Goal: Information Seeking & Learning: Find specific page/section

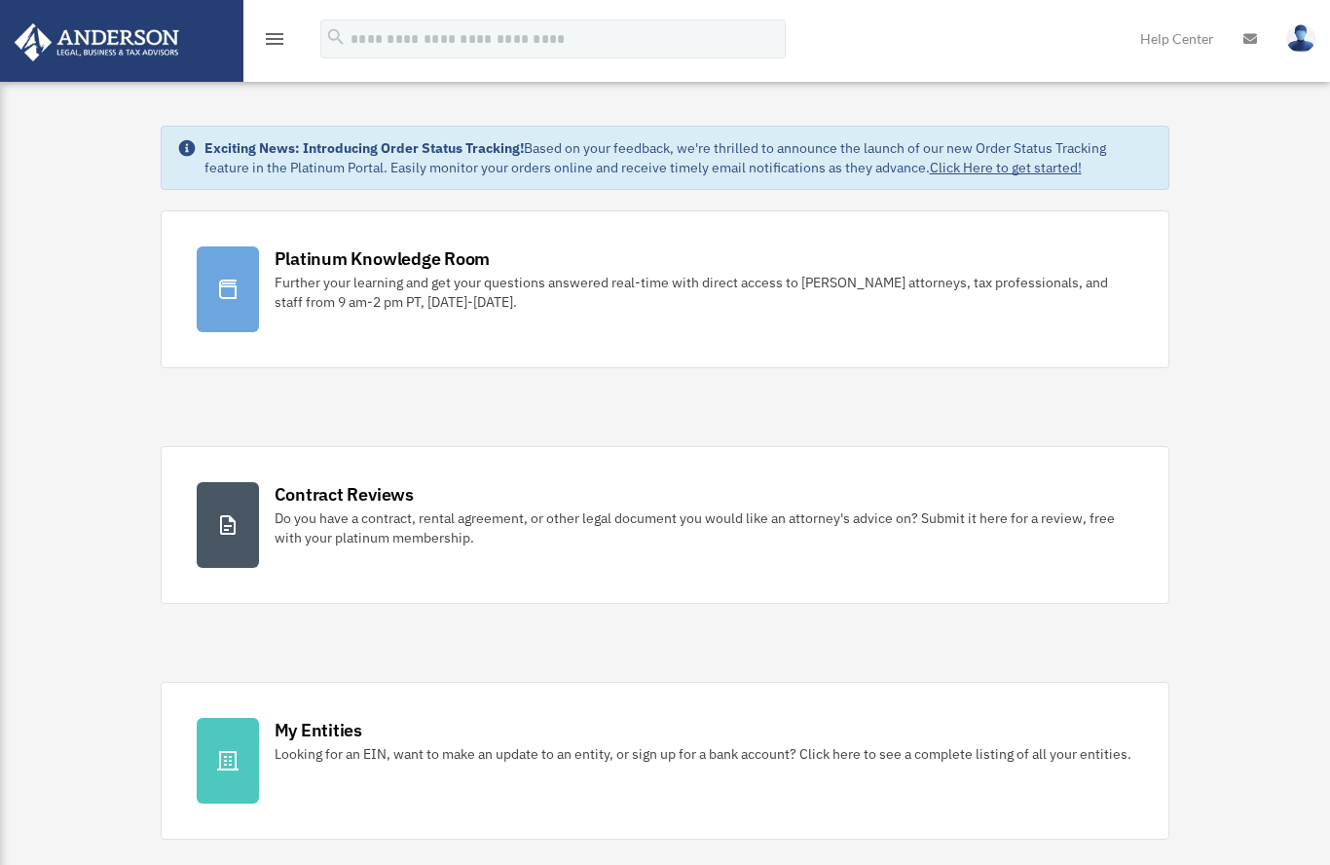
click at [283, 44] on icon "menu" at bounding box center [274, 38] width 23 height 23
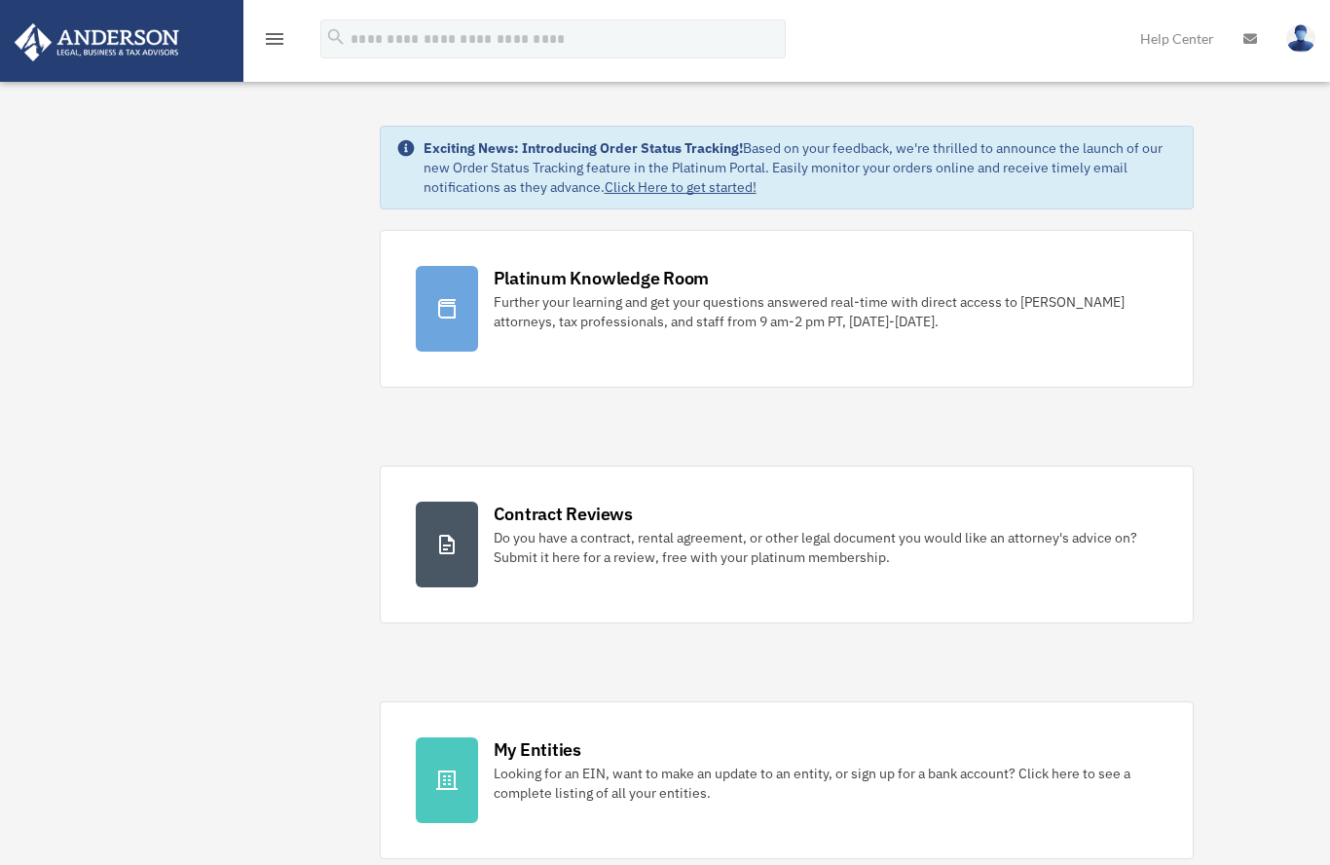
click at [284, 46] on icon "menu" at bounding box center [274, 38] width 23 height 23
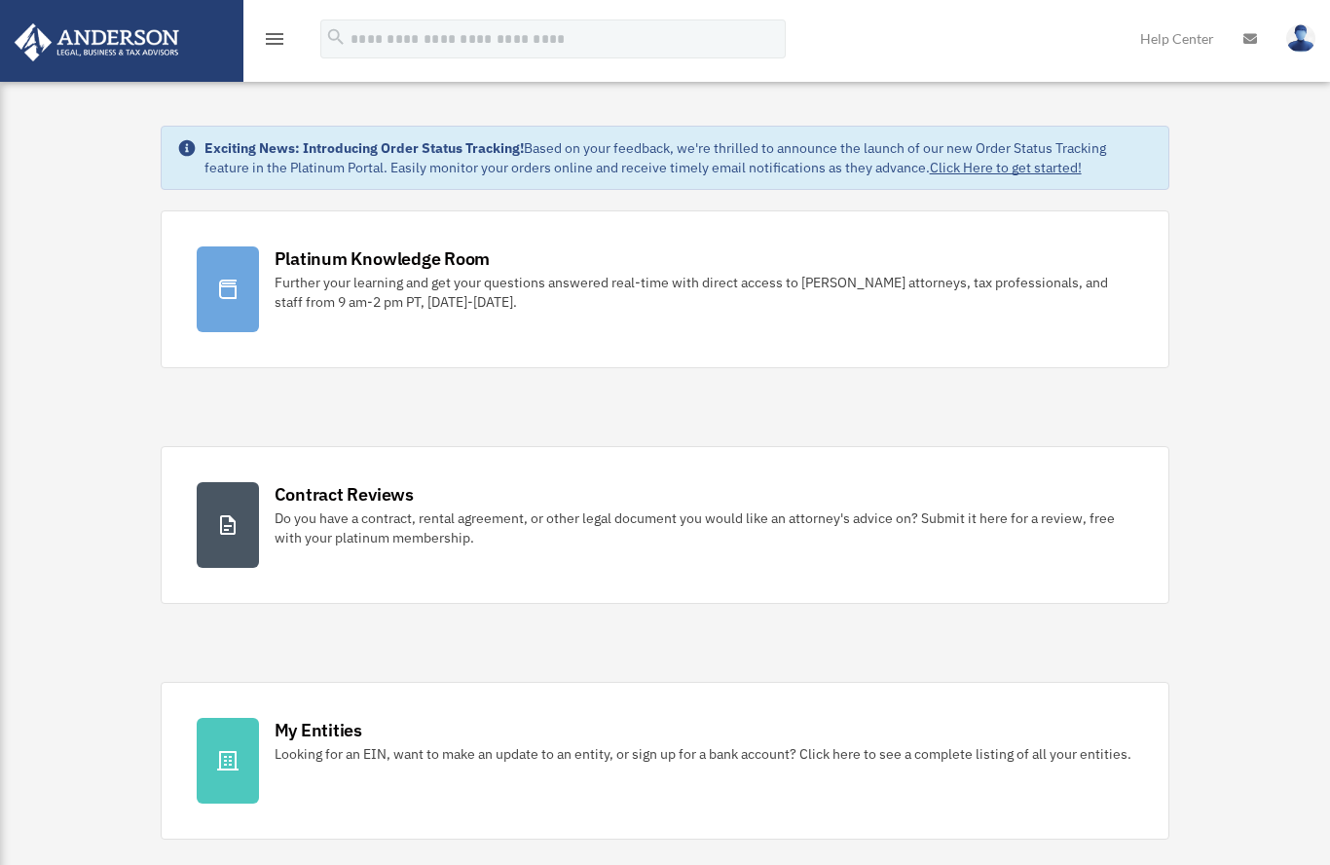
click at [283, 33] on icon "menu" at bounding box center [274, 38] width 23 height 23
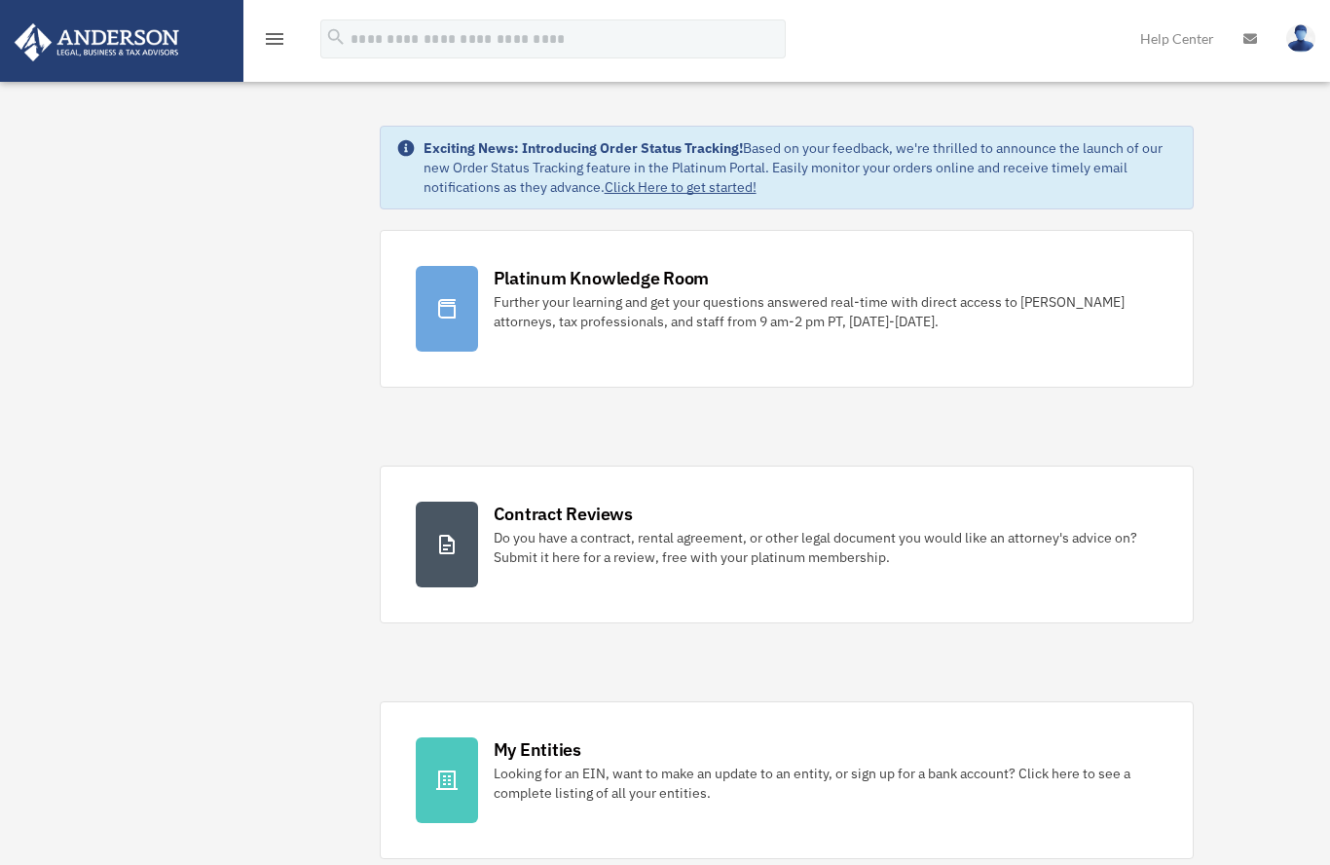
click at [263, 48] on icon "menu" at bounding box center [274, 38] width 23 height 23
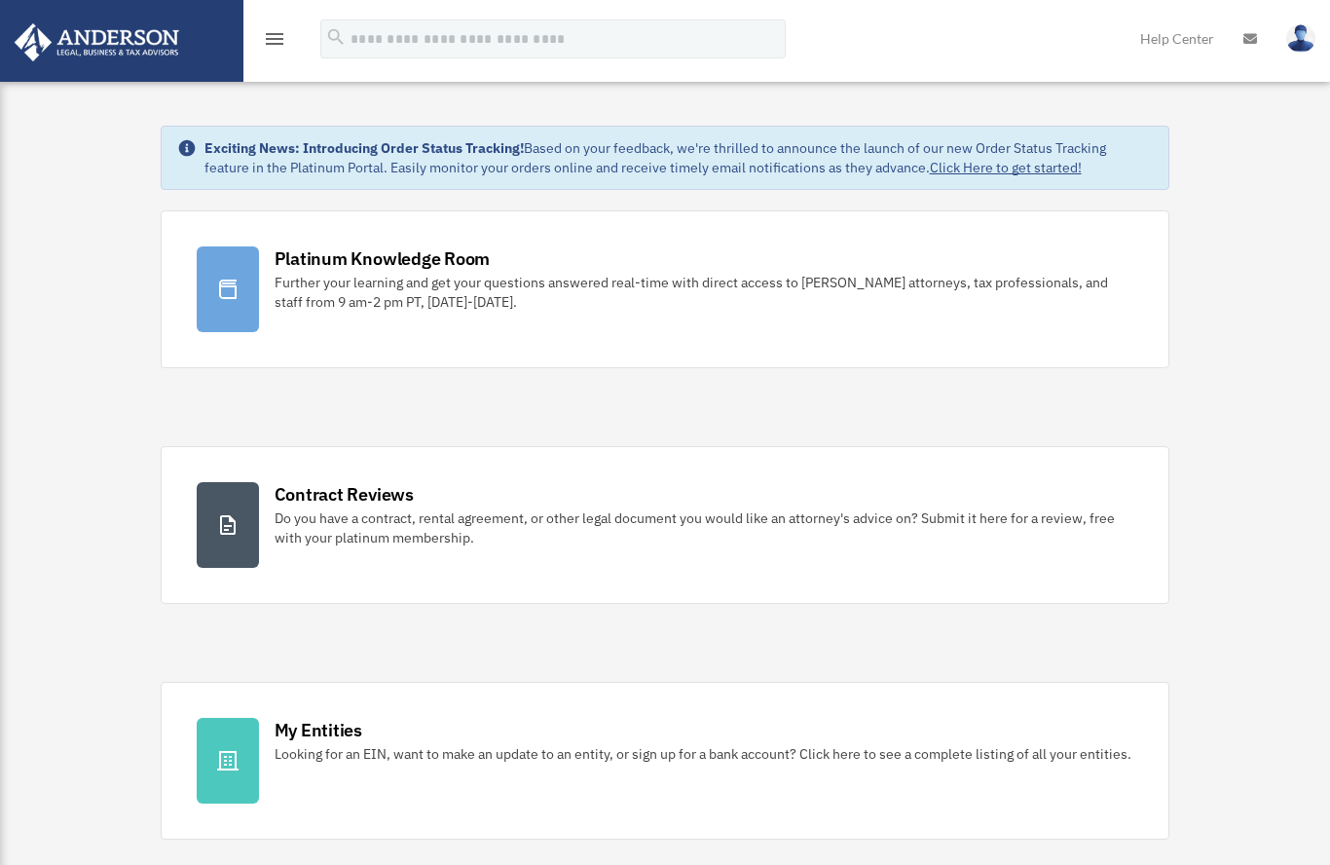
click at [283, 35] on icon "menu" at bounding box center [274, 38] width 23 height 23
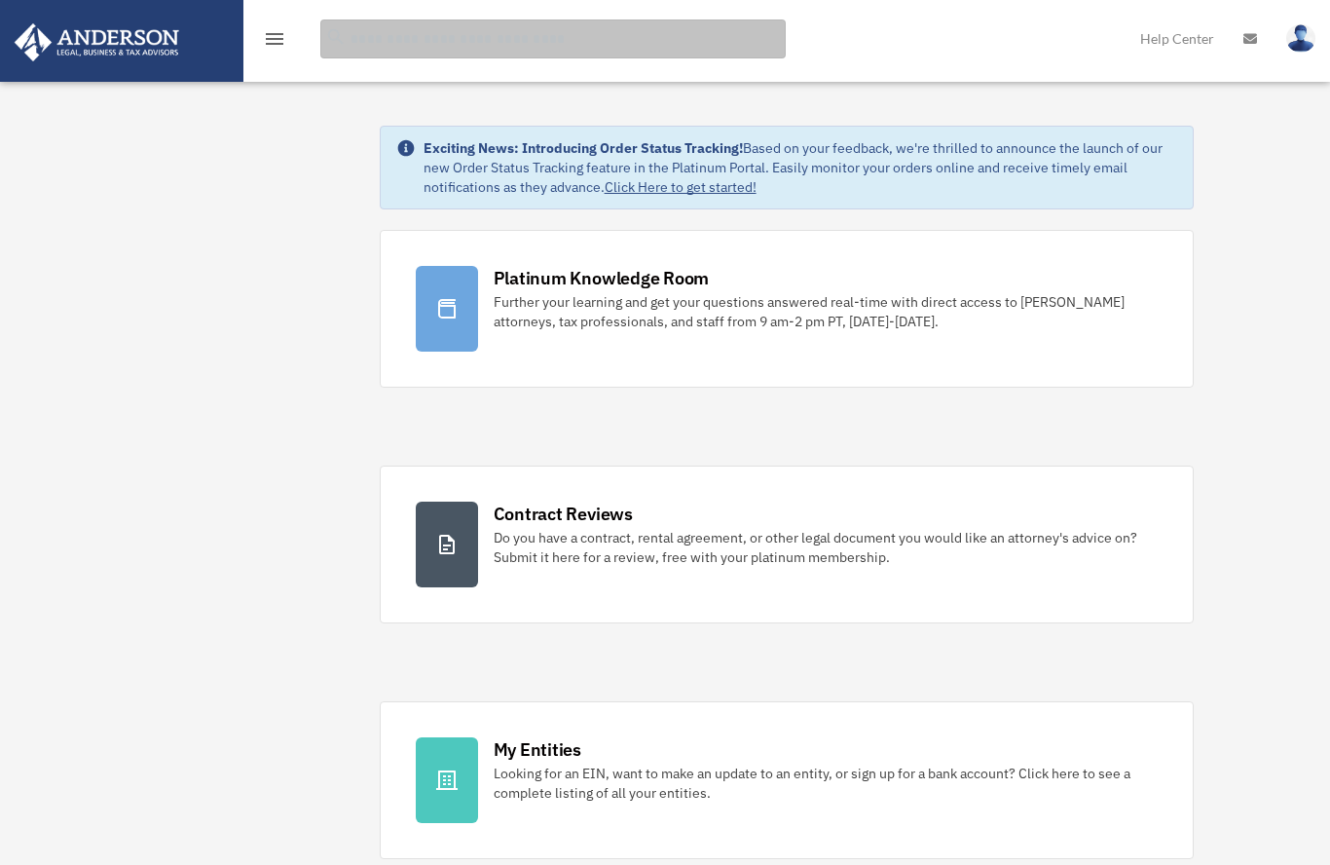
click at [619, 41] on input "search" at bounding box center [553, 38] width 466 height 39
type input "***"
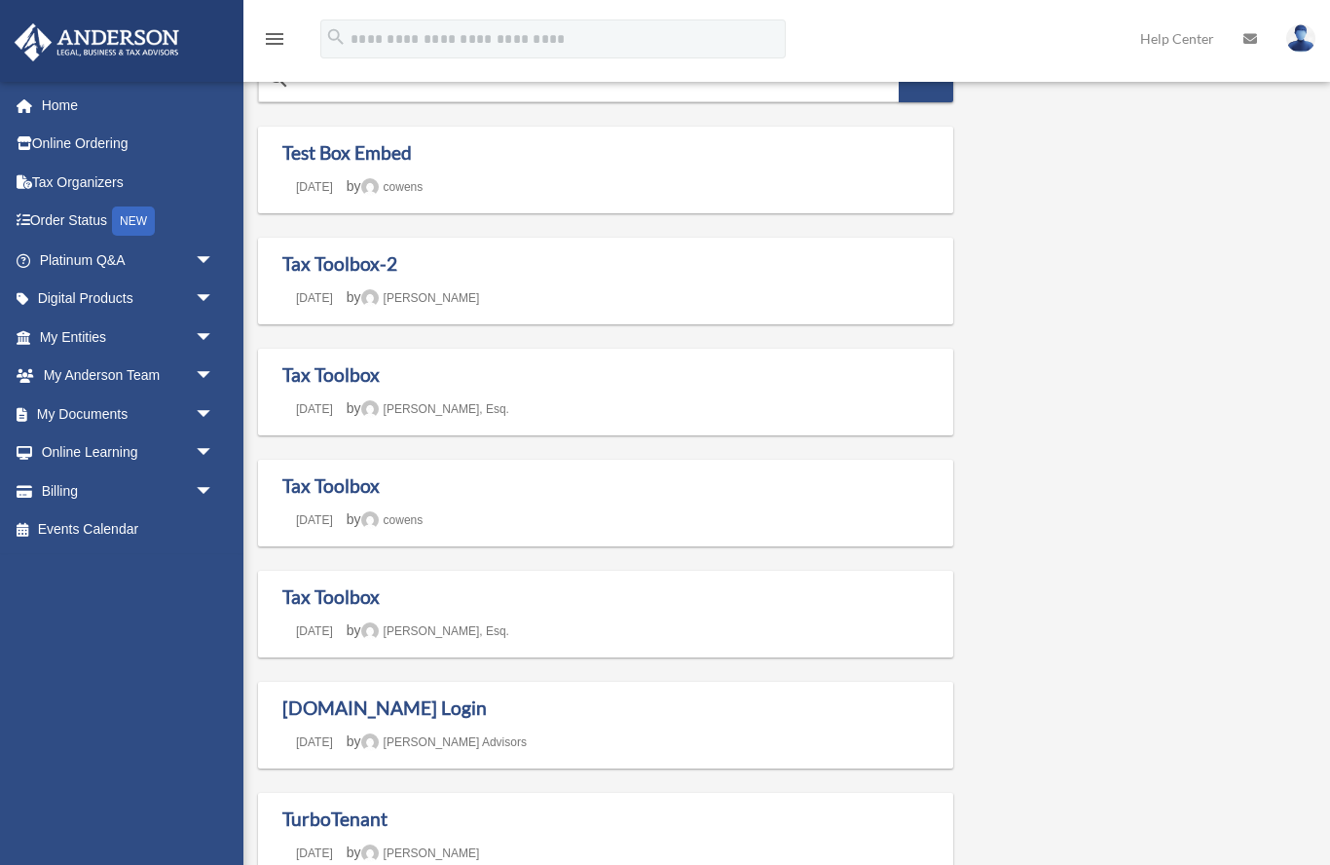
click at [215, 407] on span "arrow_drop_down" at bounding box center [214, 414] width 39 height 40
click at [93, 445] on link "Box" at bounding box center [135, 452] width 216 height 39
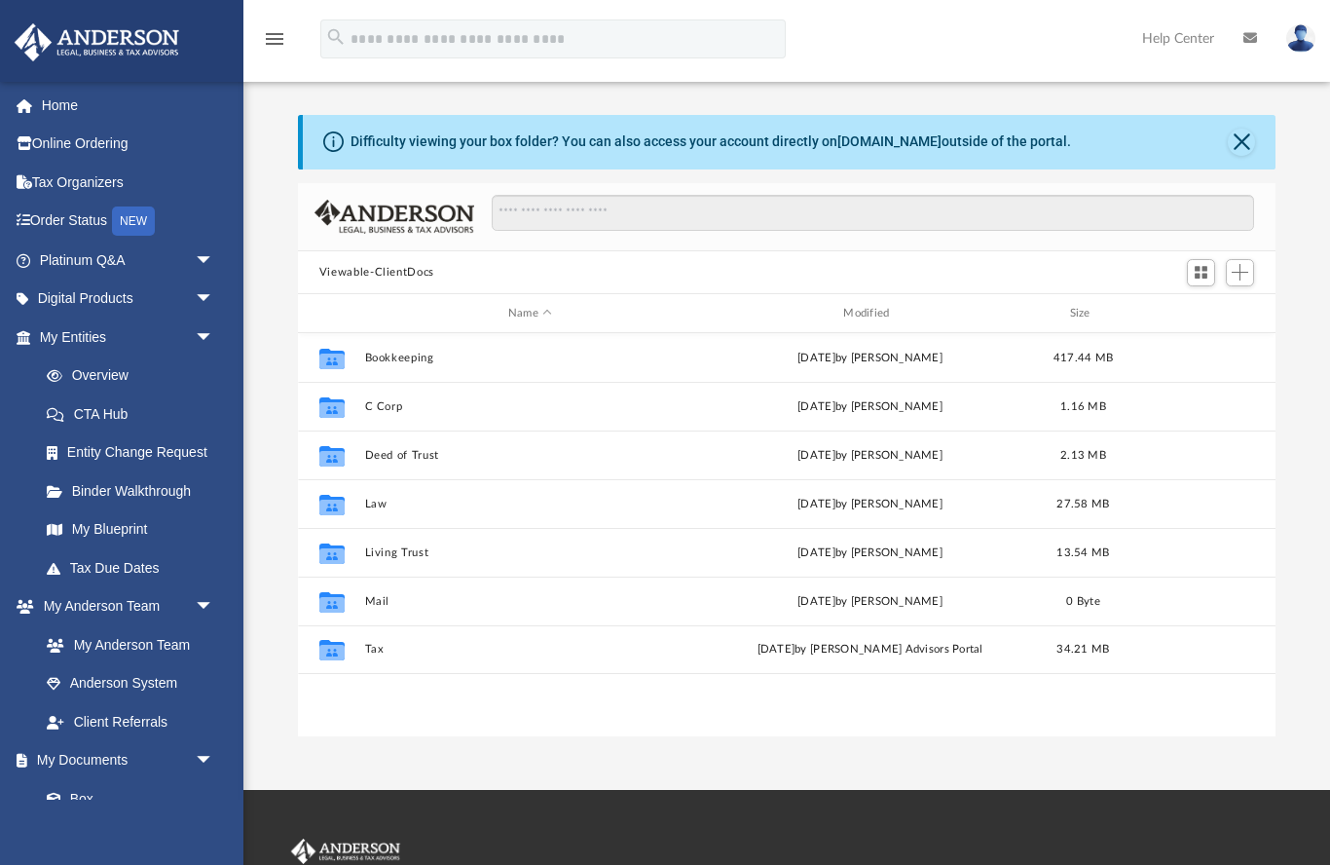
scroll to position [1, 1]
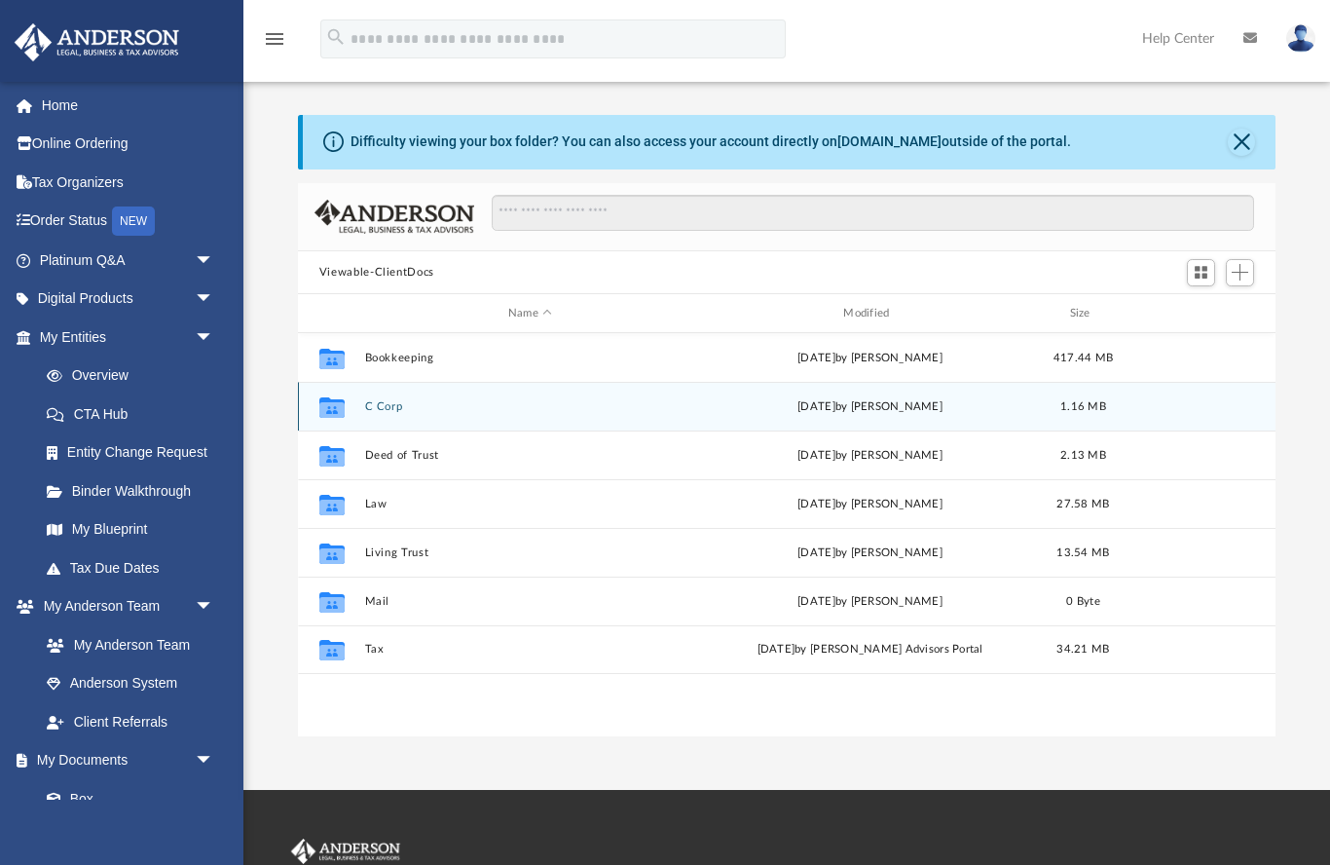
click at [404, 409] on button "C Corp" at bounding box center [529, 406] width 331 height 13
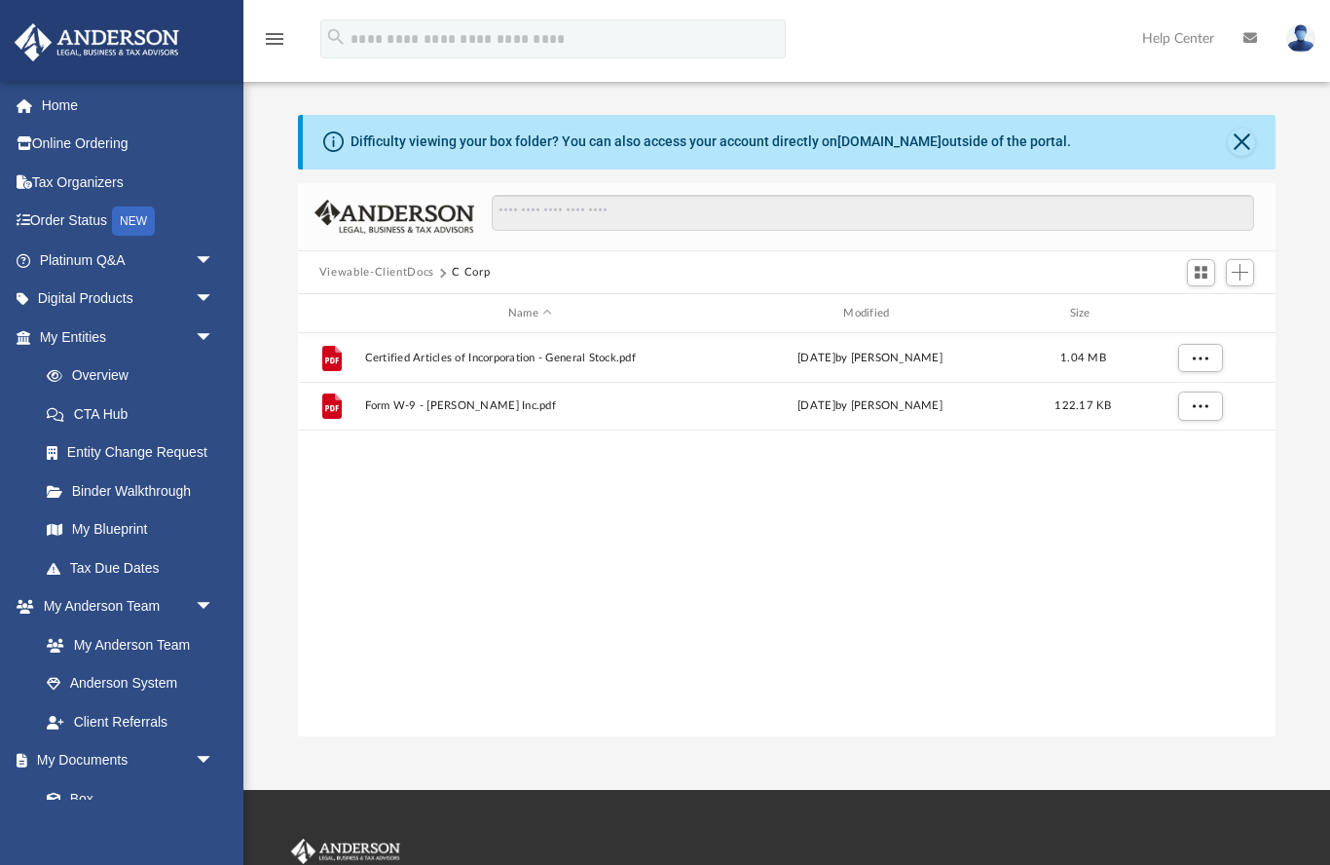
click at [426, 277] on button "Viewable-ClientDocs" at bounding box center [376, 273] width 115 height 18
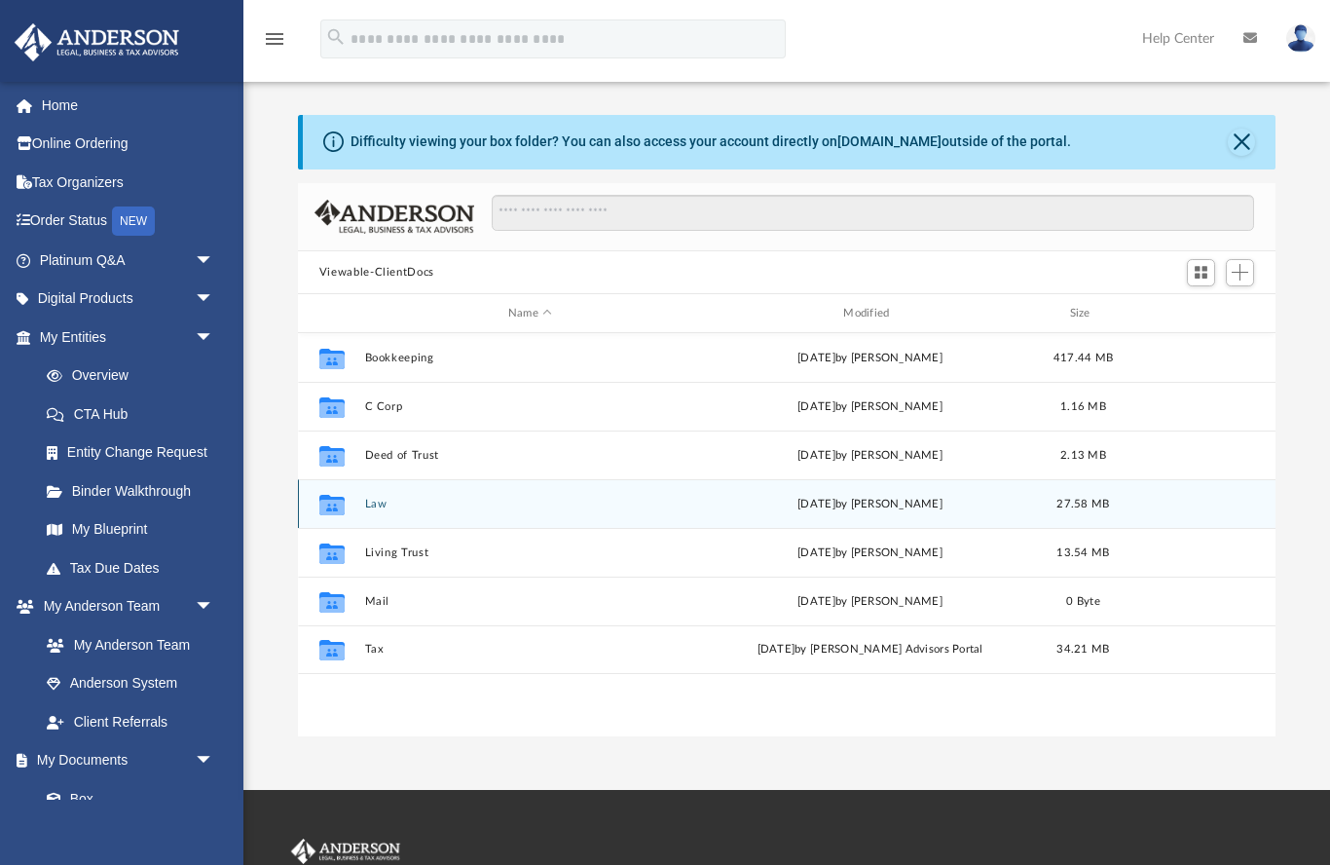
click at [383, 502] on button "Law" at bounding box center [529, 504] width 331 height 13
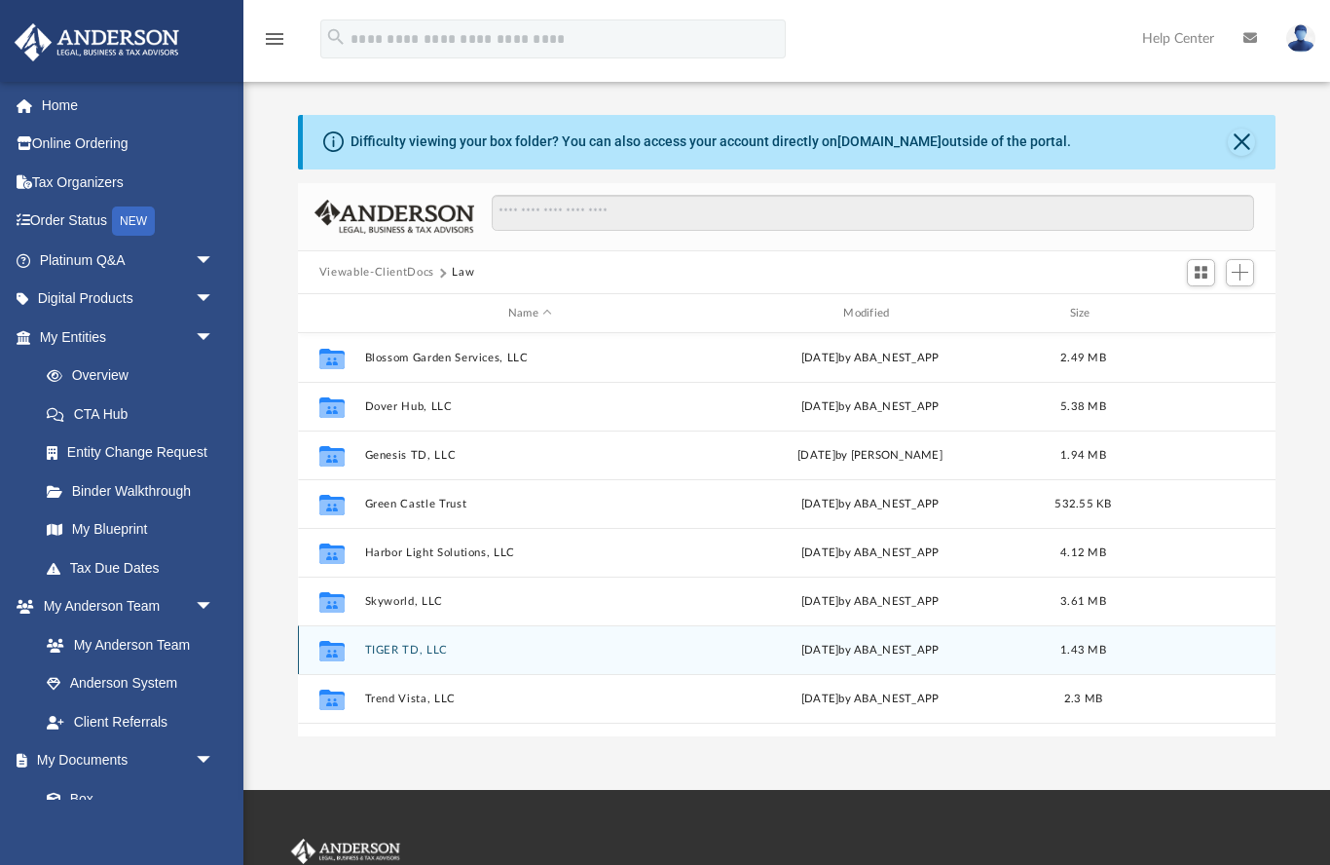
click at [433, 651] on button "TIGER TD, LLC" at bounding box center [529, 650] width 331 height 13
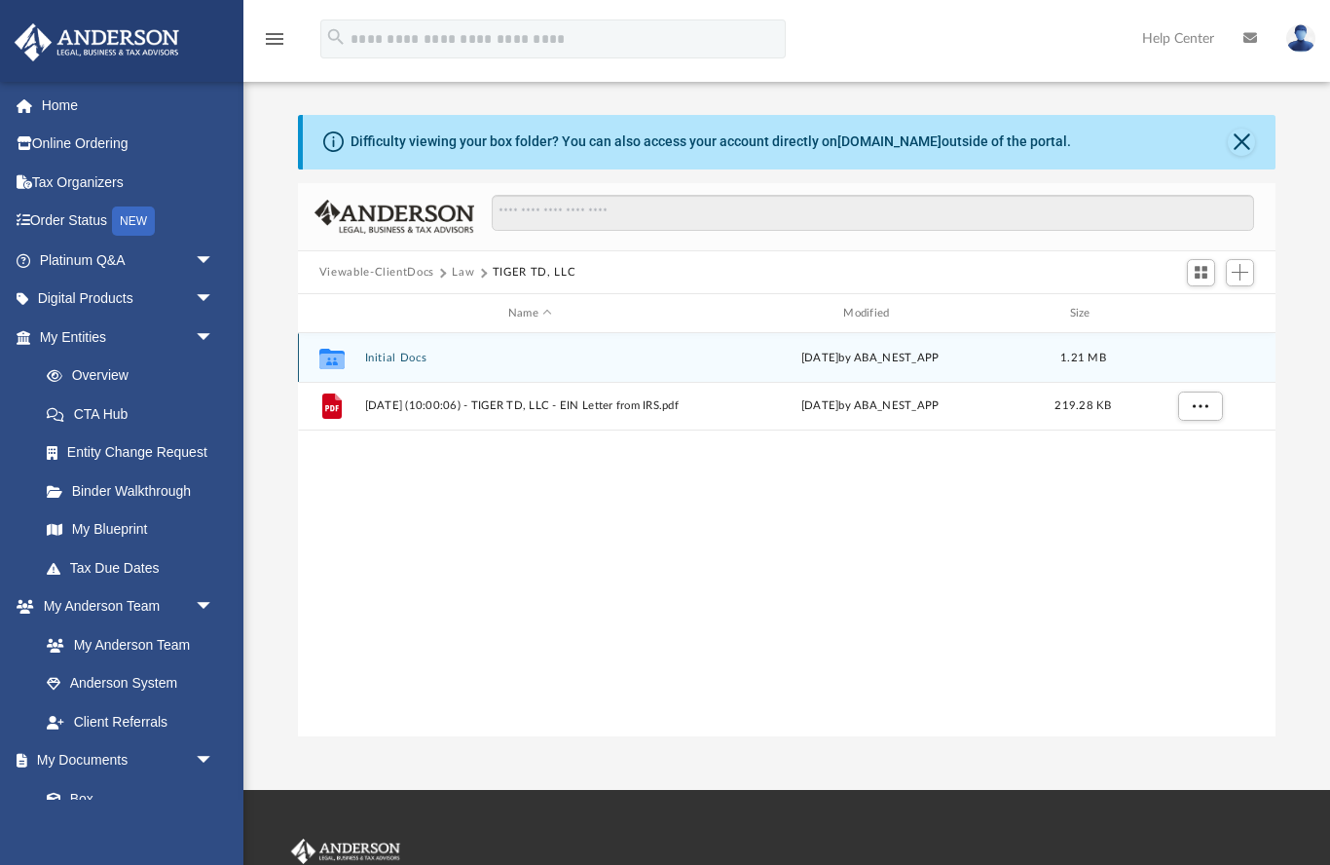
click at [429, 357] on button "Initial Docs" at bounding box center [529, 358] width 331 height 13
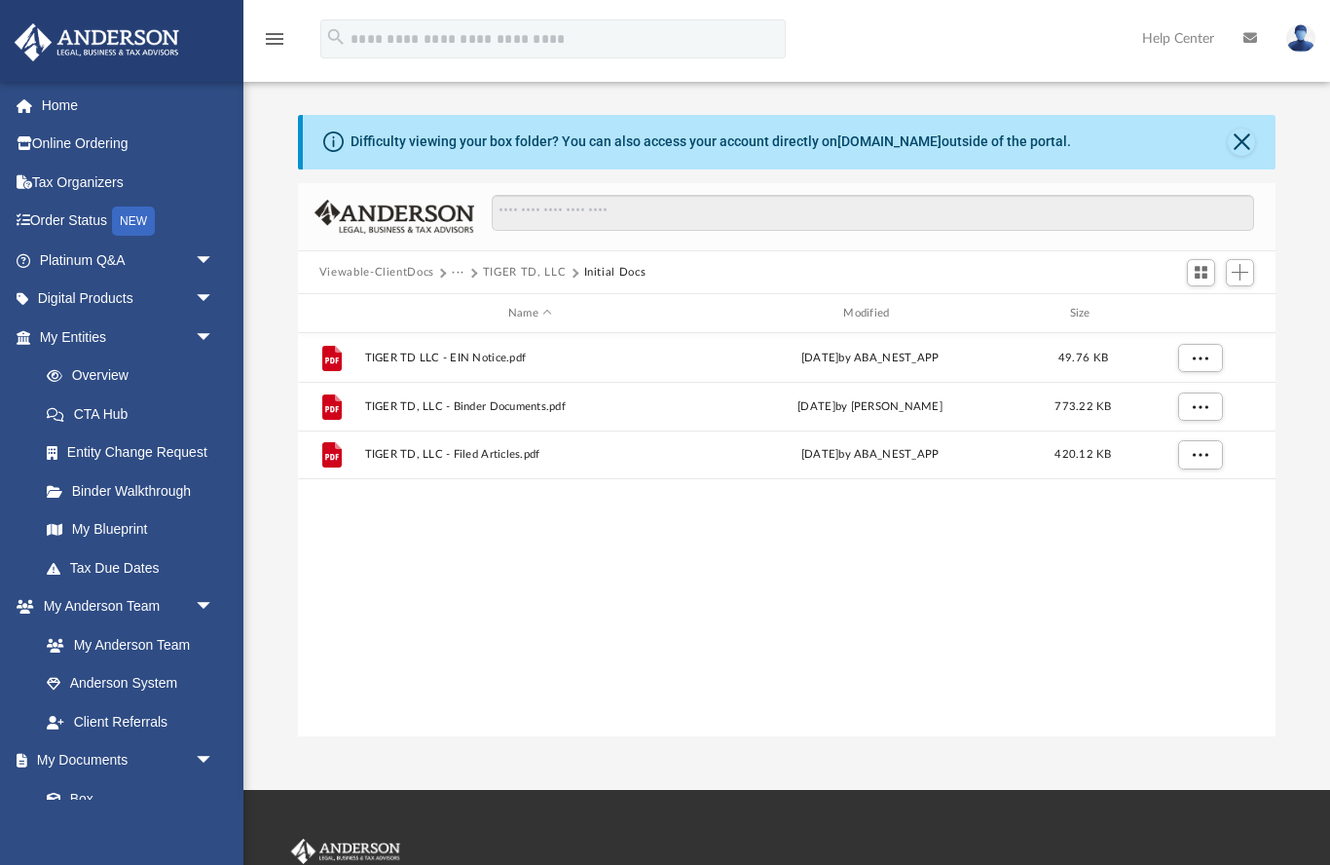
click at [411, 280] on button "Viewable-ClientDocs" at bounding box center [376, 273] width 115 height 18
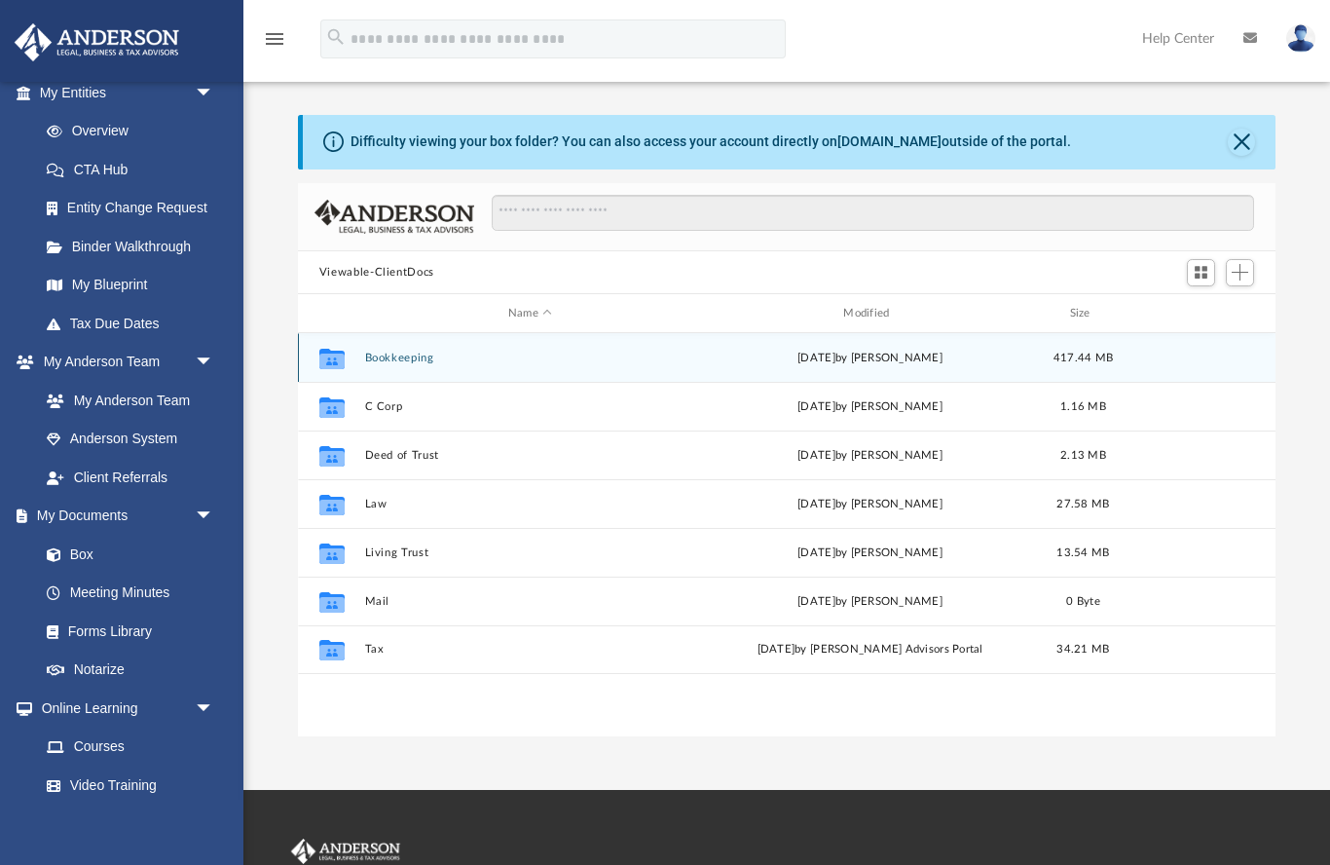
scroll to position [245, 0]
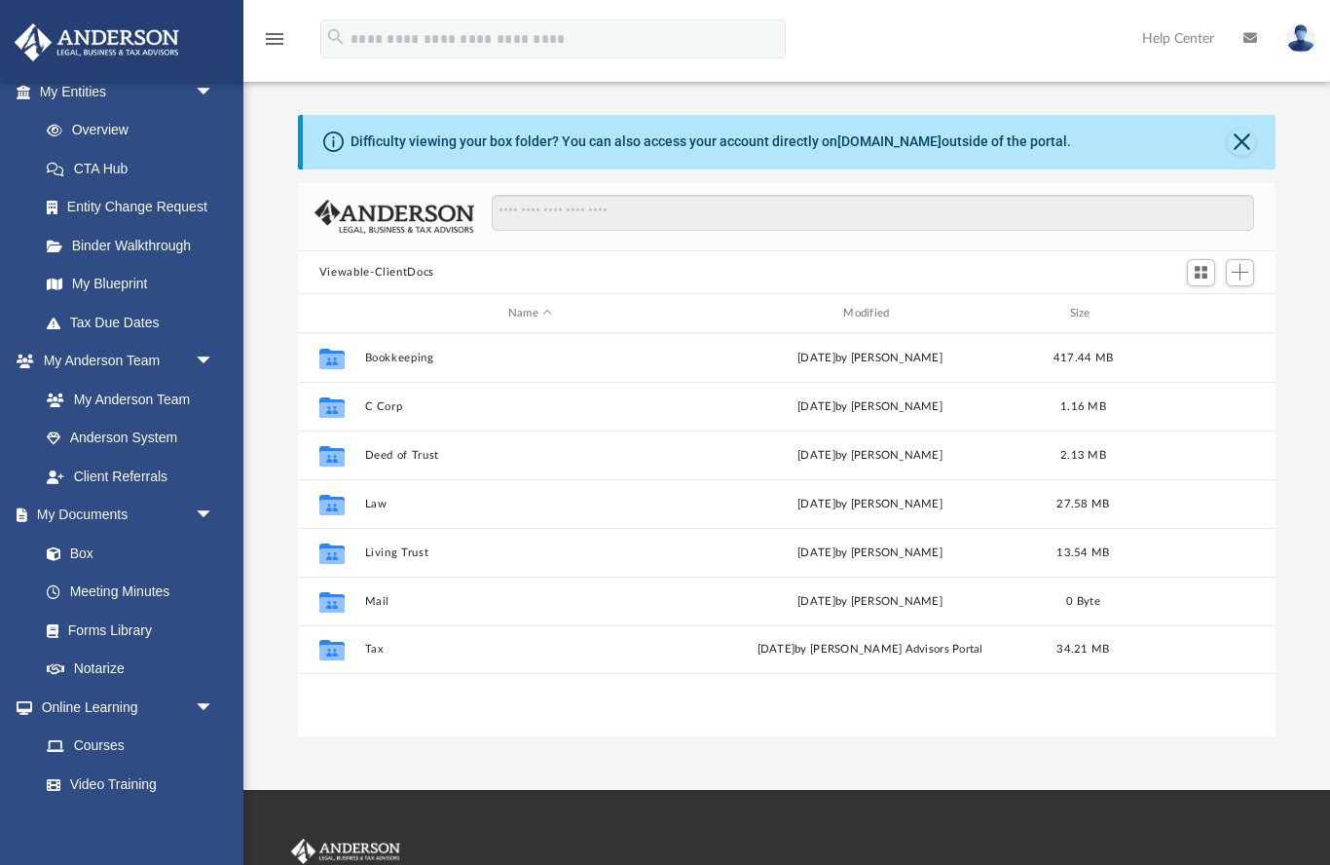
click at [153, 587] on link "Meeting Minutes" at bounding box center [130, 592] width 206 height 39
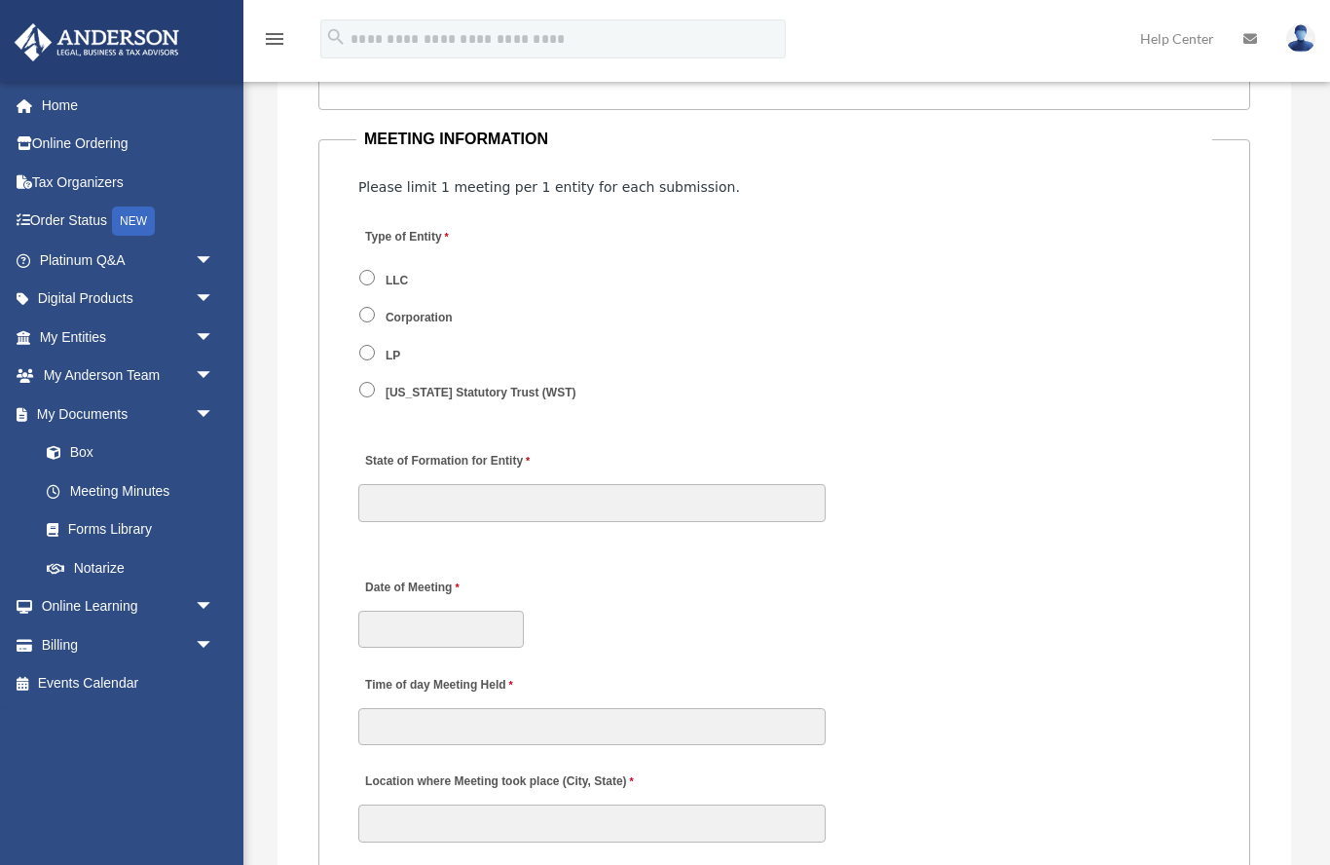
scroll to position [2594, 0]
click at [93, 471] on link "Meeting Minutes" at bounding box center [130, 490] width 206 height 39
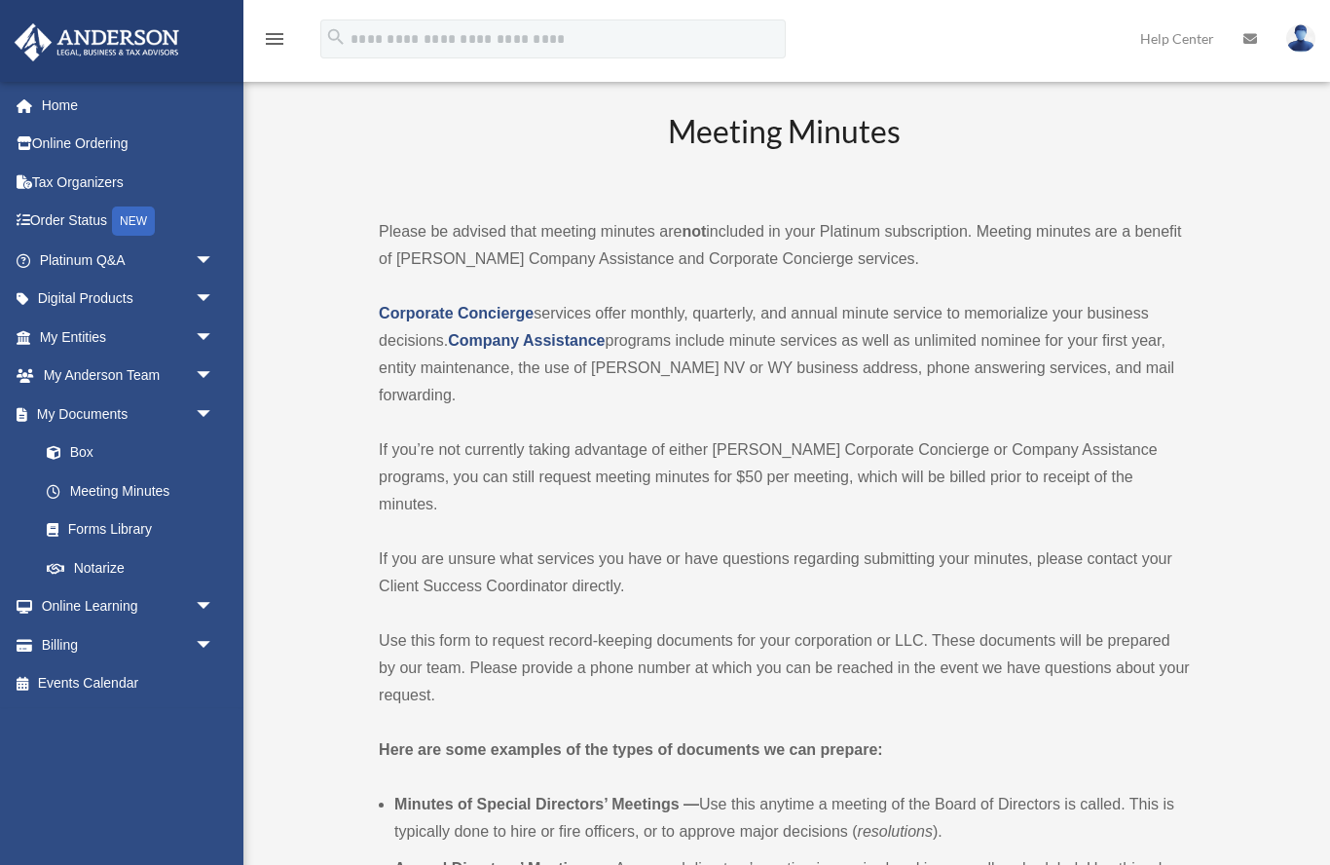
click at [205, 334] on span "arrow_drop_down" at bounding box center [214, 337] width 39 height 40
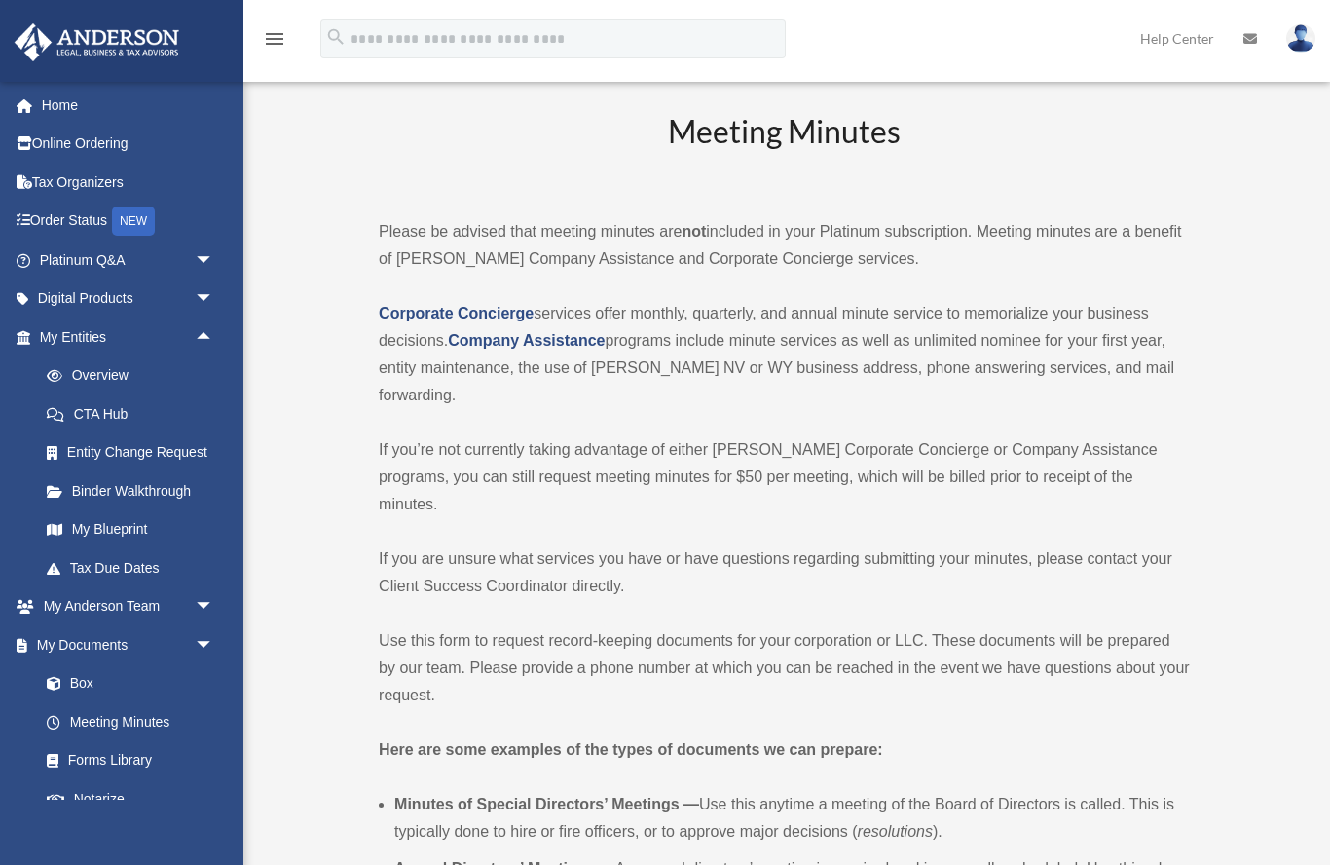
click at [222, 262] on span "arrow_drop_down" at bounding box center [214, 261] width 39 height 40
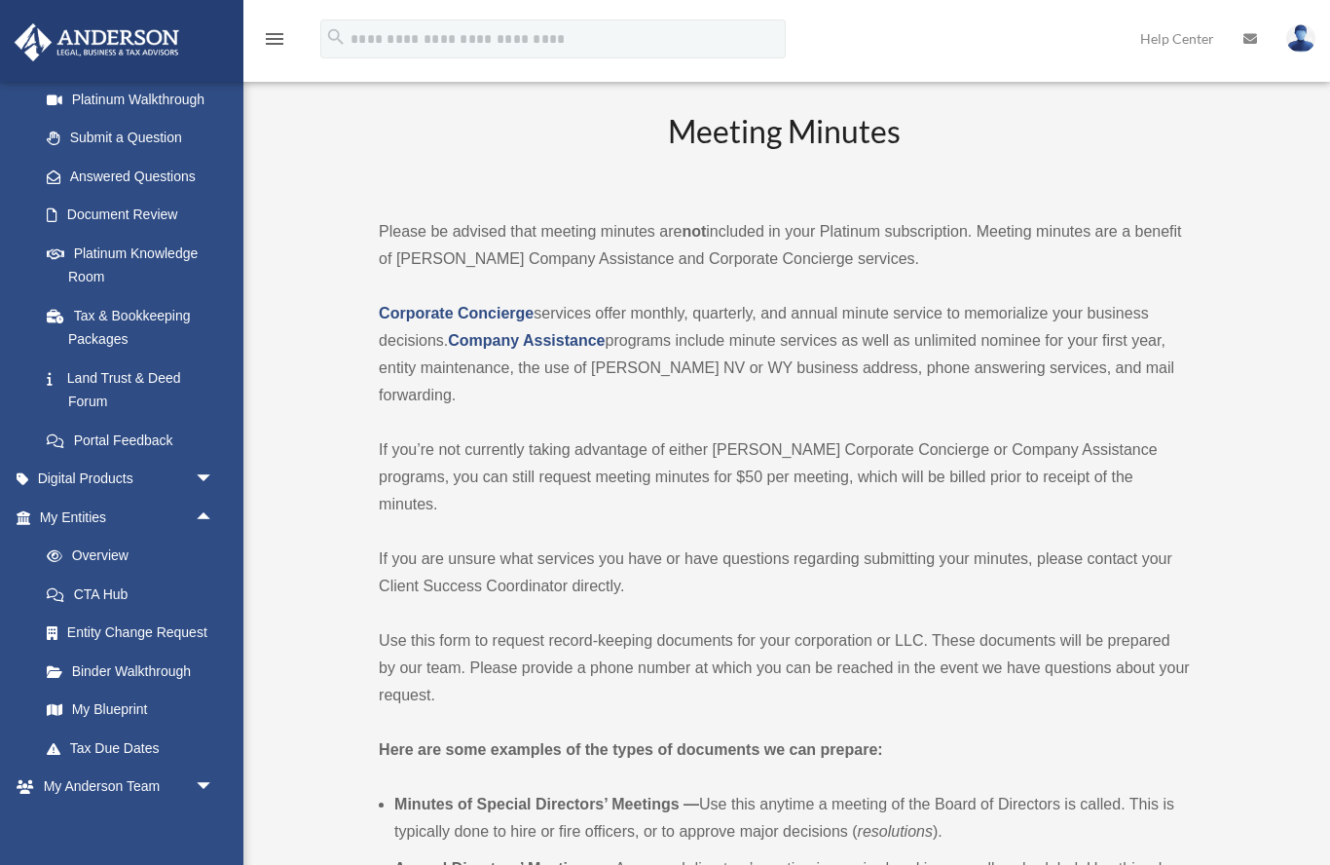
scroll to position [242, 0]
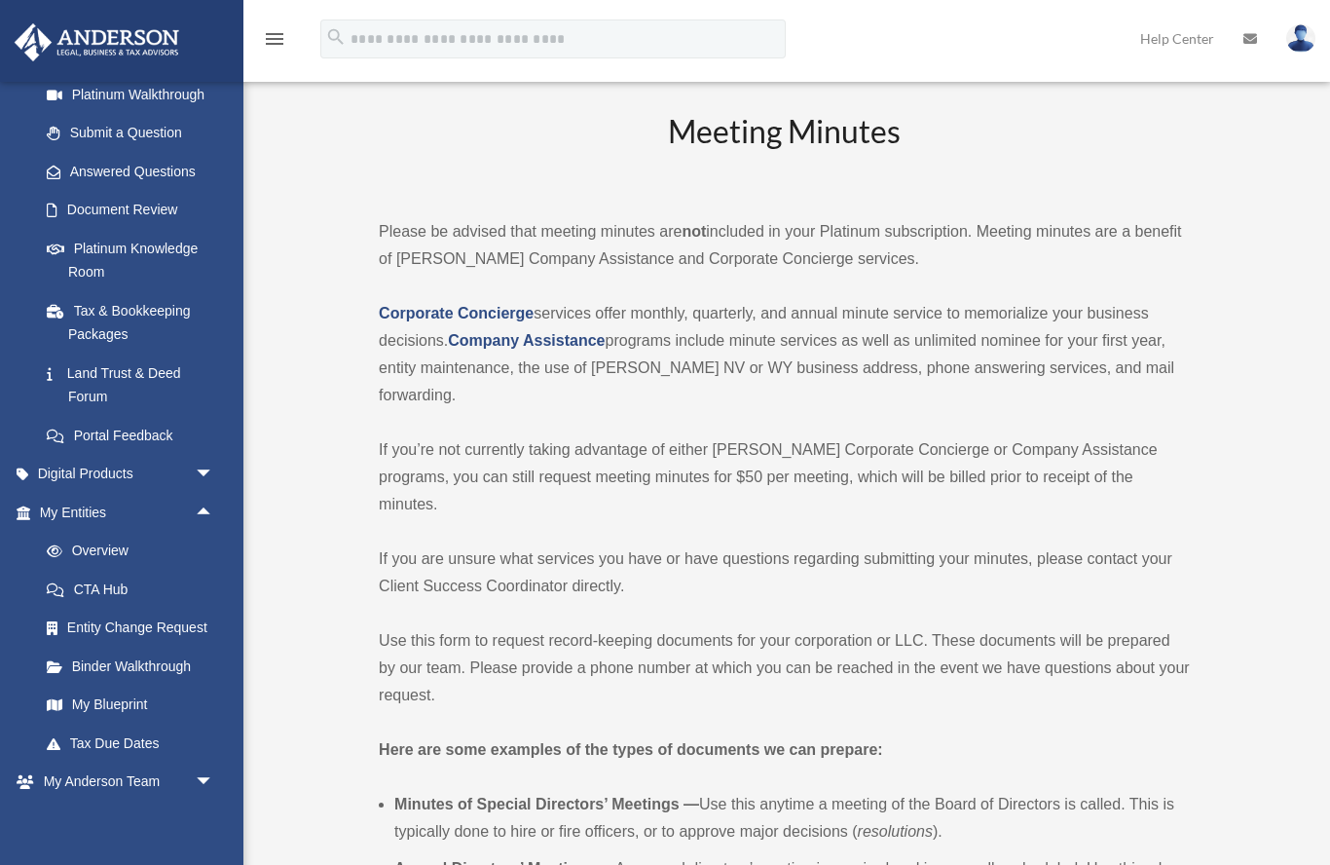
click at [197, 471] on span "arrow_drop_down" at bounding box center [214, 475] width 39 height 40
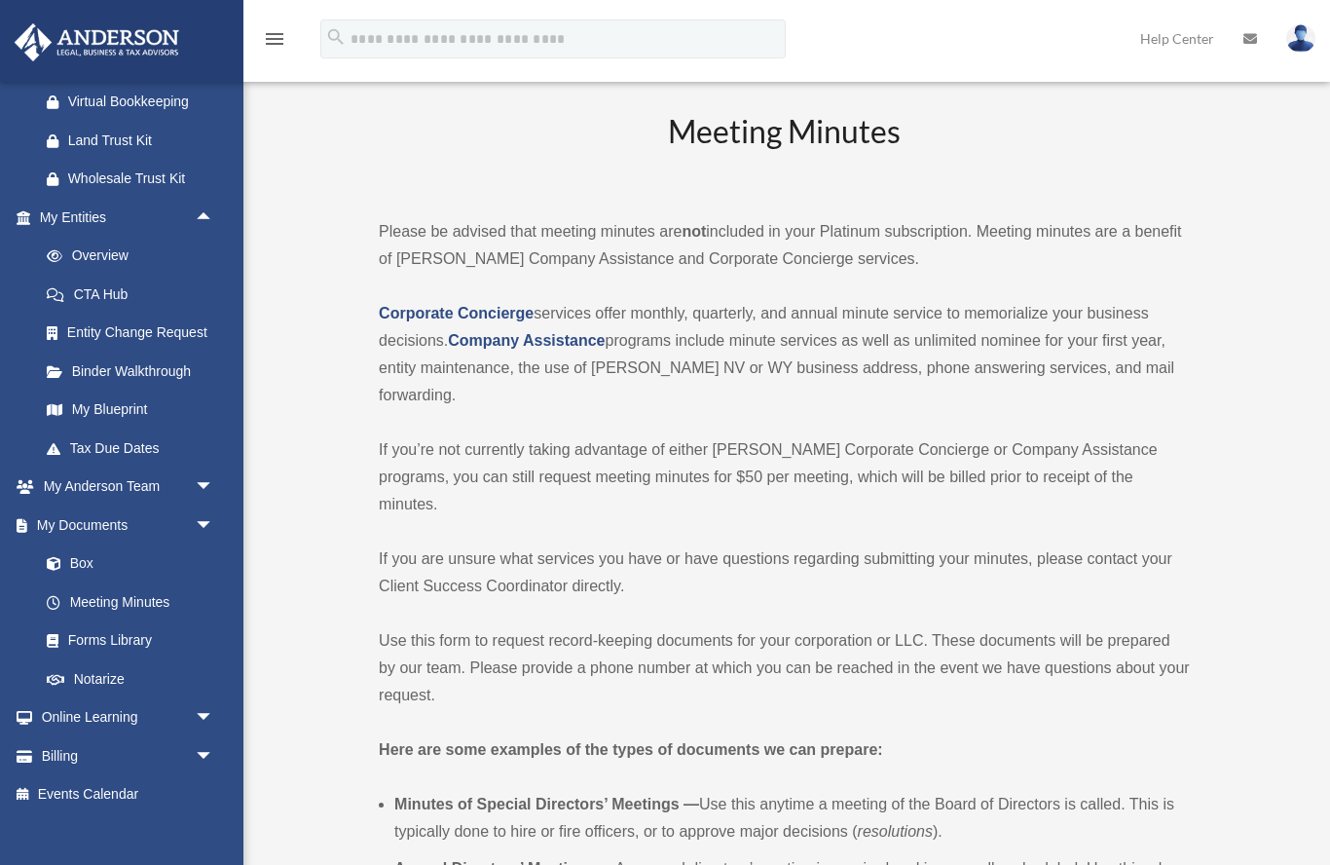
scroll to position [753, 0]
click at [132, 624] on link "Forms Library" at bounding box center [135, 641] width 216 height 39
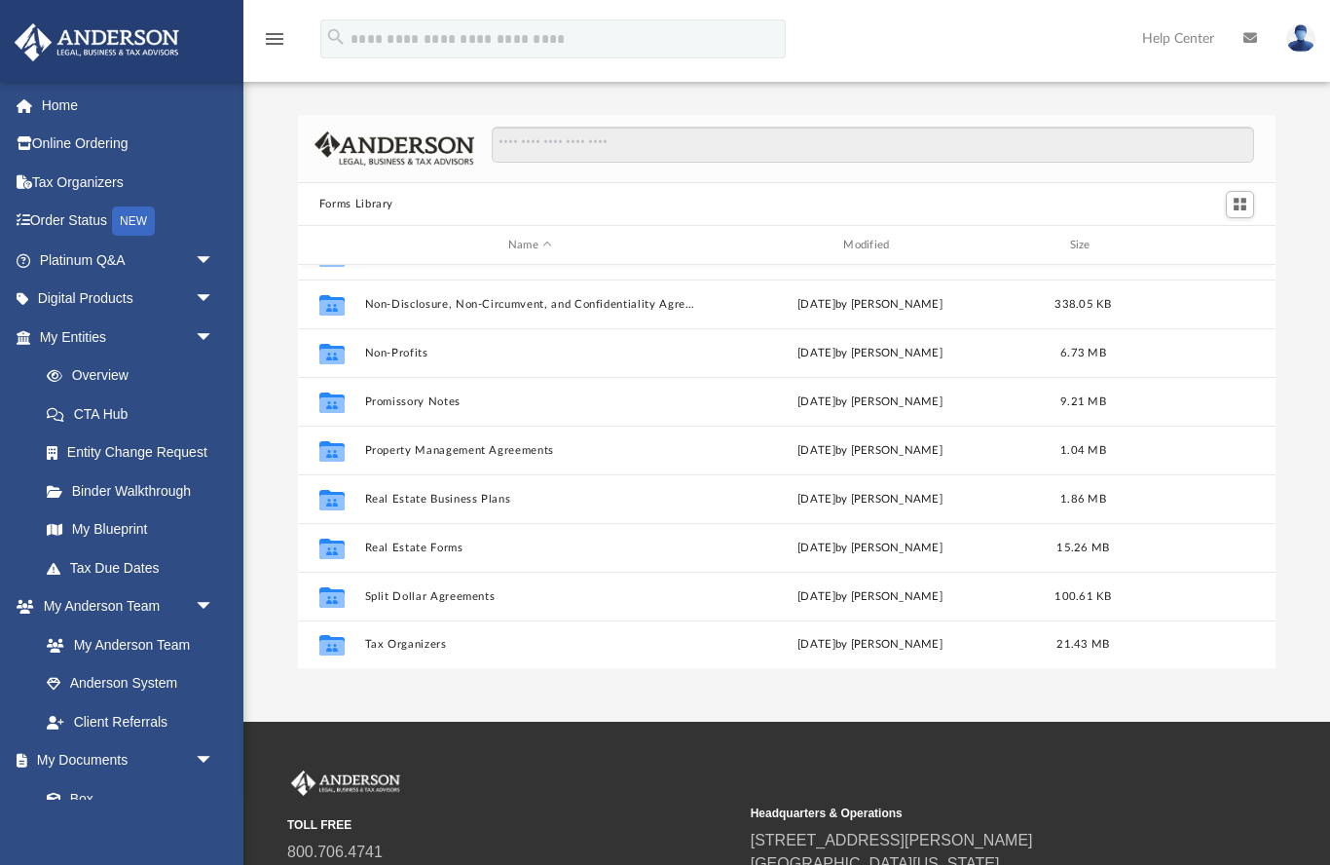
scroll to position [1057, 0]
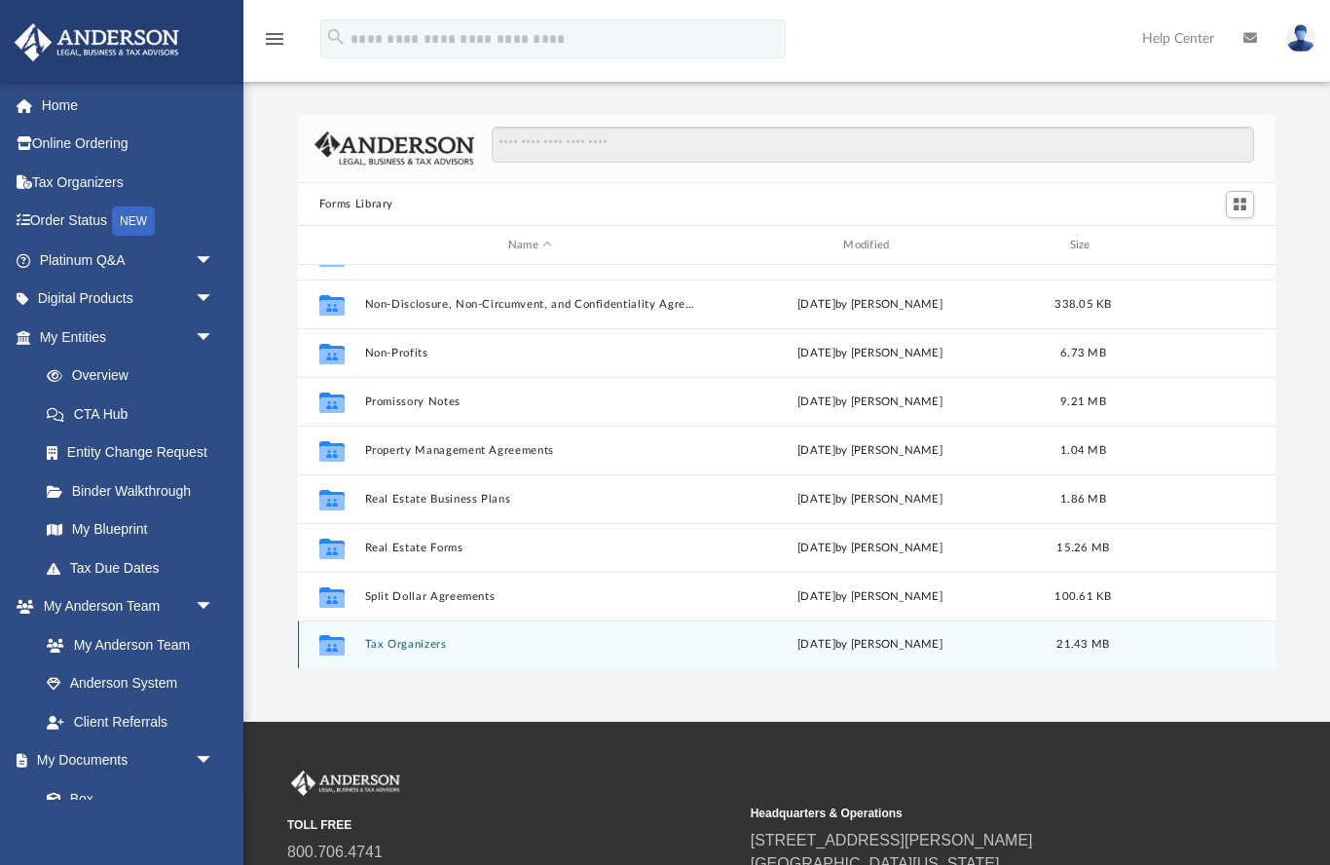
click at [412, 649] on button "Tax Organizers" at bounding box center [529, 645] width 331 height 13
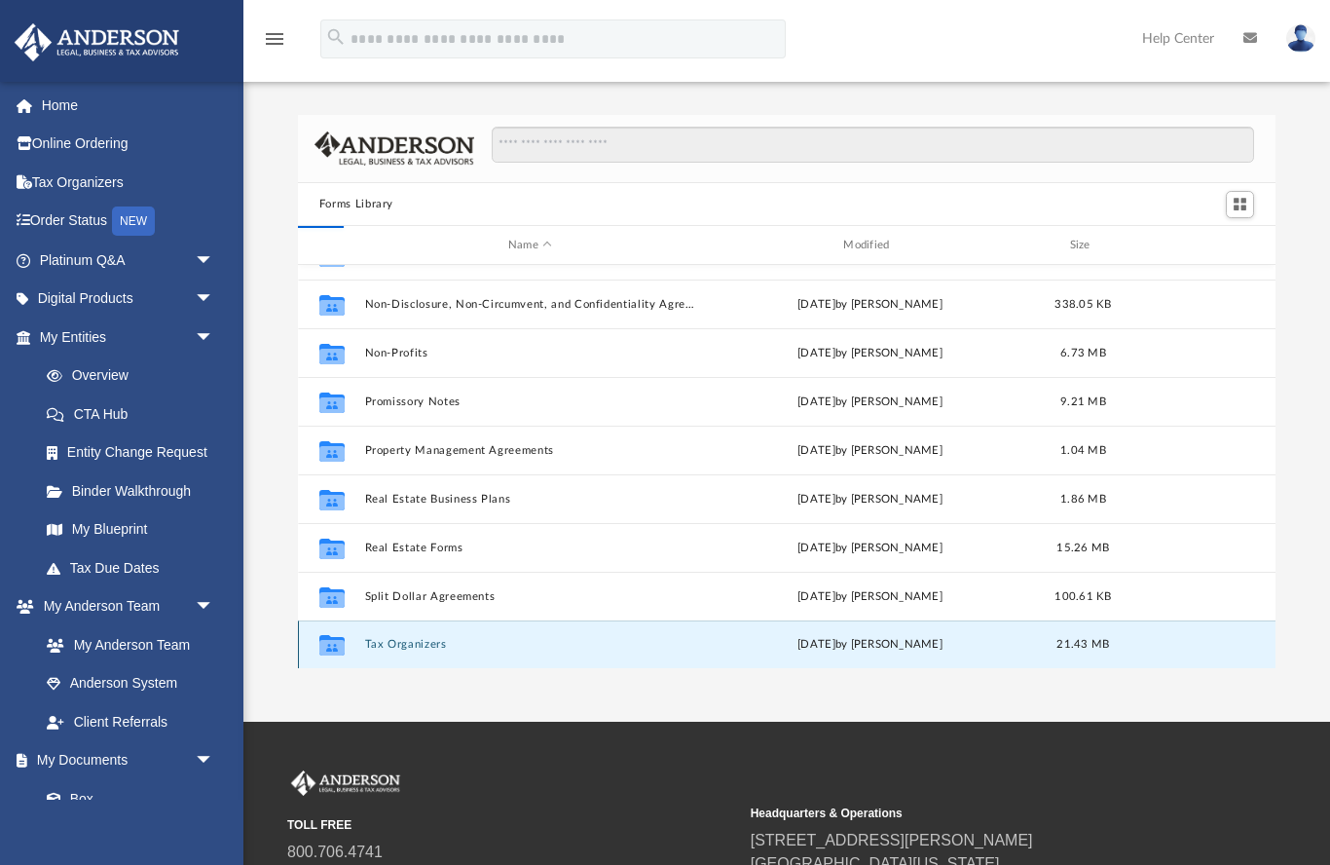
scroll to position [0, 0]
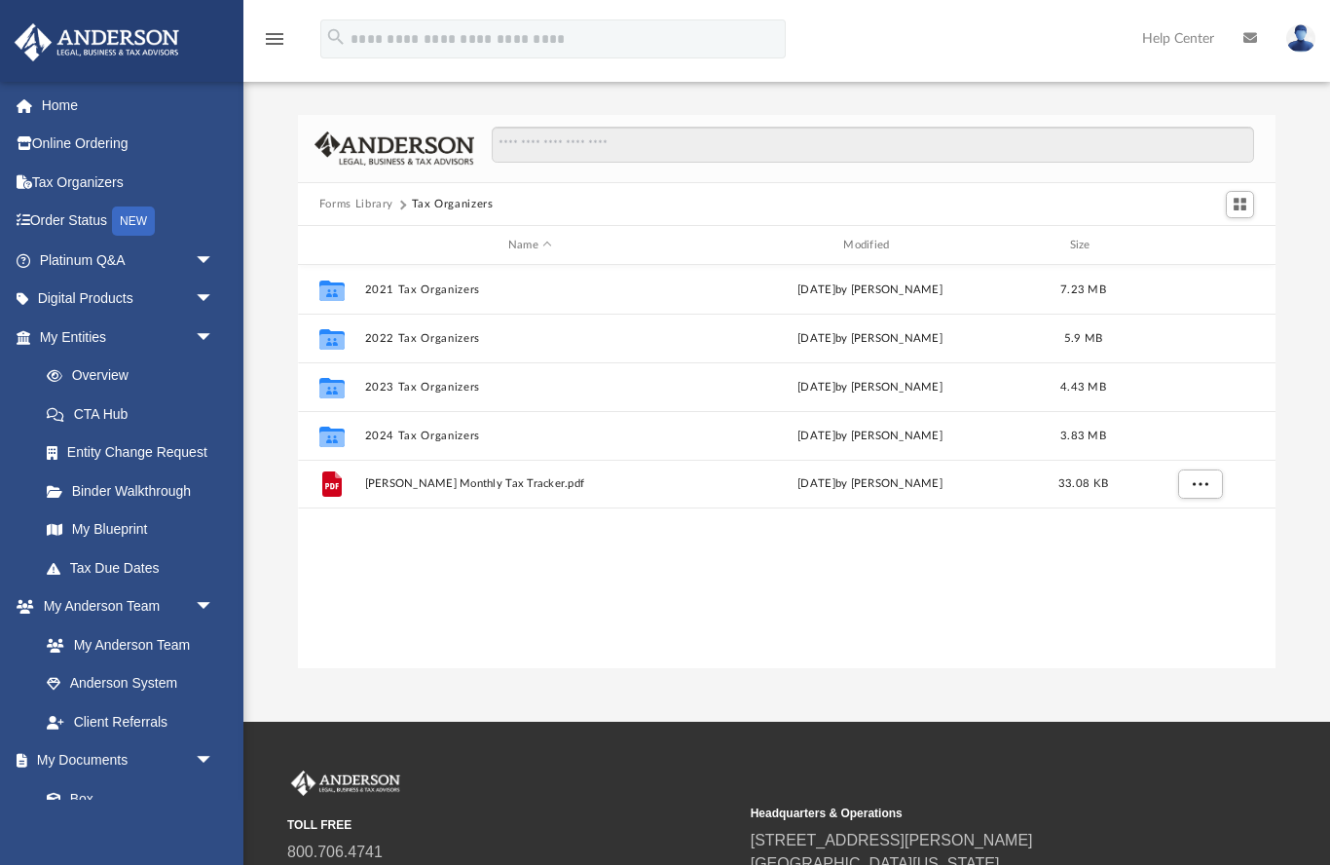
click at [90, 183] on link "Tax Organizers" at bounding box center [129, 182] width 230 height 39
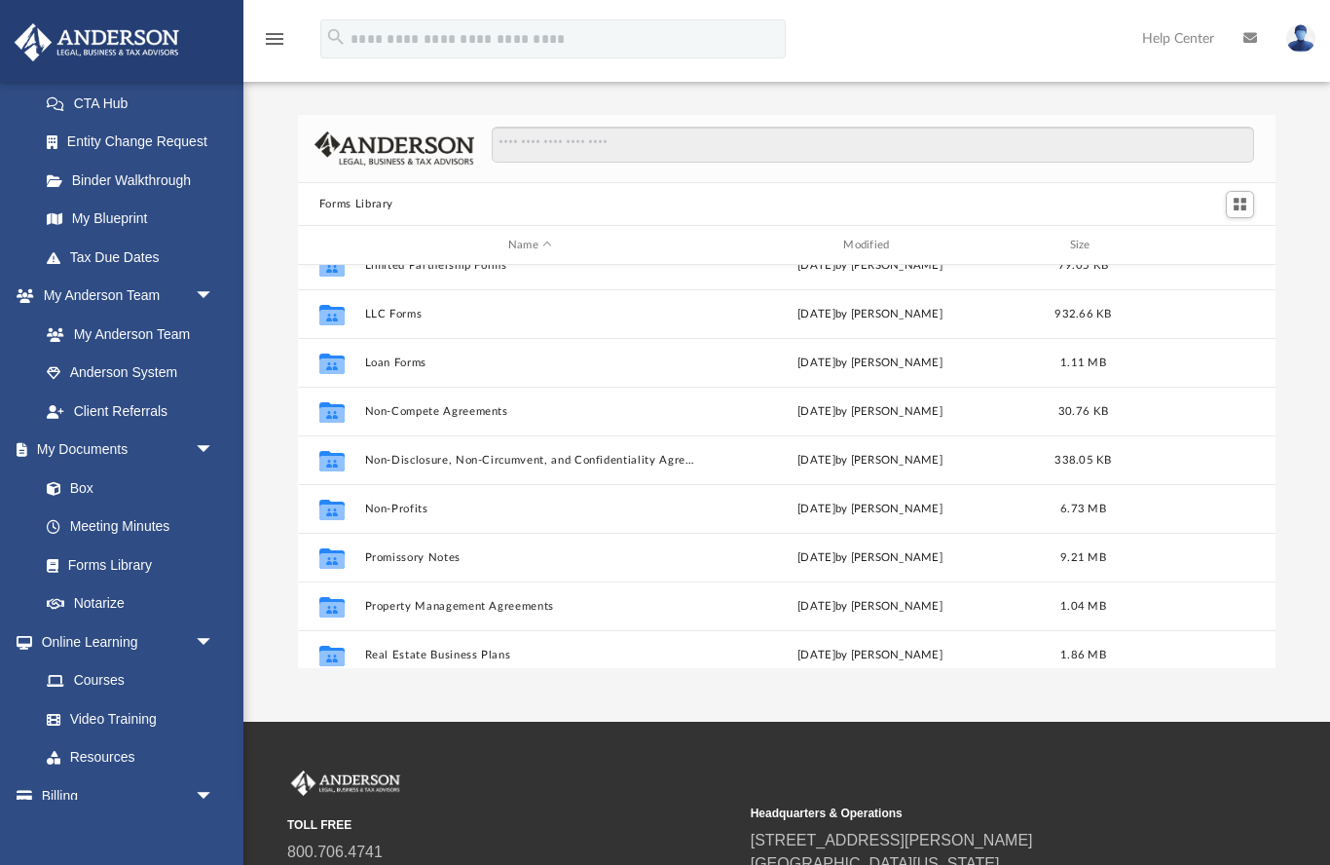
scroll to position [903, 0]
click at [88, 489] on link "Box" at bounding box center [125, 487] width 197 height 39
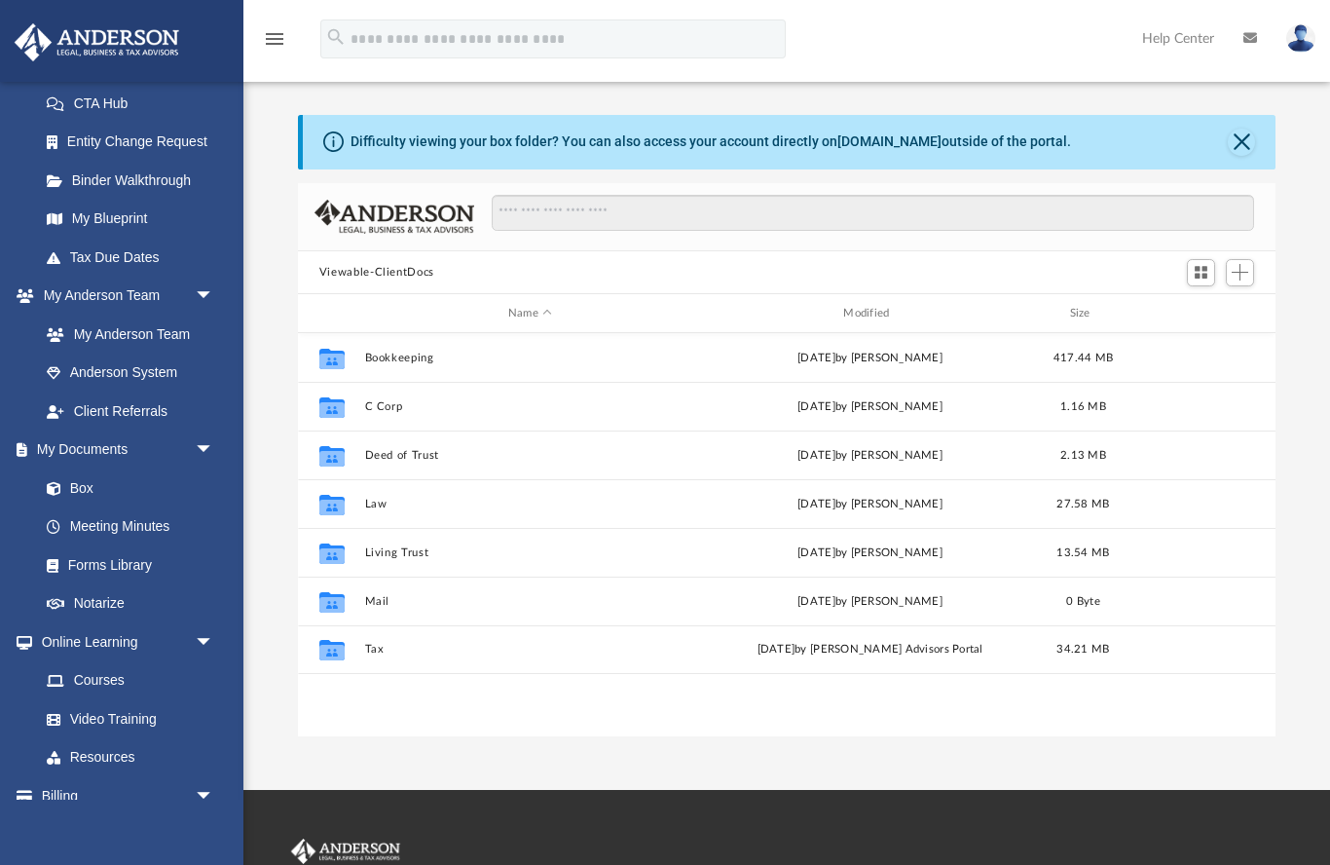
scroll to position [443, 979]
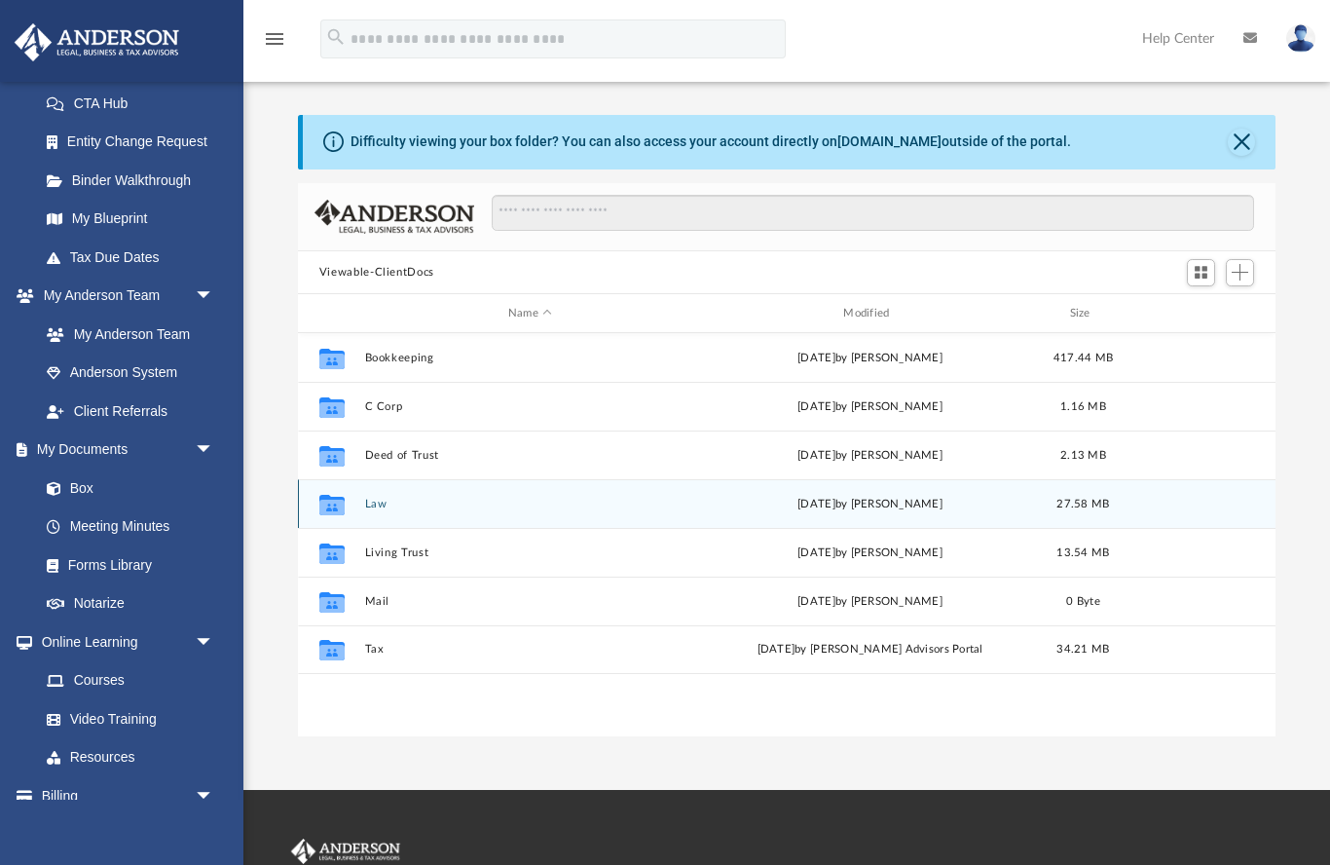
click at [382, 507] on button "Law" at bounding box center [529, 504] width 331 height 13
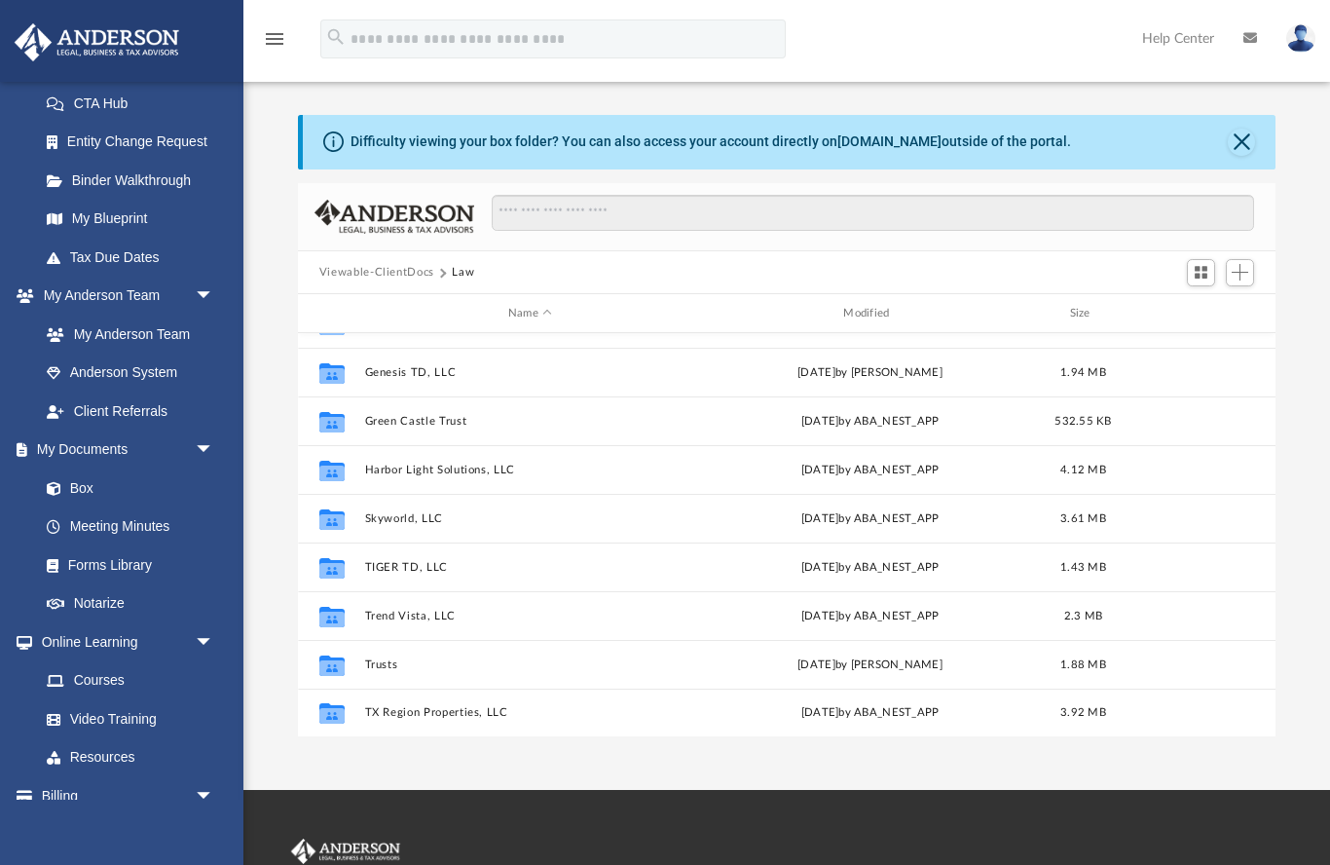
scroll to position [83, 0]
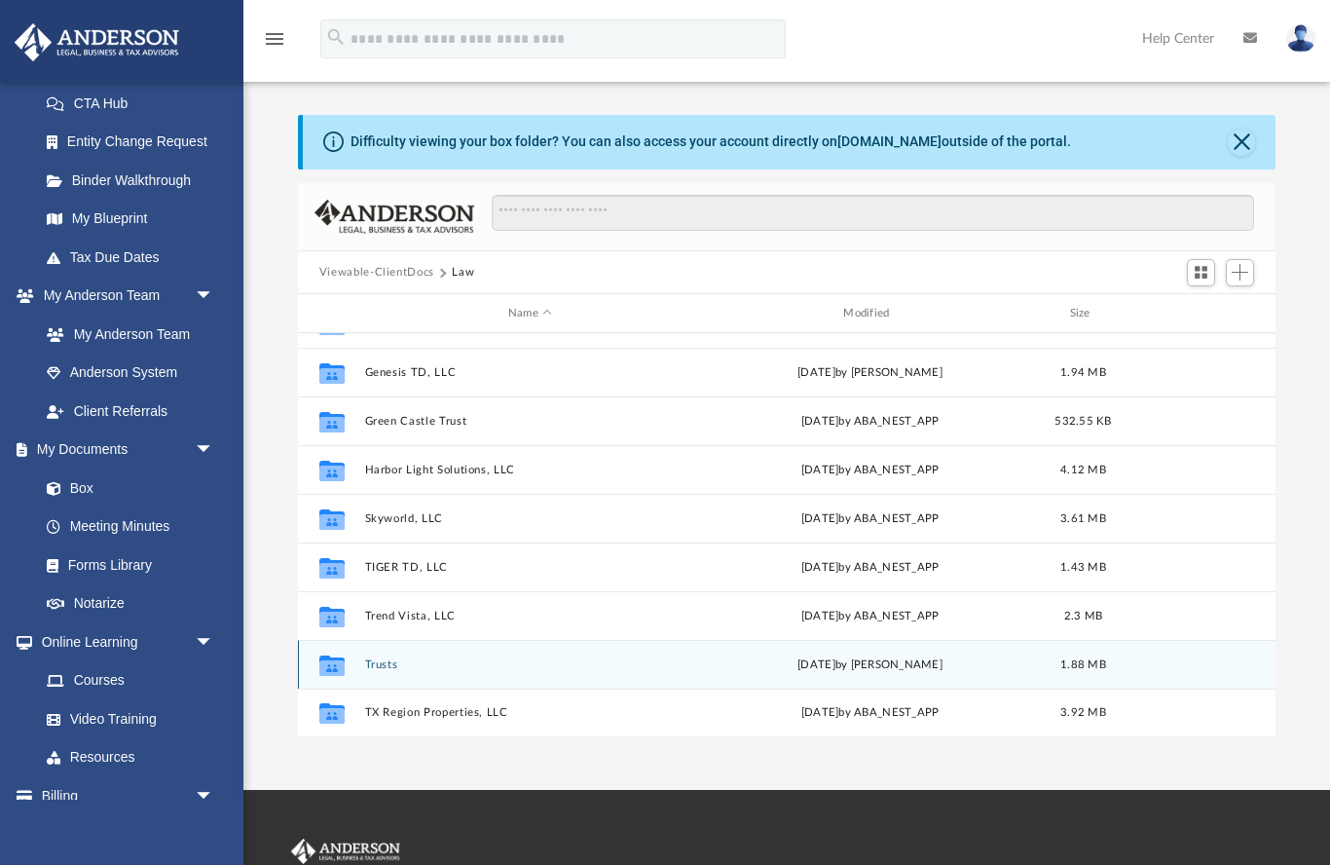
click at [396, 663] on button "Trusts" at bounding box center [529, 664] width 331 height 13
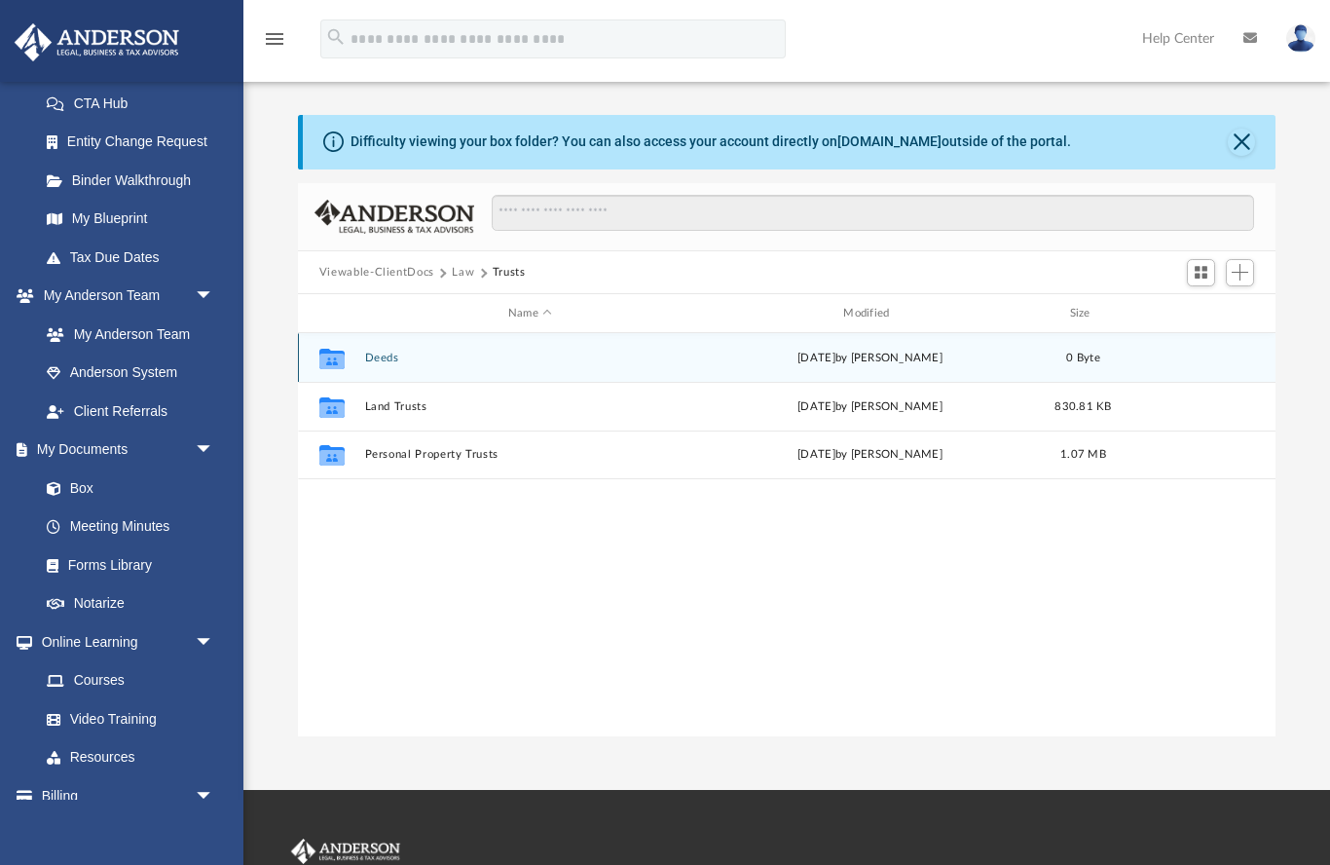
scroll to position [0, 0]
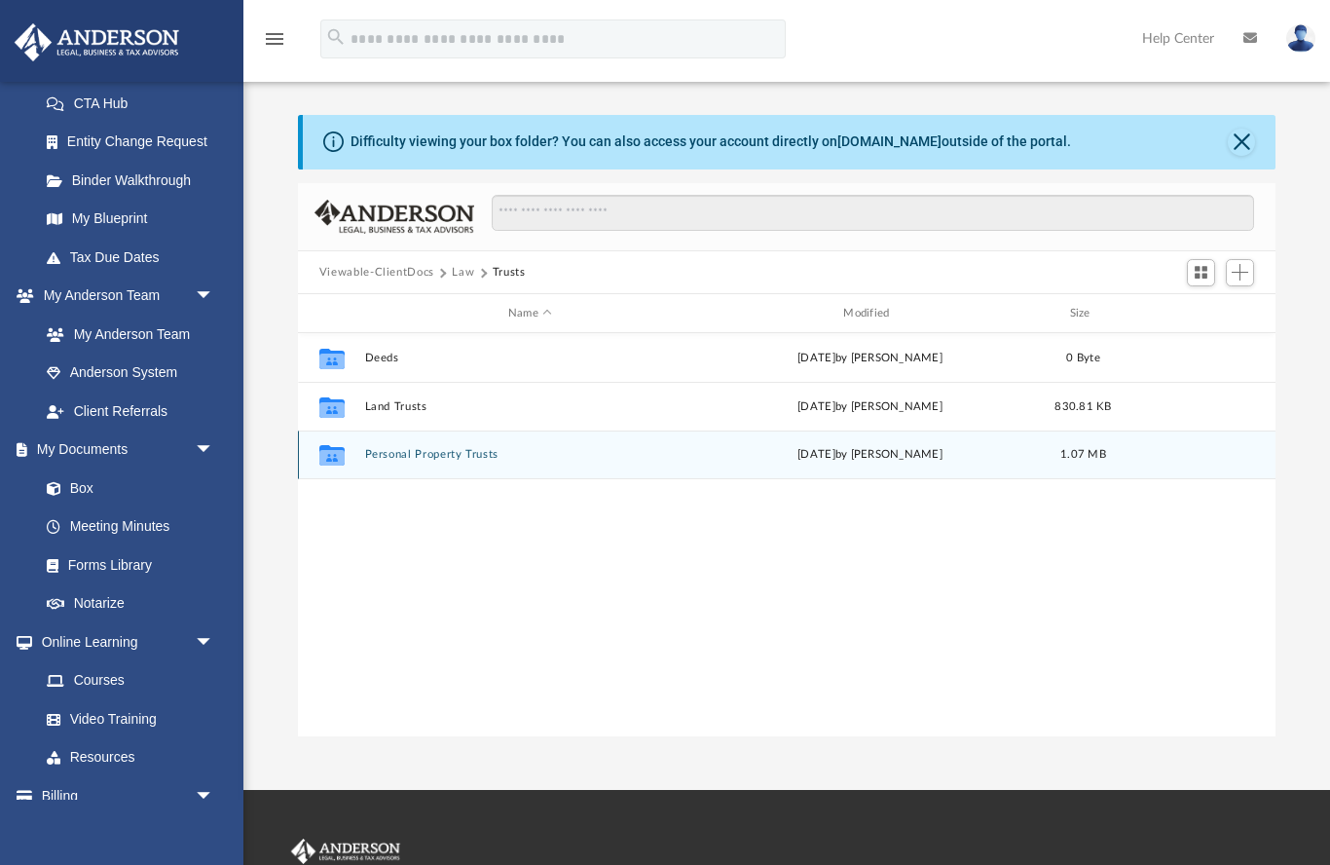
click at [483, 459] on button "Personal Property Trusts" at bounding box center [529, 455] width 331 height 13
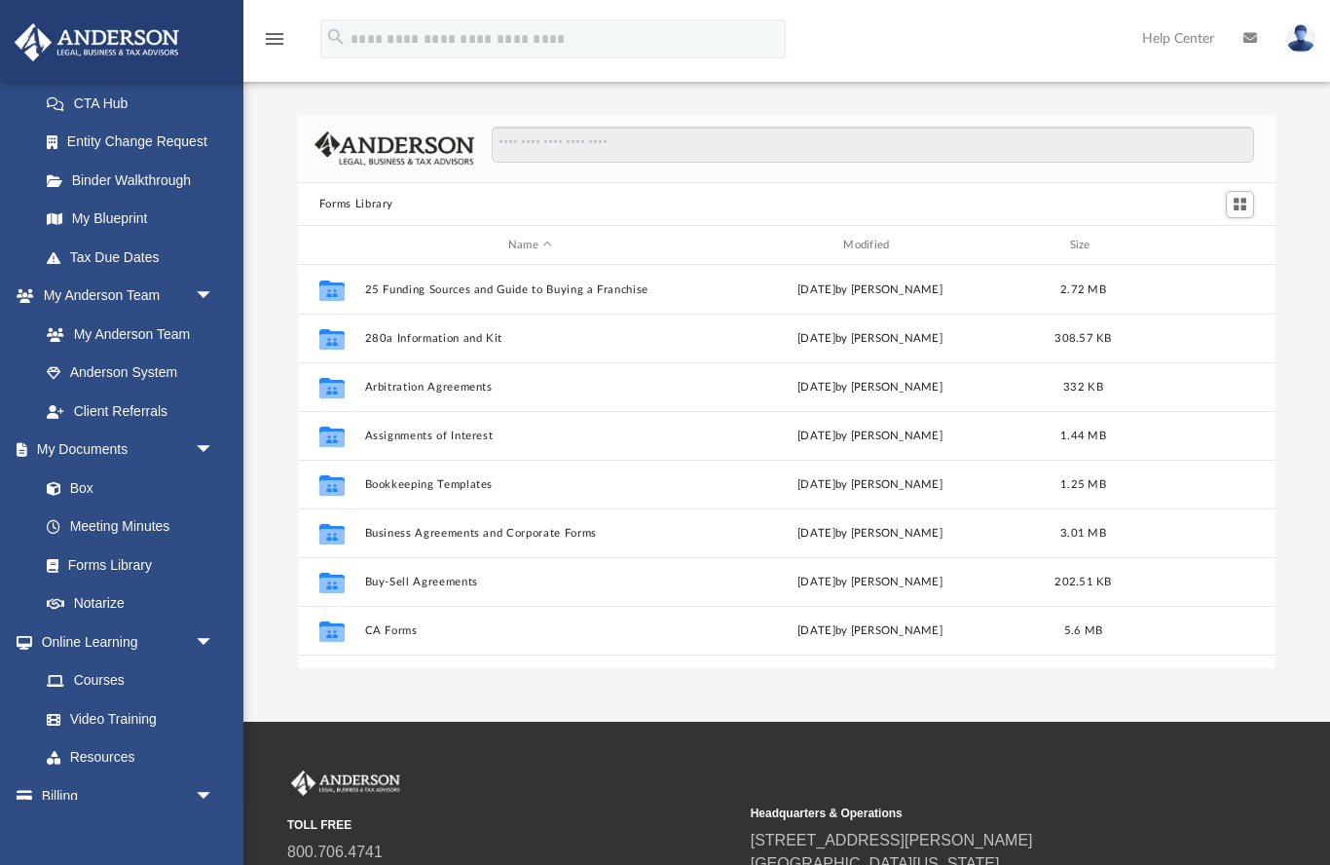
scroll to position [443, 979]
click at [64, 482] on span at bounding box center [63, 489] width 13 height 14
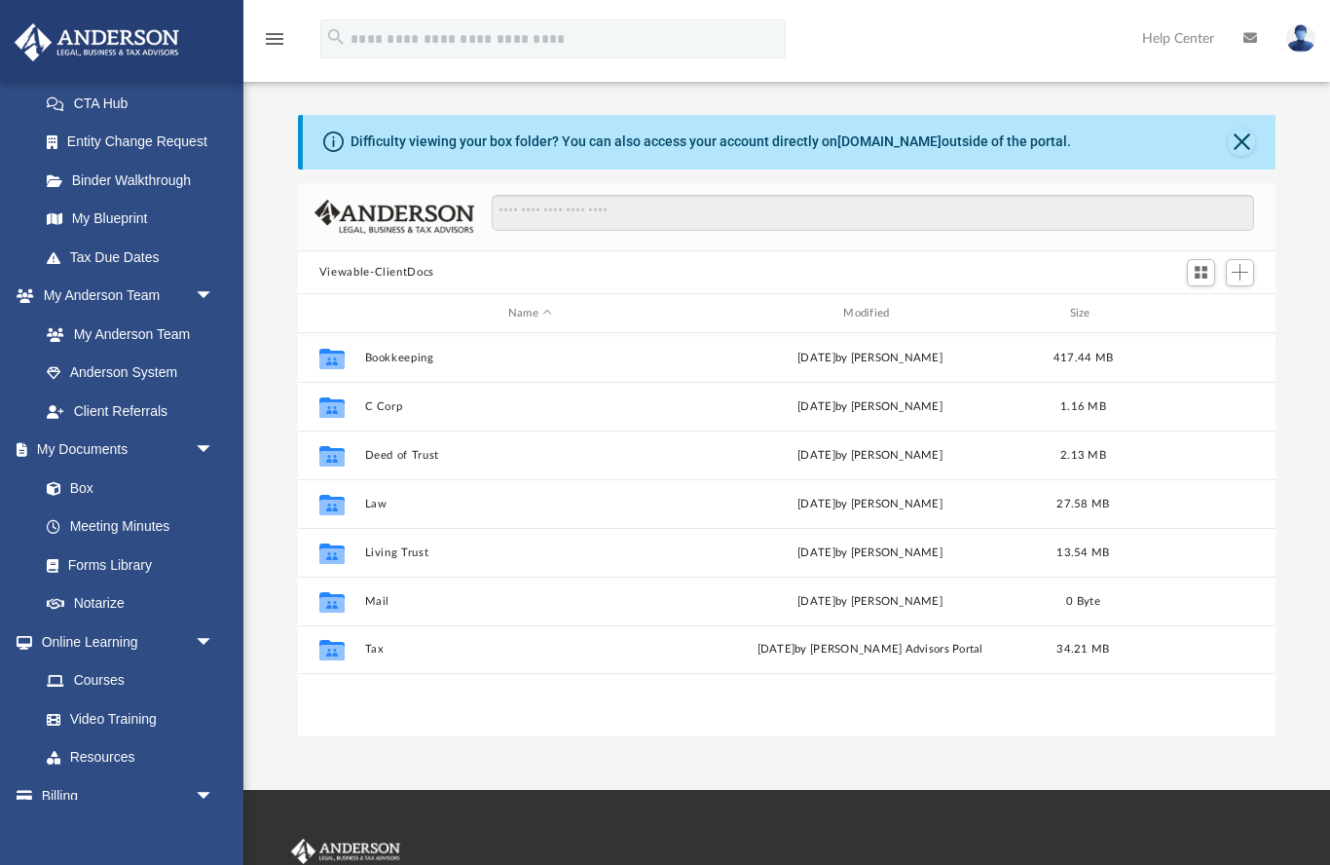
scroll to position [443, 979]
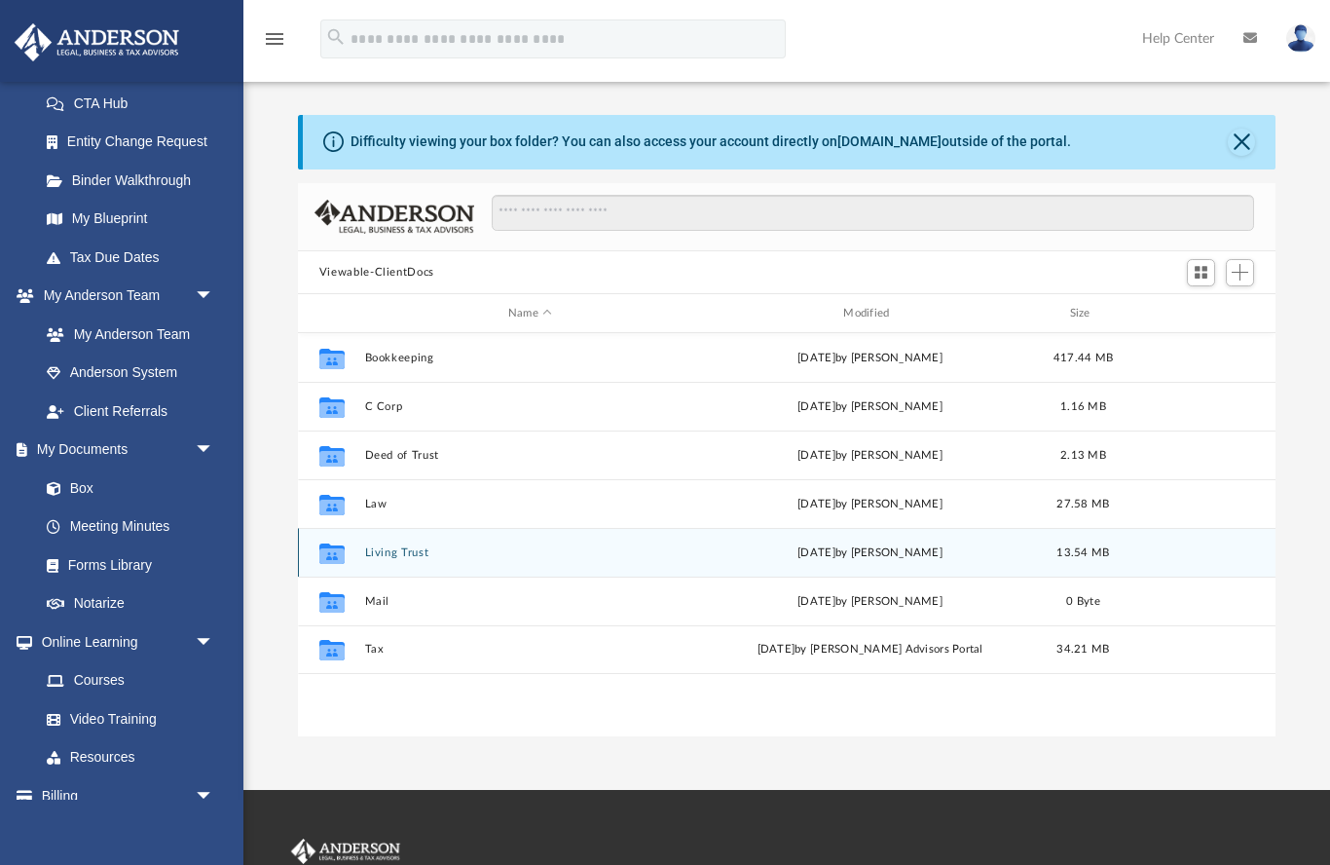
click at [423, 558] on button "Living Trust" at bounding box center [529, 552] width 331 height 13
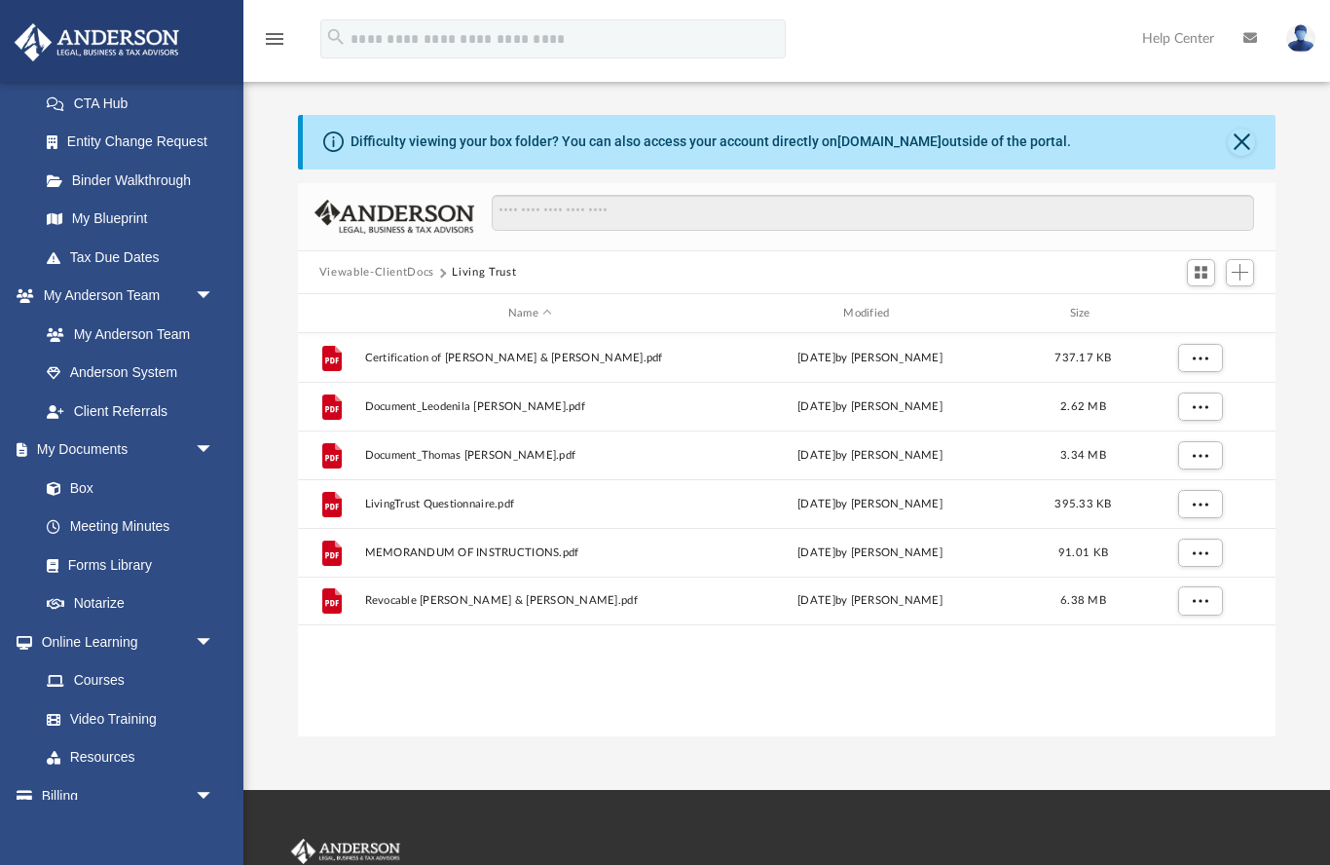
click at [377, 275] on button "Viewable-ClientDocs" at bounding box center [376, 273] width 115 height 18
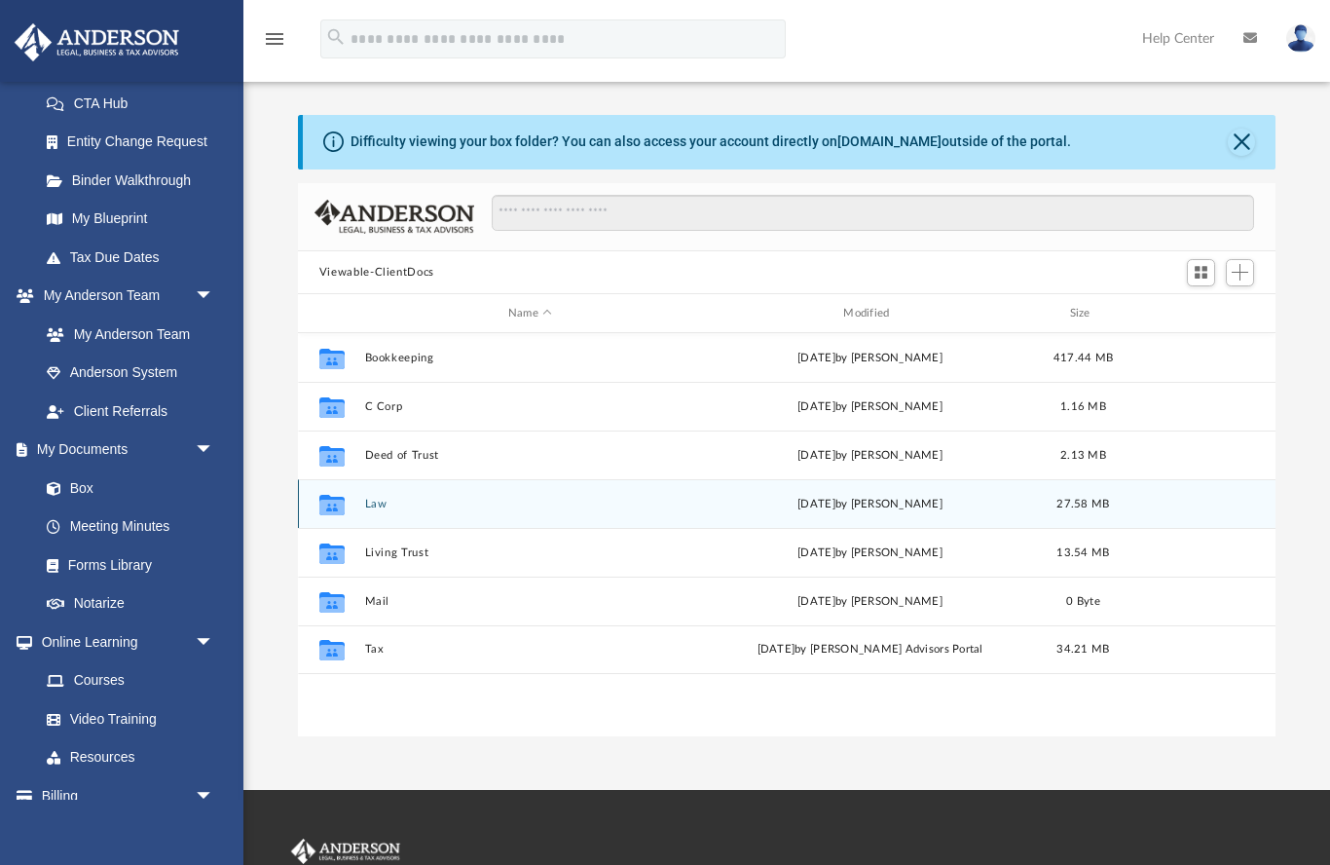
click at [388, 503] on button "Law" at bounding box center [529, 504] width 331 height 13
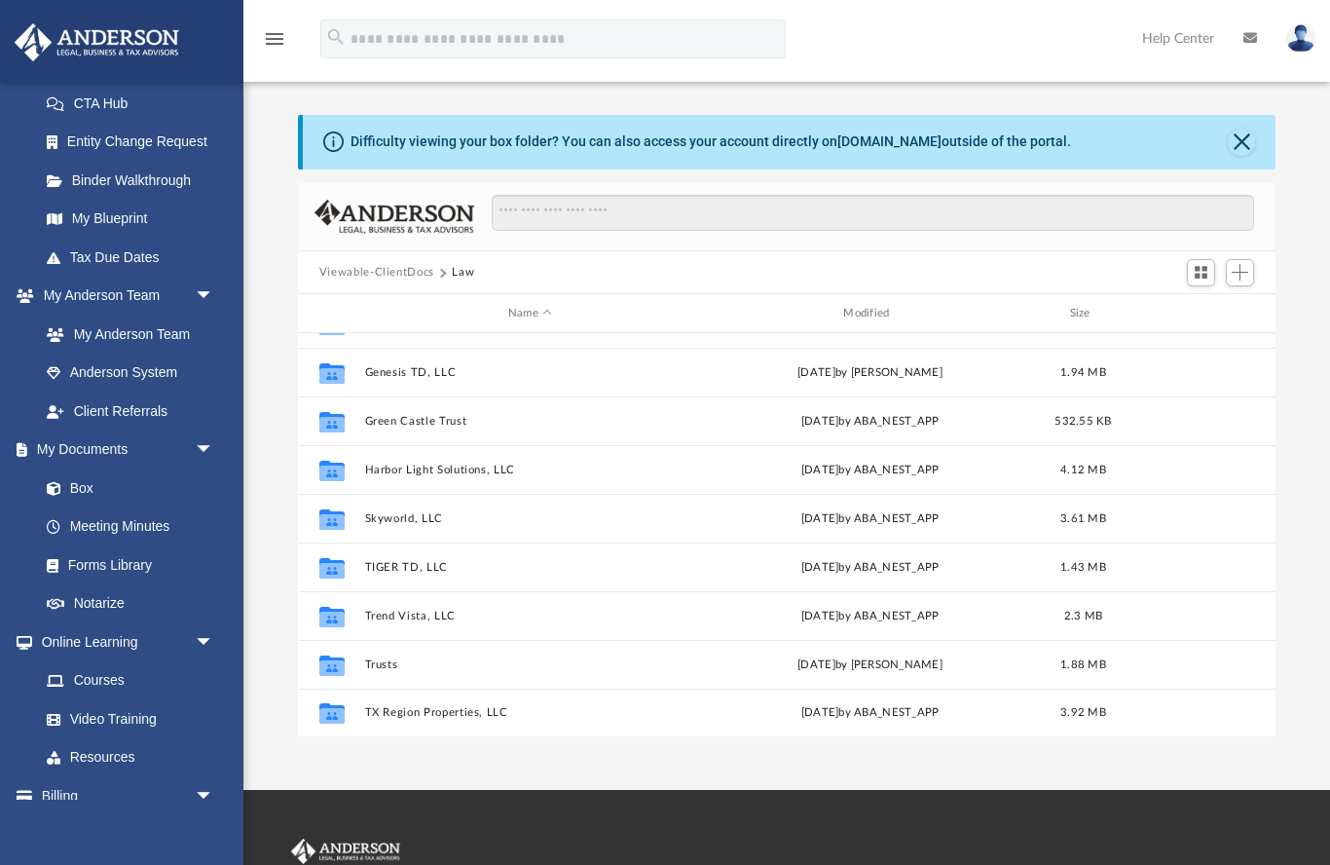
scroll to position [83, 0]
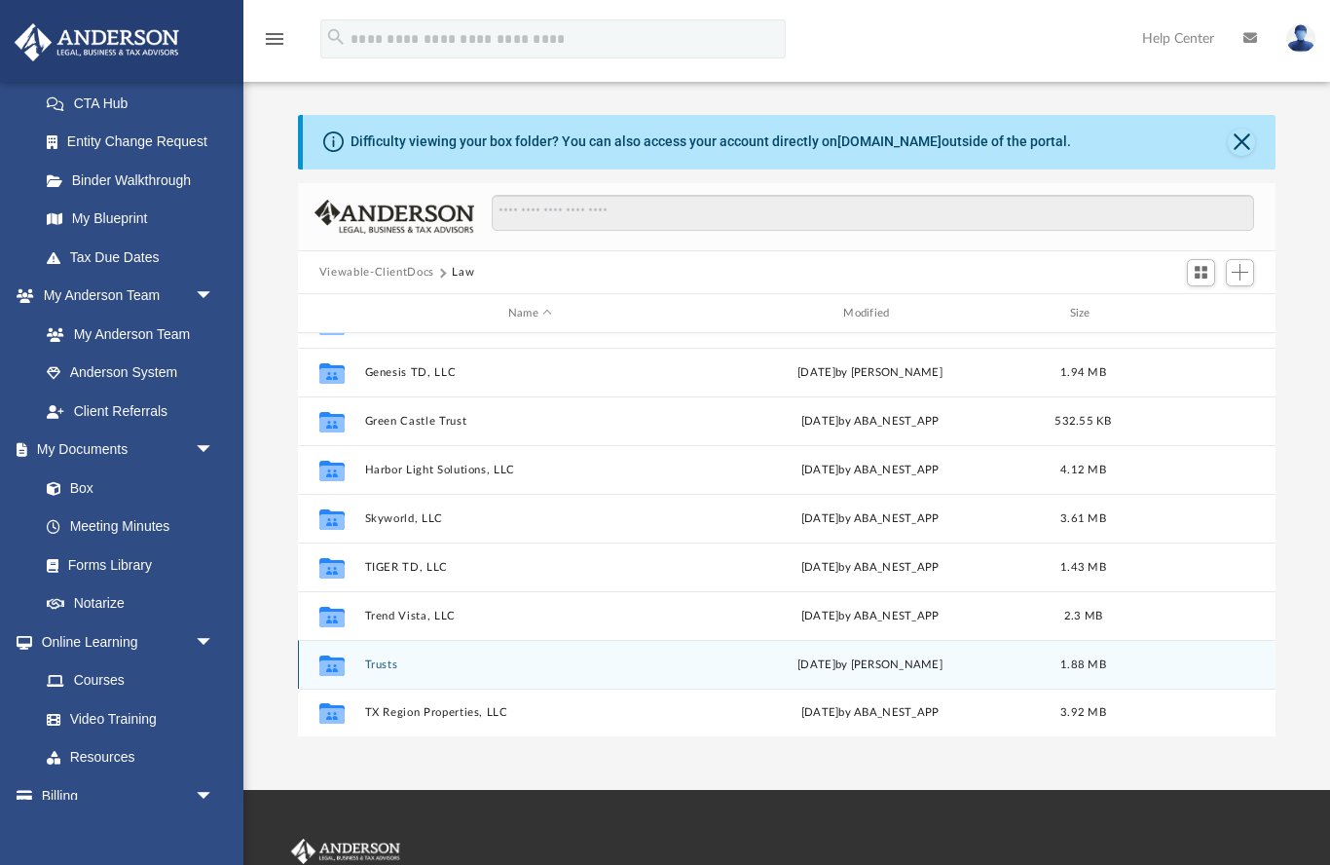
click at [395, 668] on button "Trusts" at bounding box center [529, 664] width 331 height 13
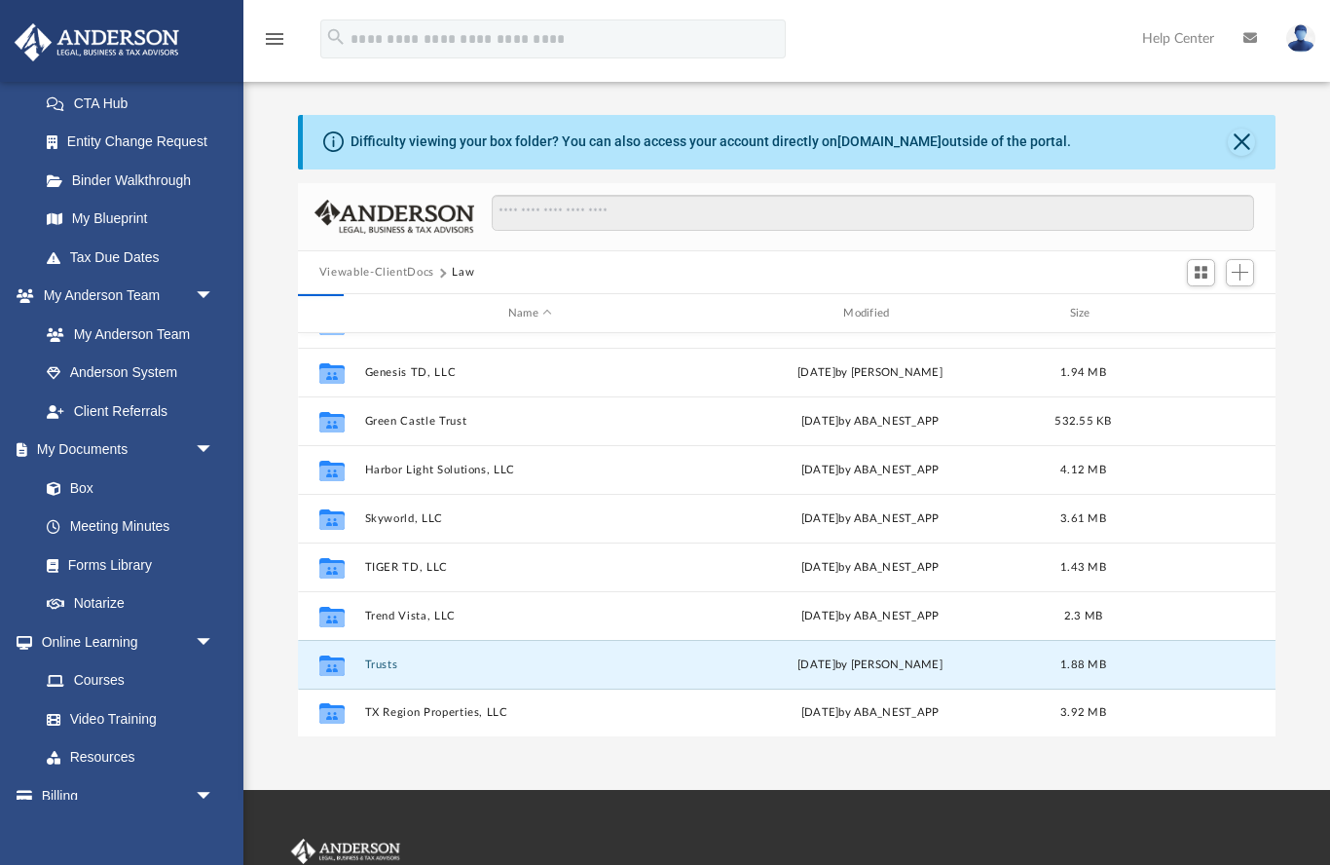
scroll to position [0, 0]
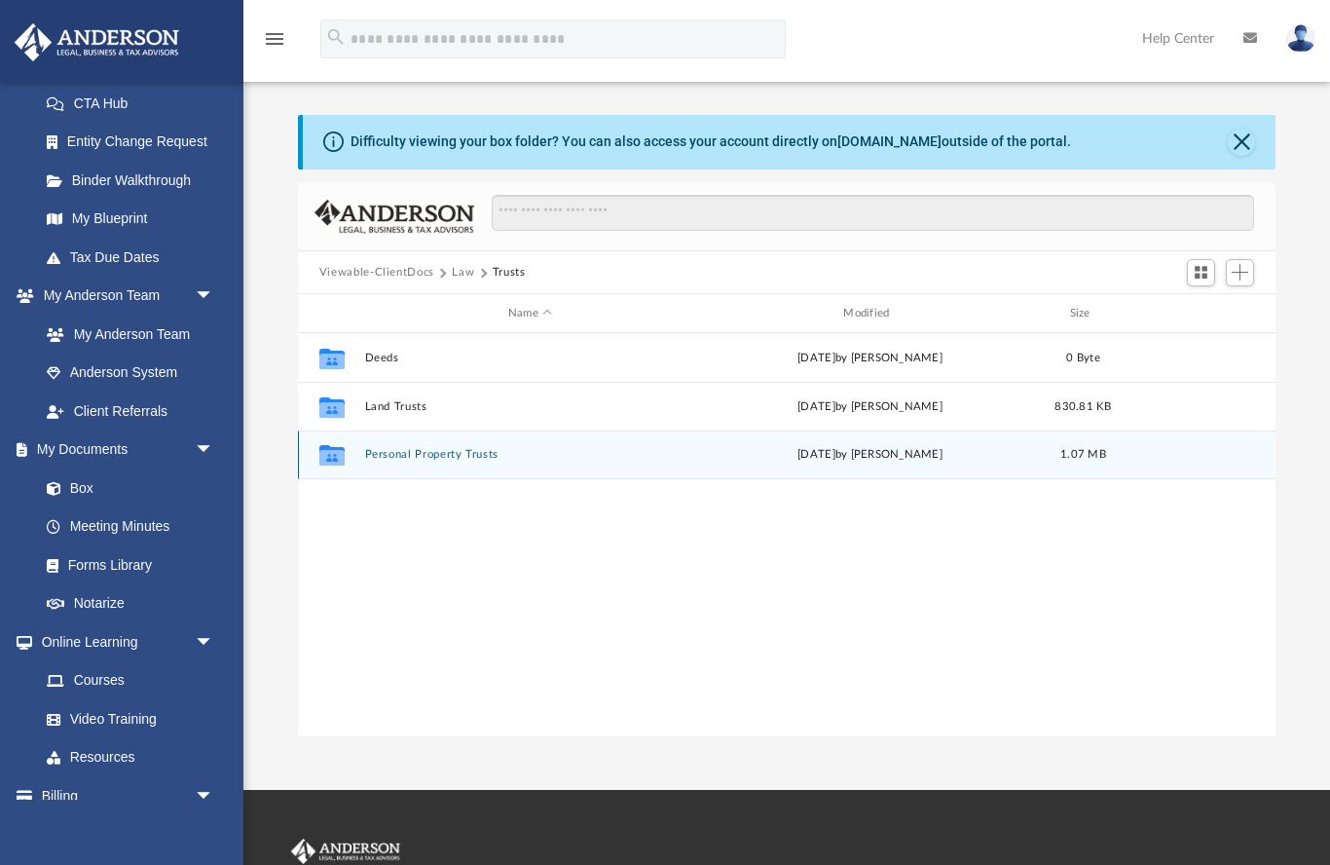
click at [485, 460] on button "Personal Property Trusts" at bounding box center [529, 455] width 331 height 13
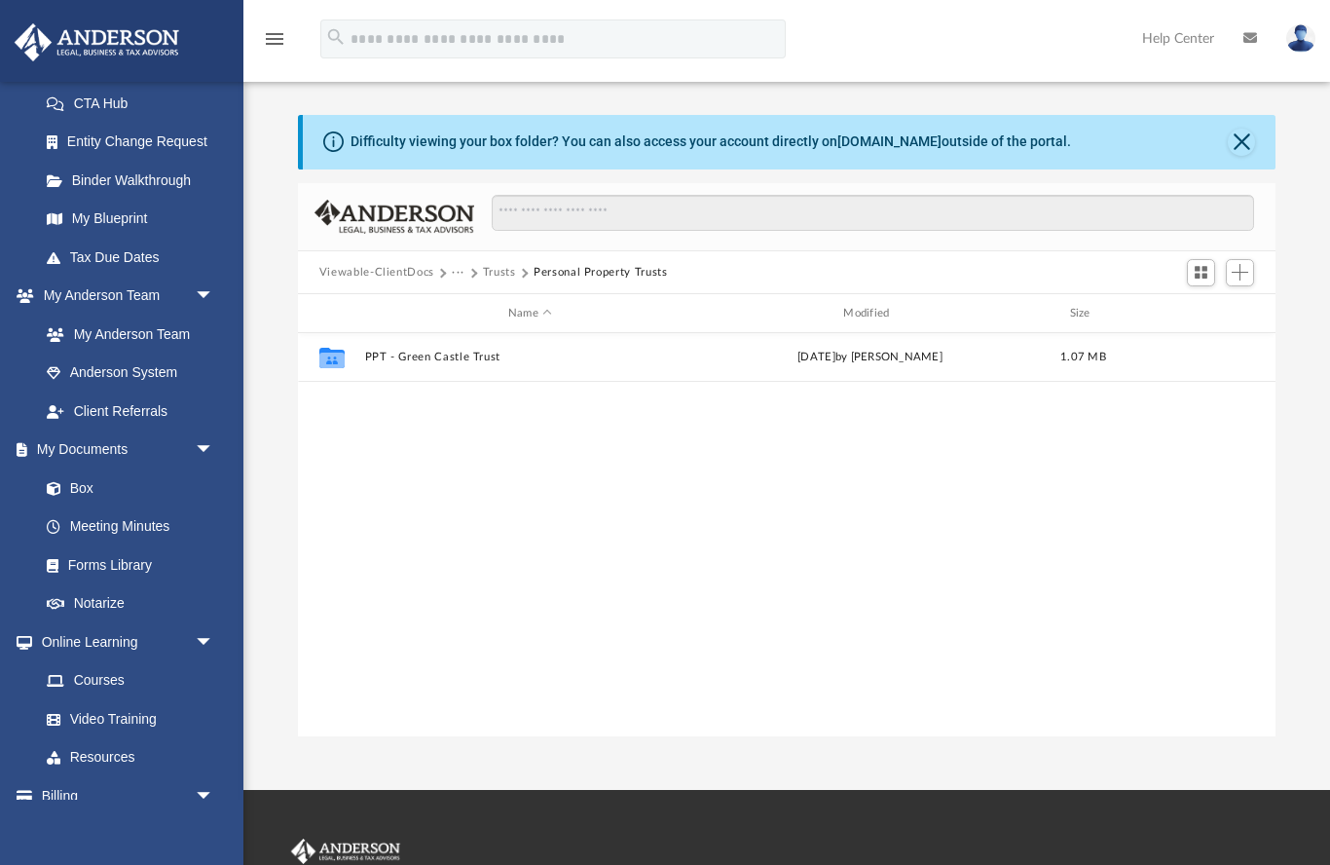
click at [497, 270] on button "Trusts" at bounding box center [499, 273] width 33 height 18
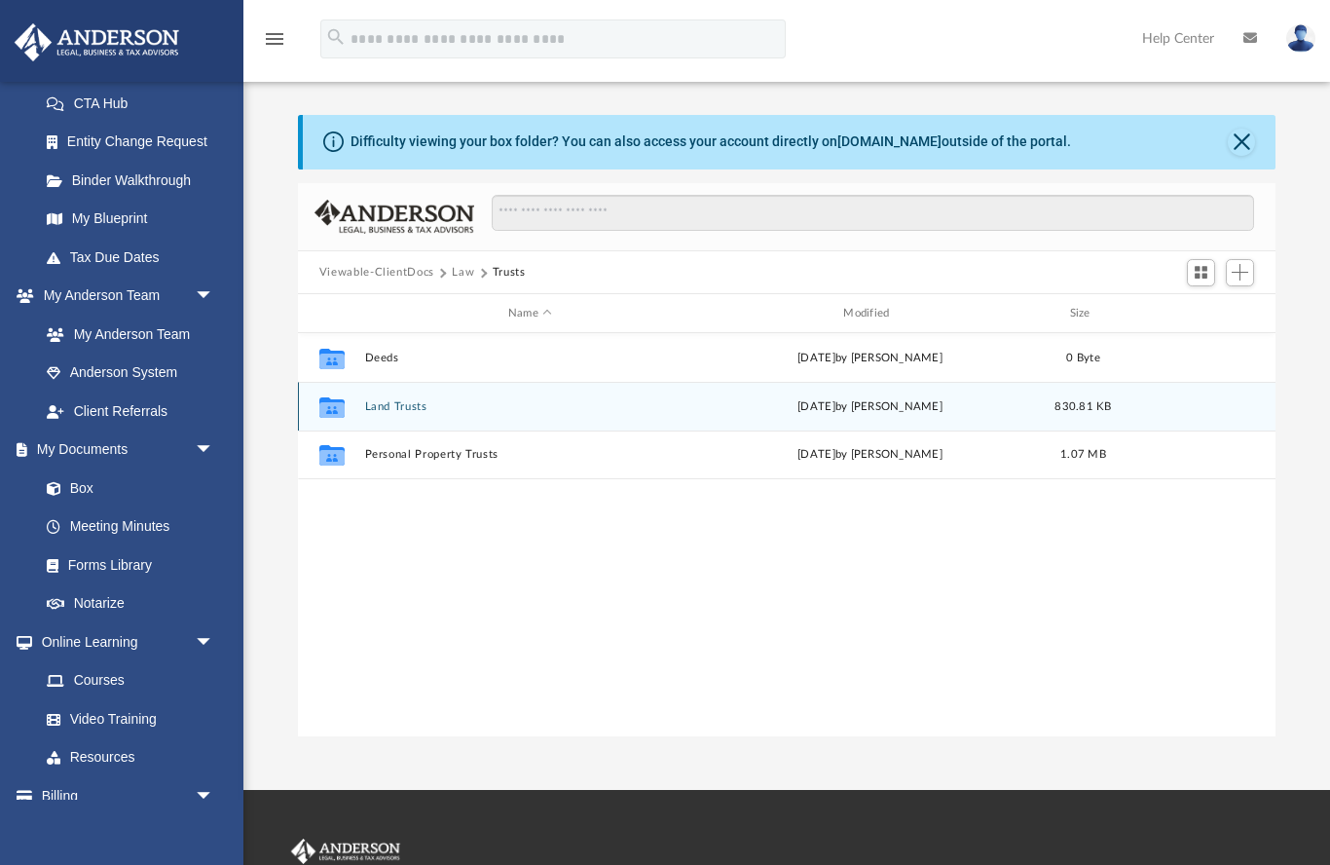
click at [422, 395] on div "Collaborated Folder Land Trusts [DATE] by [PERSON_NAME] 830.81 KB" at bounding box center [787, 406] width 978 height 49
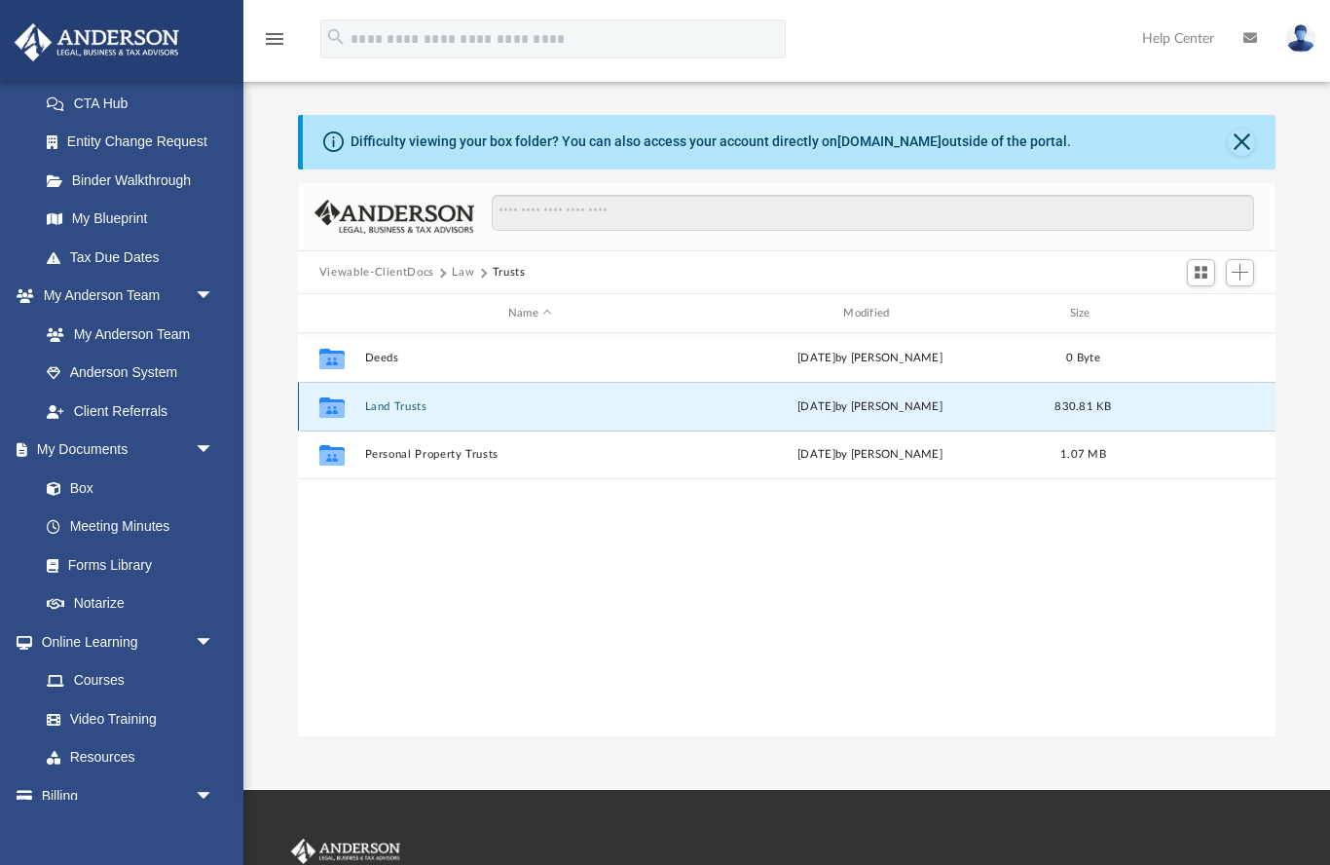
click at [402, 410] on button "Land Trusts" at bounding box center [529, 406] width 331 height 13
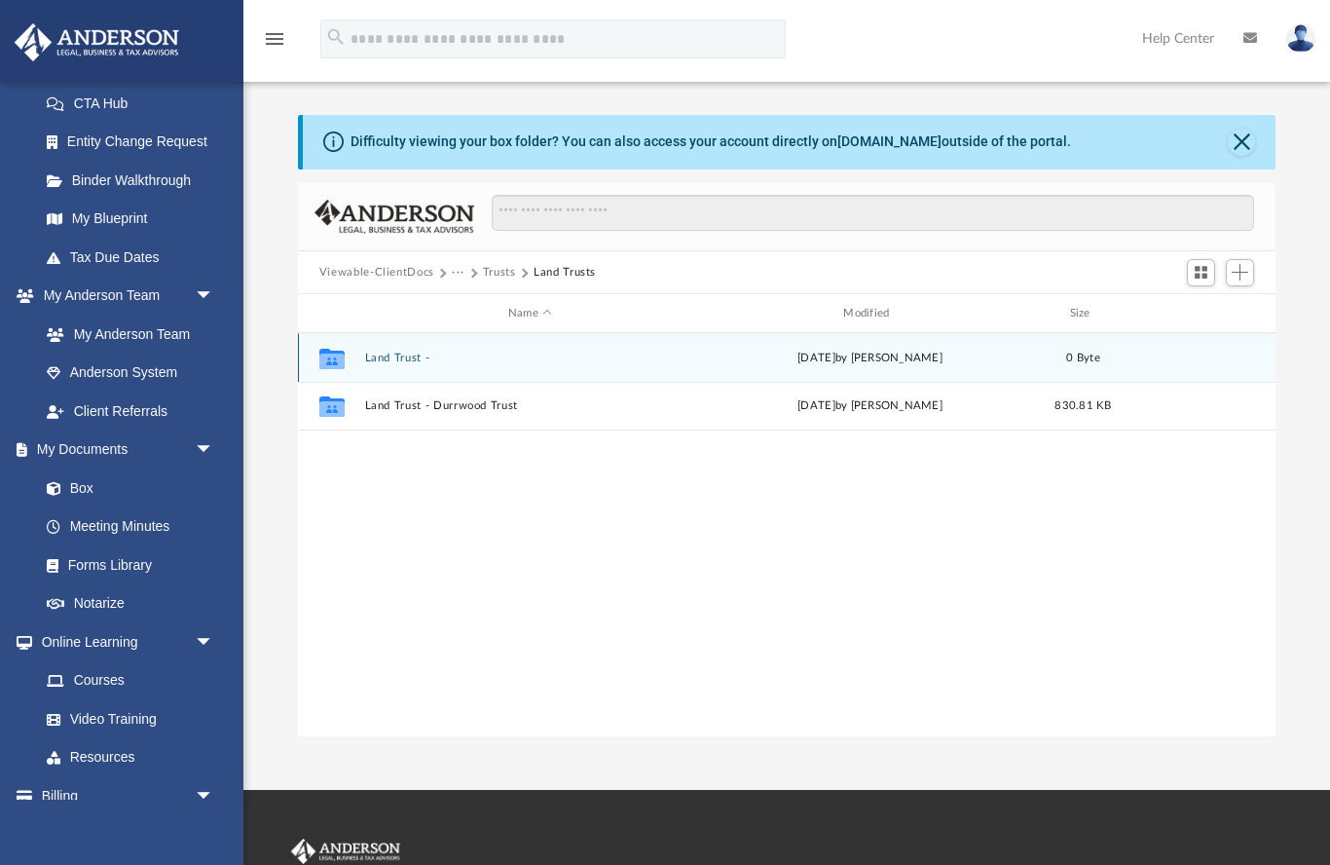
click at [396, 362] on button "Land Trust -" at bounding box center [529, 358] width 331 height 13
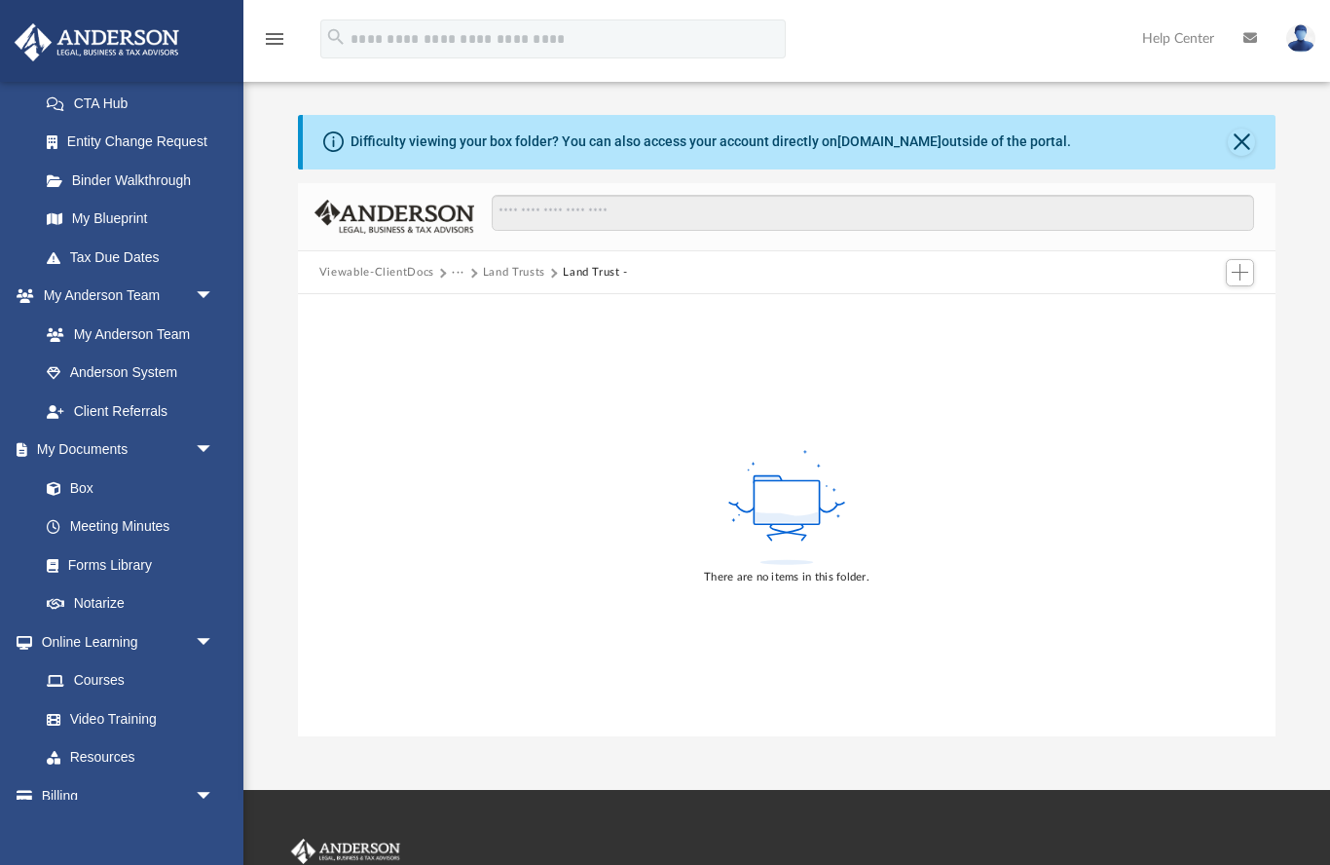
click at [513, 278] on button "Land Trusts" at bounding box center [514, 273] width 62 height 18
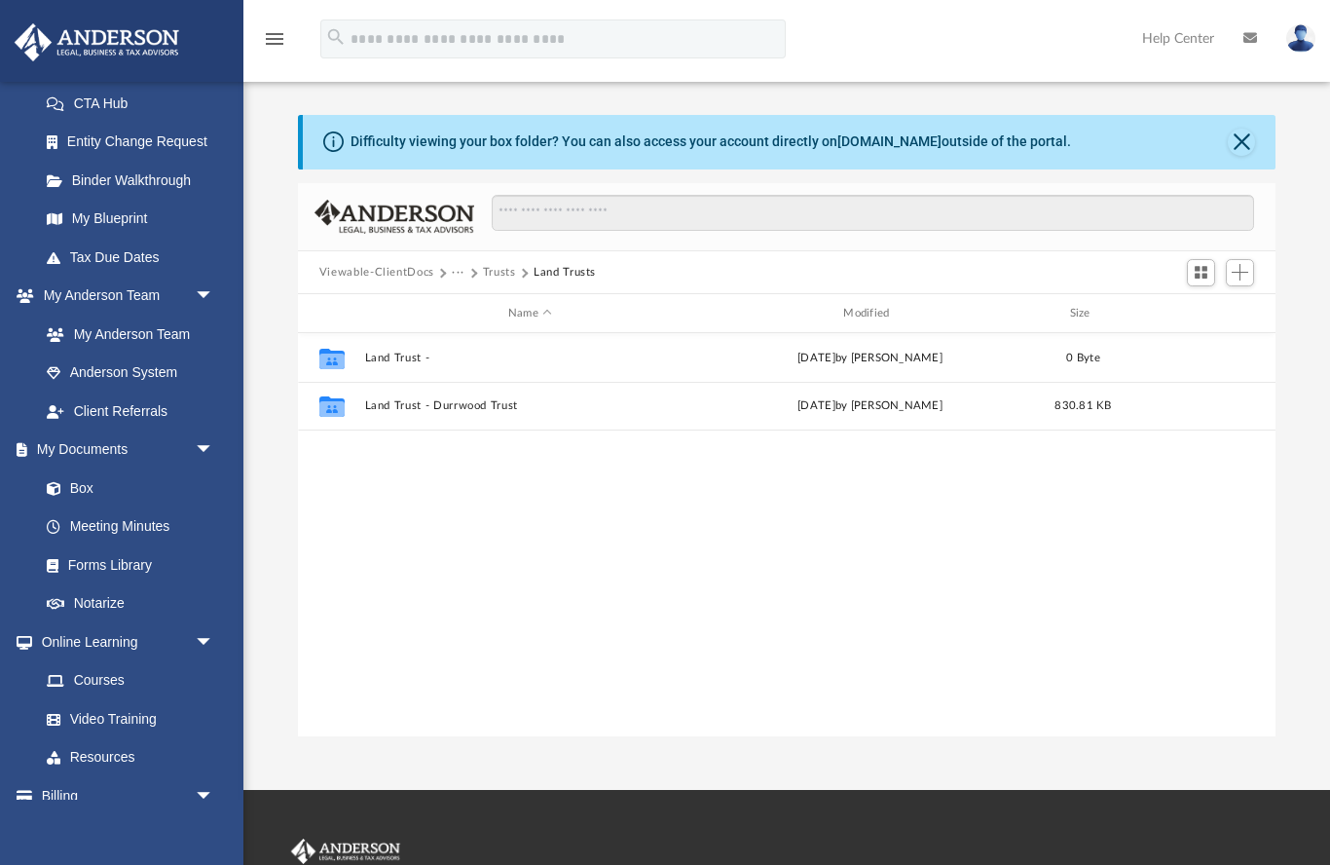
scroll to position [443, 979]
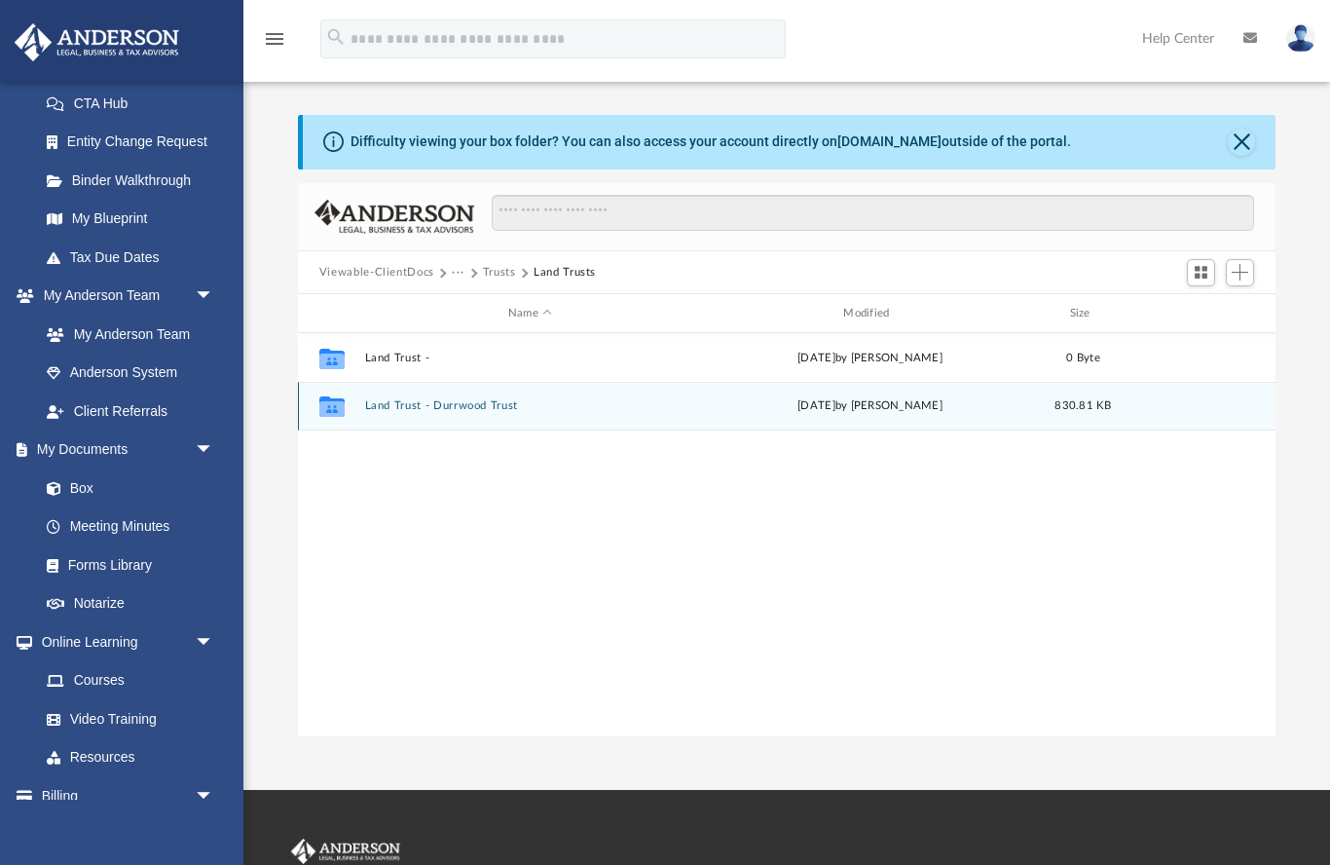
click at [487, 411] on button "Land Trust - Durrwood Trust" at bounding box center [529, 406] width 331 height 13
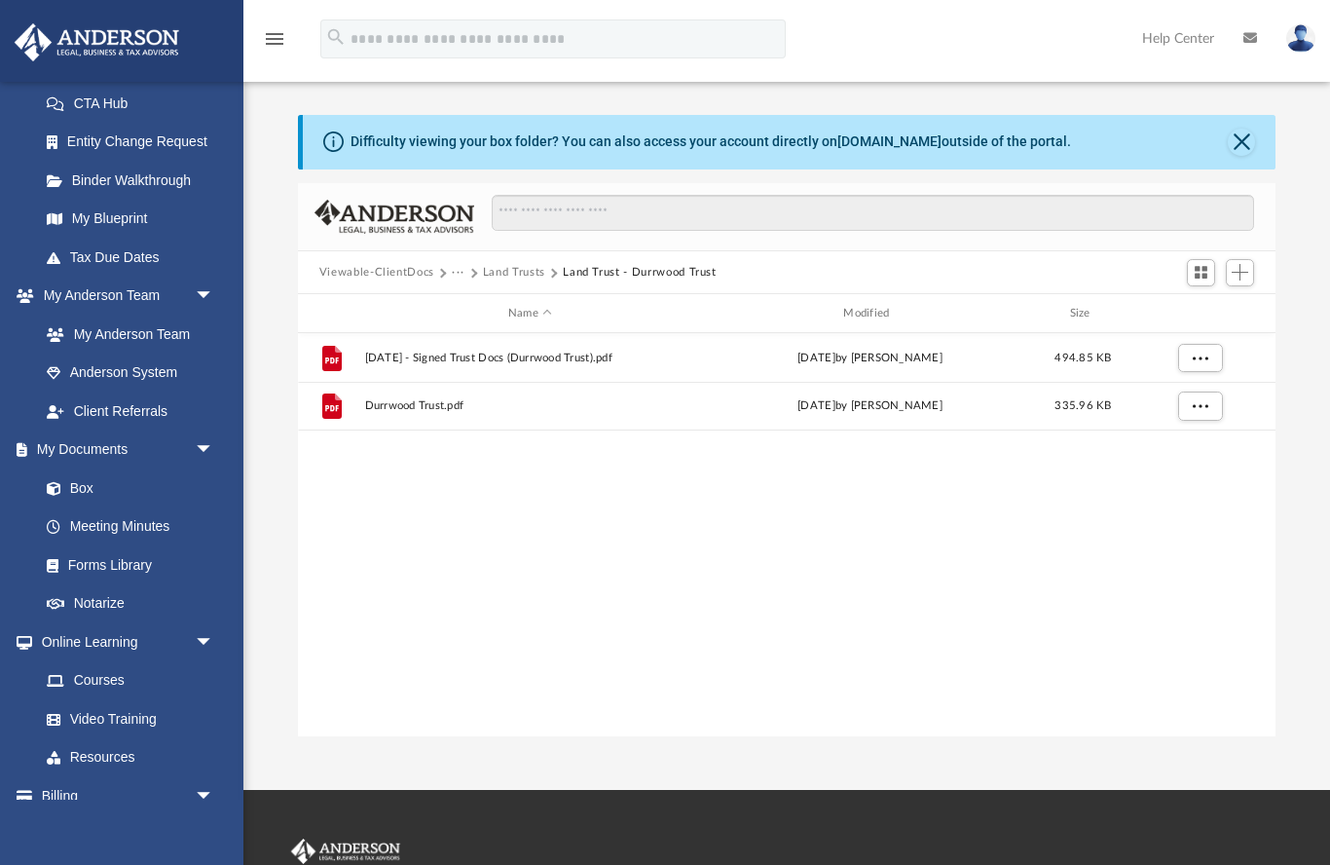
click at [516, 272] on button "Land Trusts" at bounding box center [514, 273] width 62 height 18
click at [495, 273] on button "Trusts" at bounding box center [499, 273] width 33 height 18
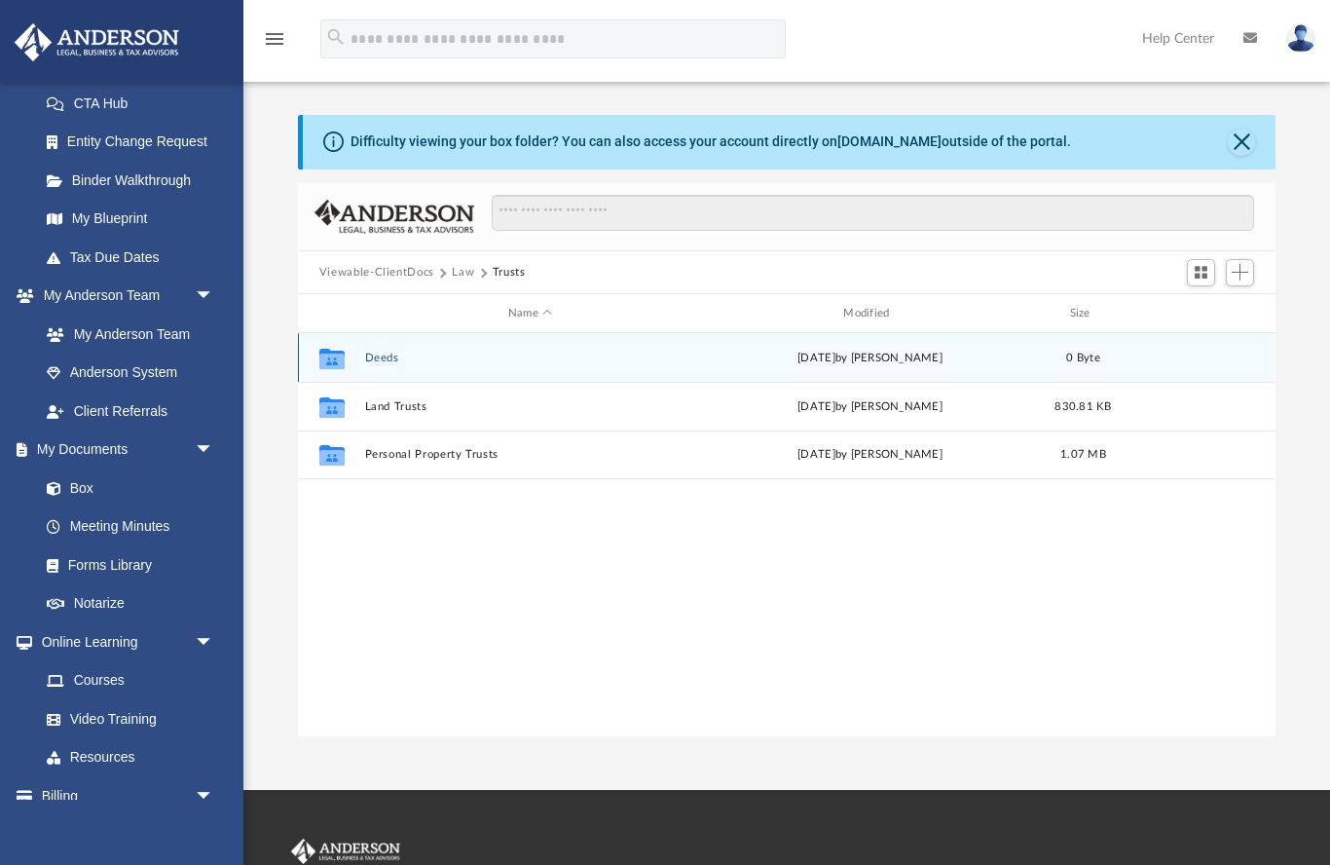
click at [385, 362] on button "Deeds" at bounding box center [529, 358] width 331 height 13
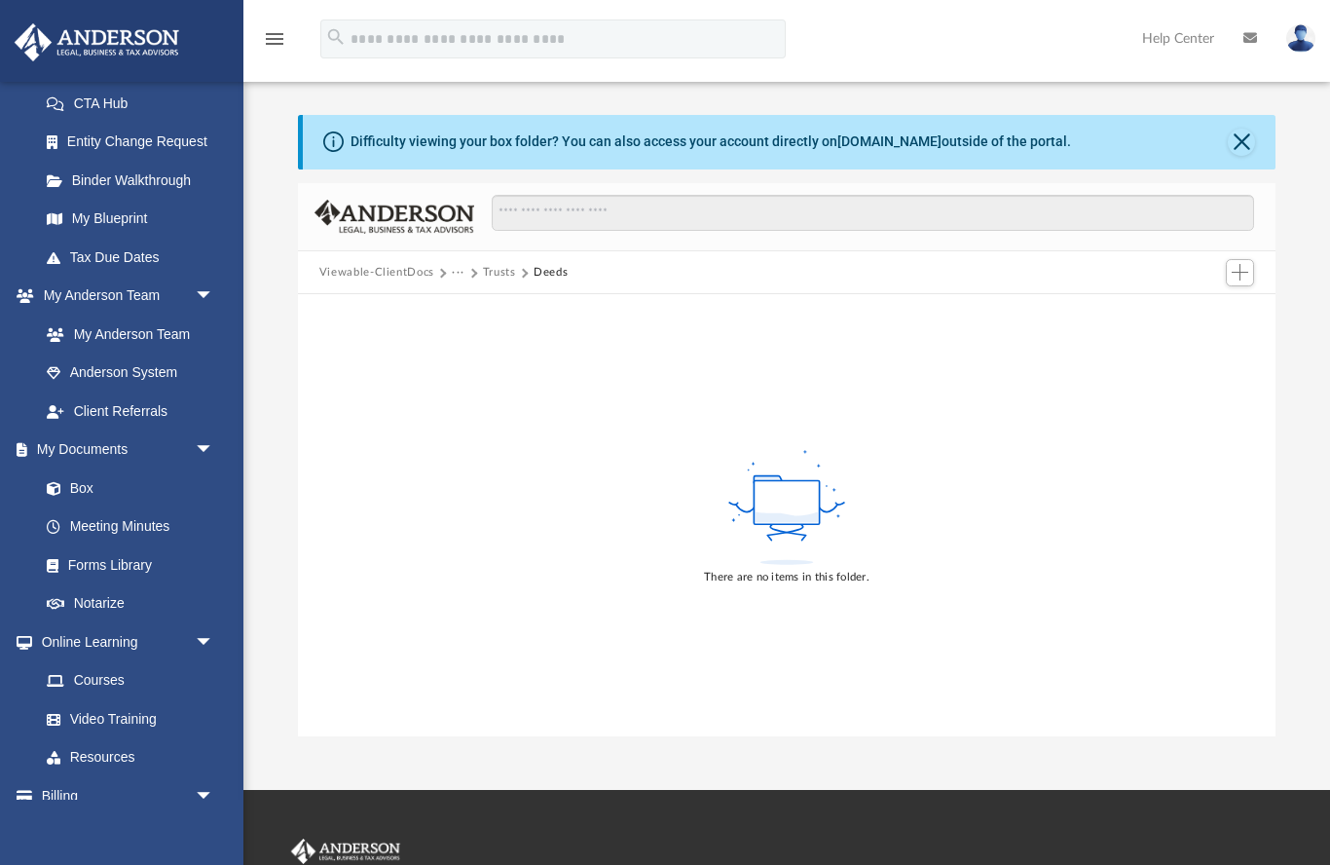
click at [506, 279] on button "Trusts" at bounding box center [499, 273] width 33 height 18
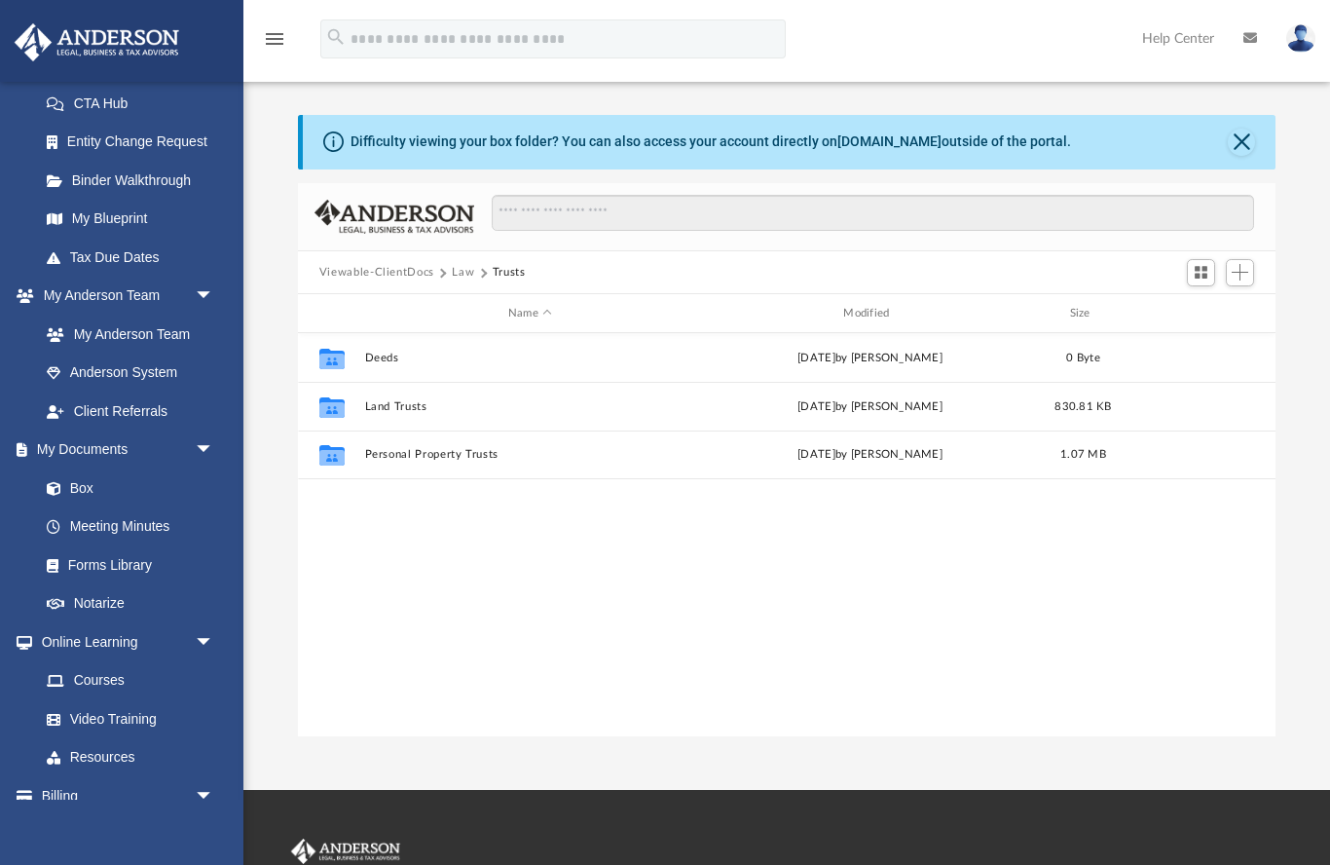
click at [462, 278] on button "Law" at bounding box center [463, 273] width 22 height 18
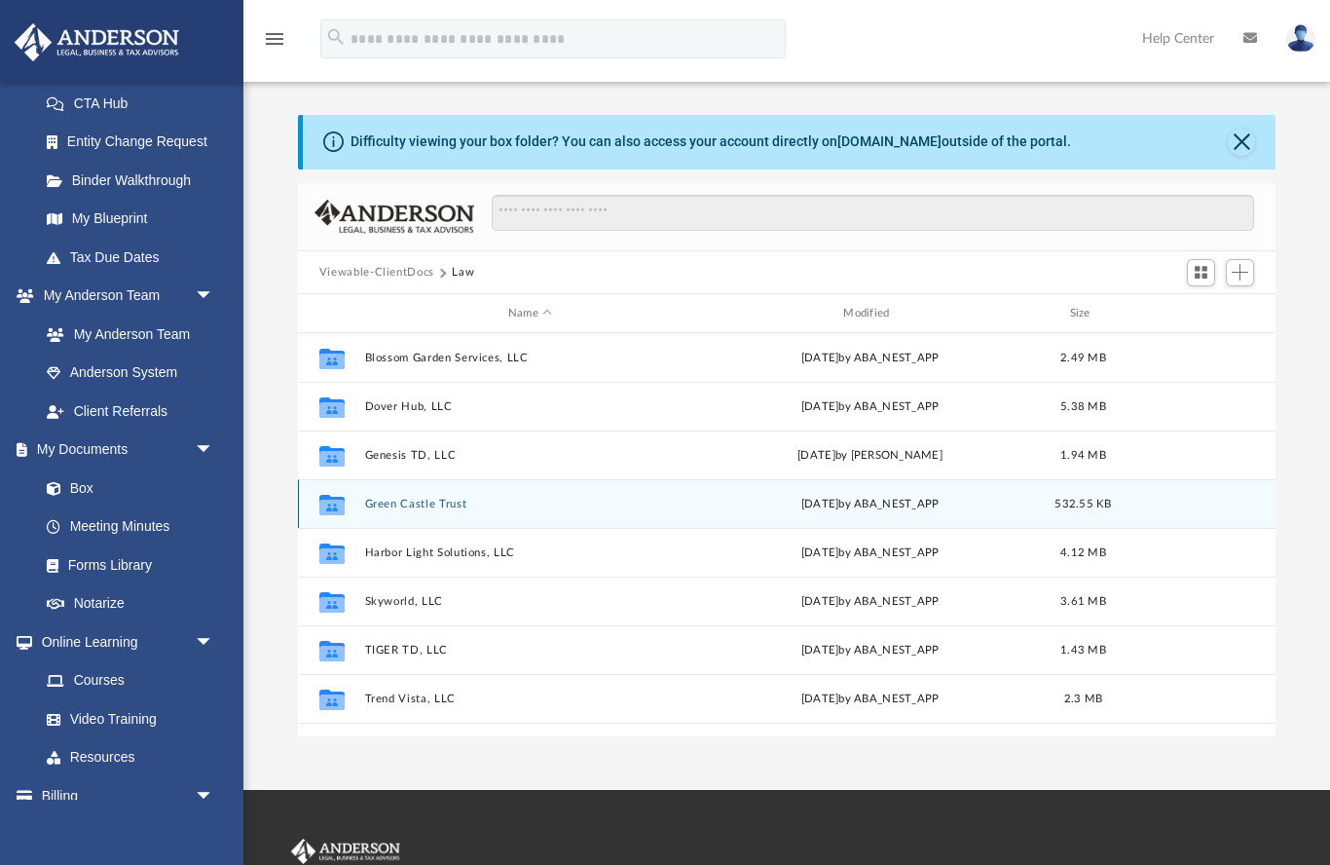
click at [456, 506] on button "Green Castle Trust" at bounding box center [529, 504] width 331 height 13
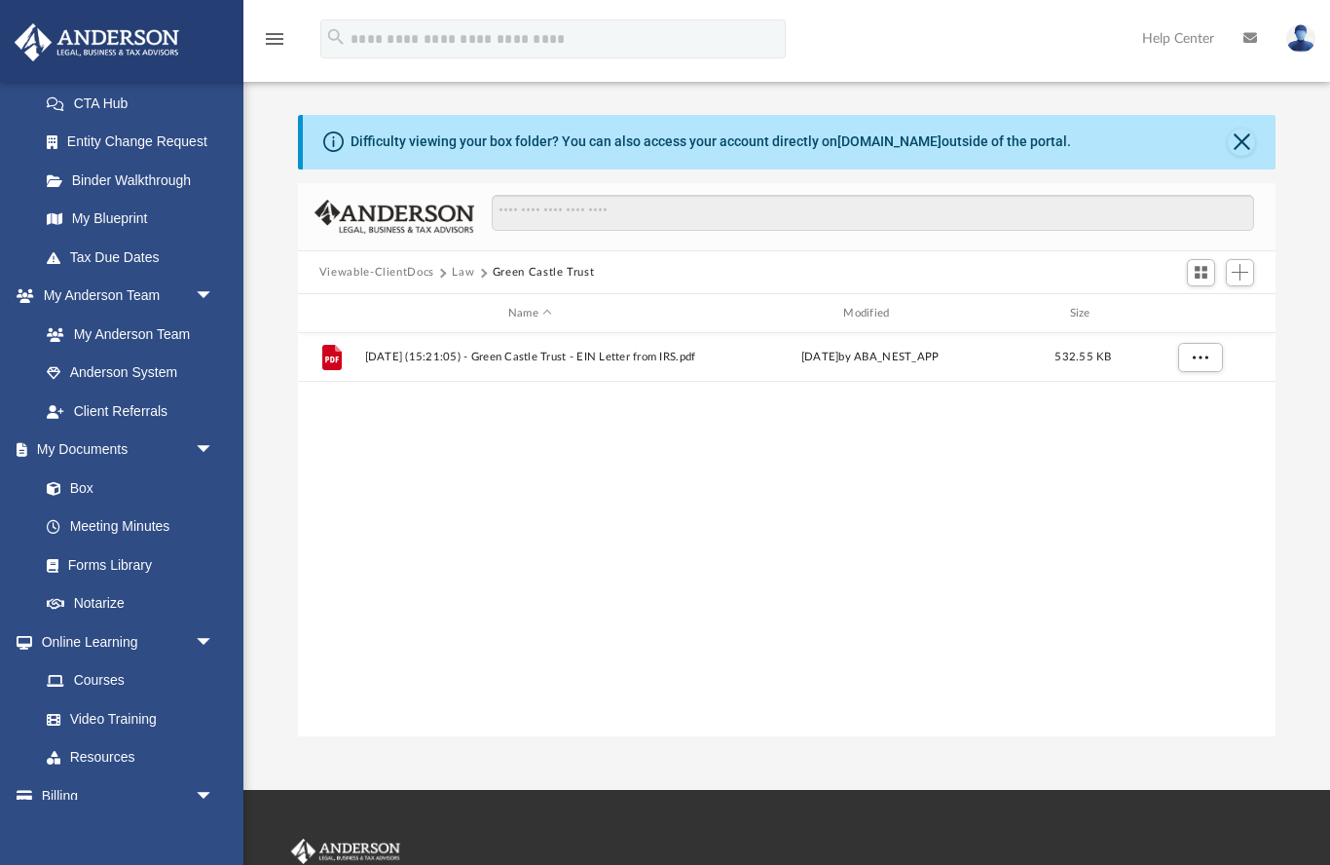
click at [468, 274] on button "Law" at bounding box center [463, 273] width 22 height 18
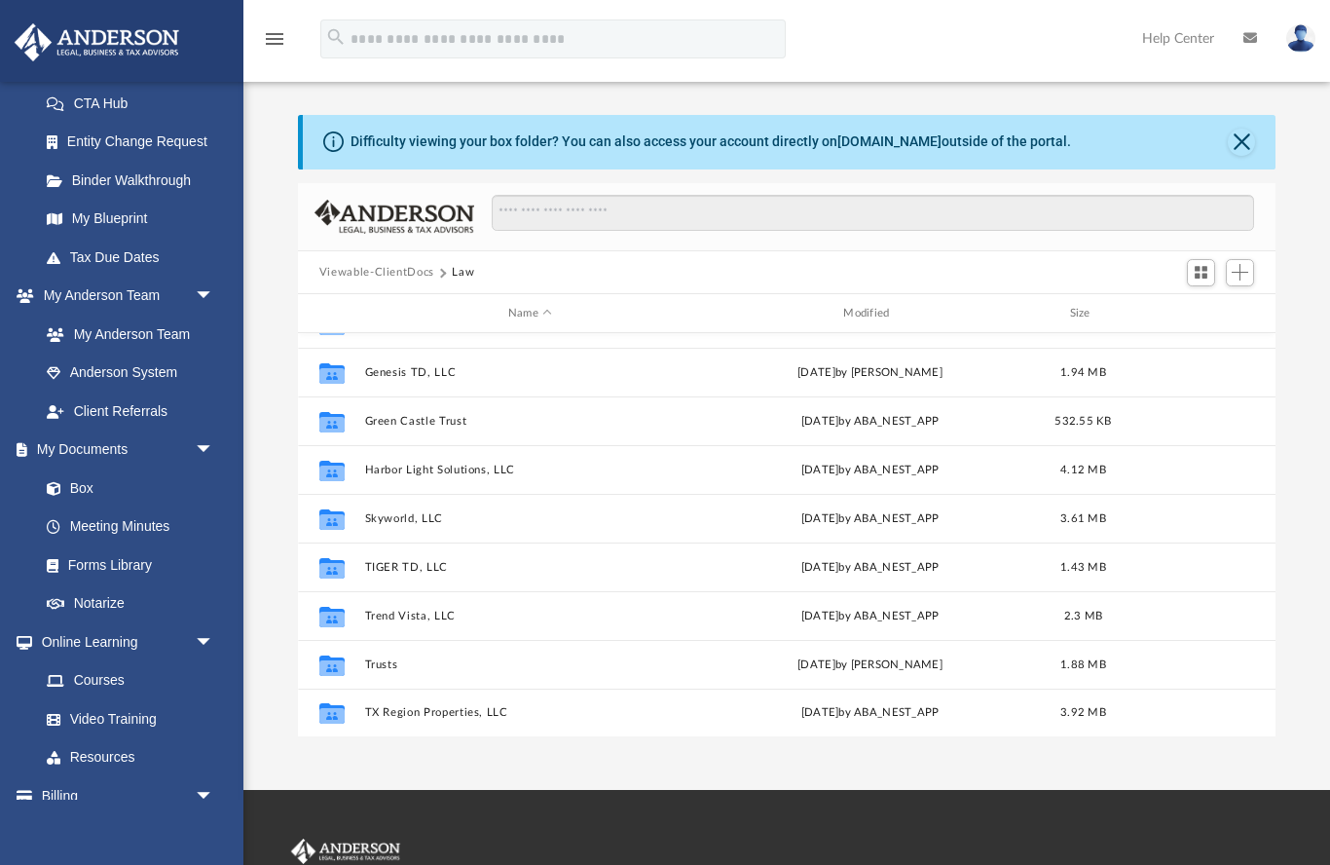
scroll to position [83, 0]
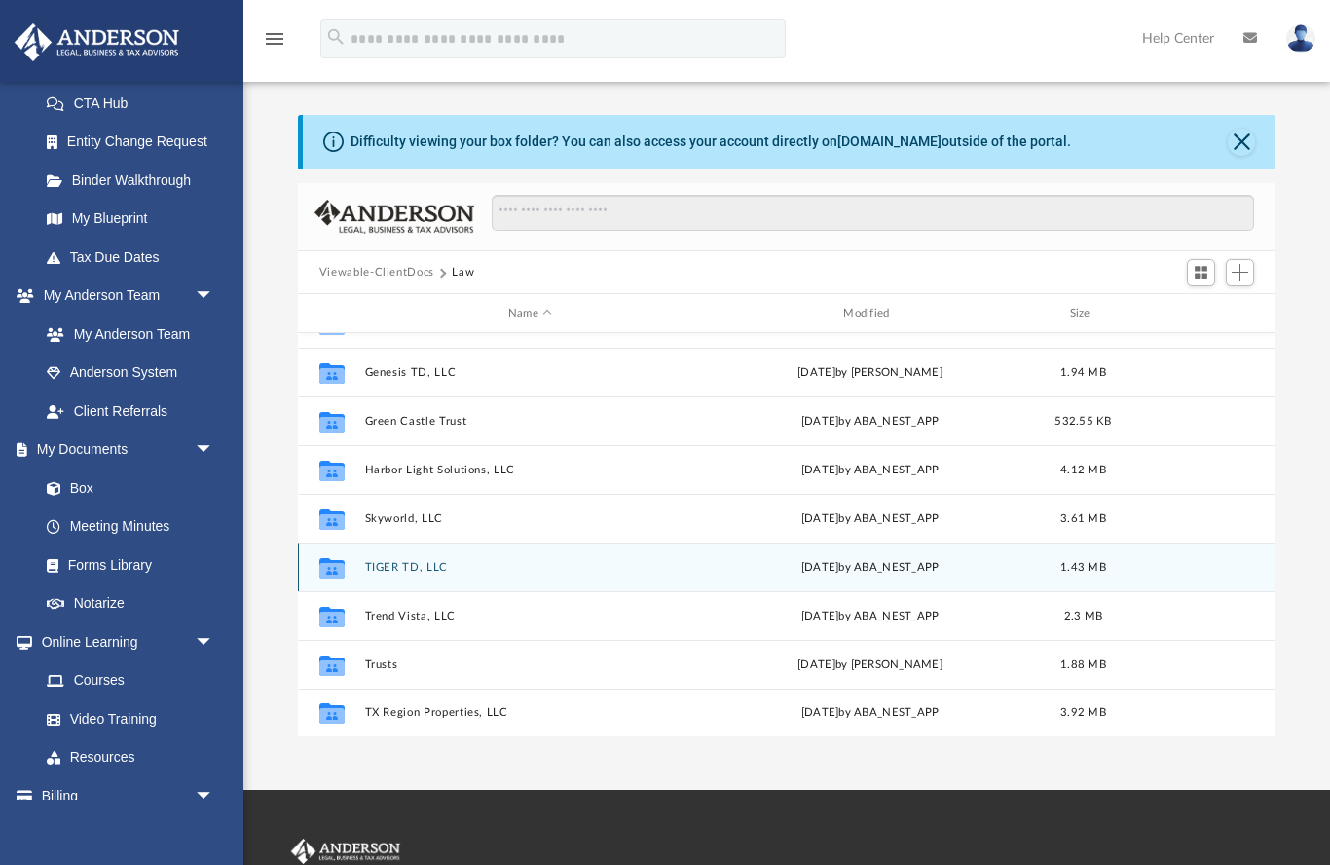
click at [448, 566] on button "TIGER TD, LLC" at bounding box center [529, 567] width 331 height 13
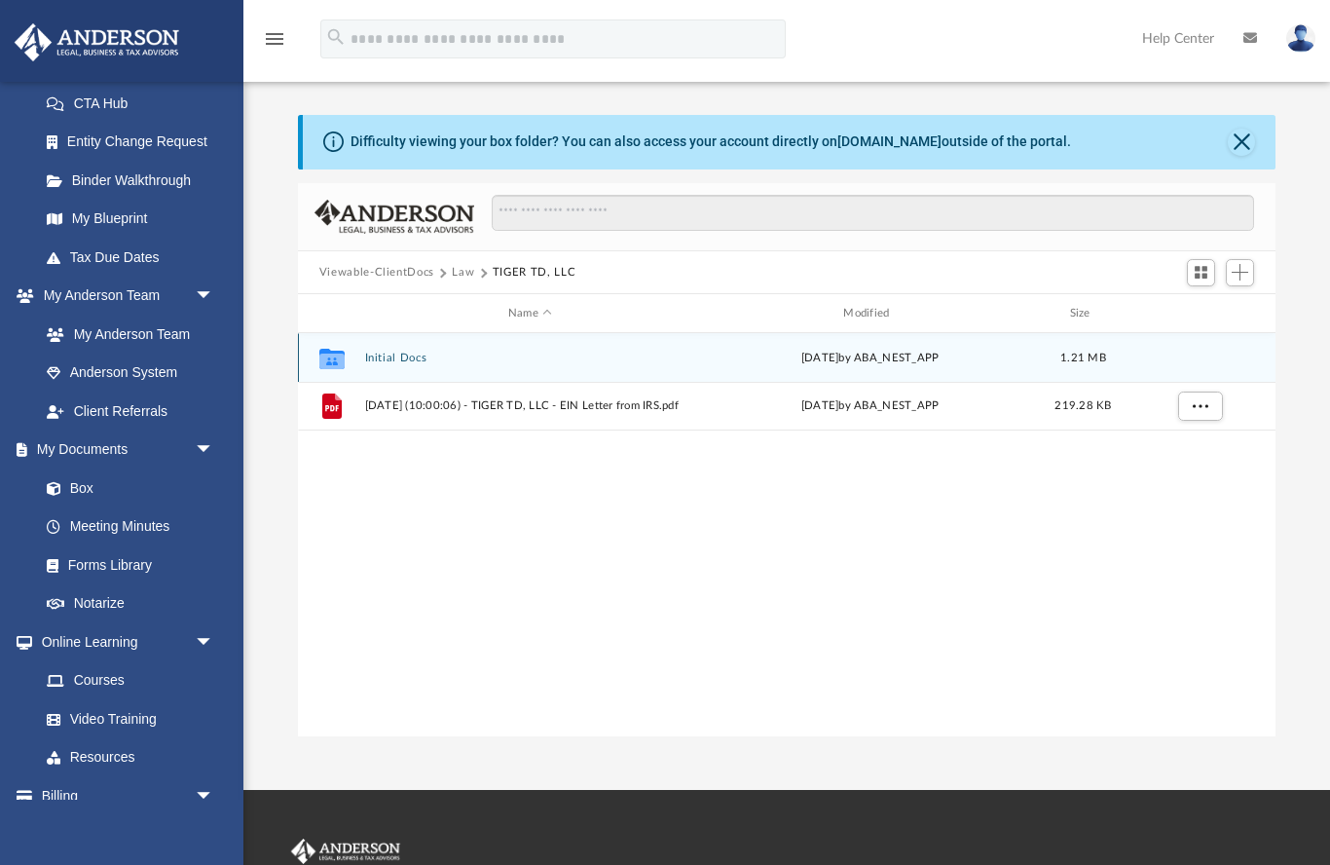
scroll to position [0, 0]
click at [414, 354] on button "Initial Docs" at bounding box center [529, 358] width 331 height 13
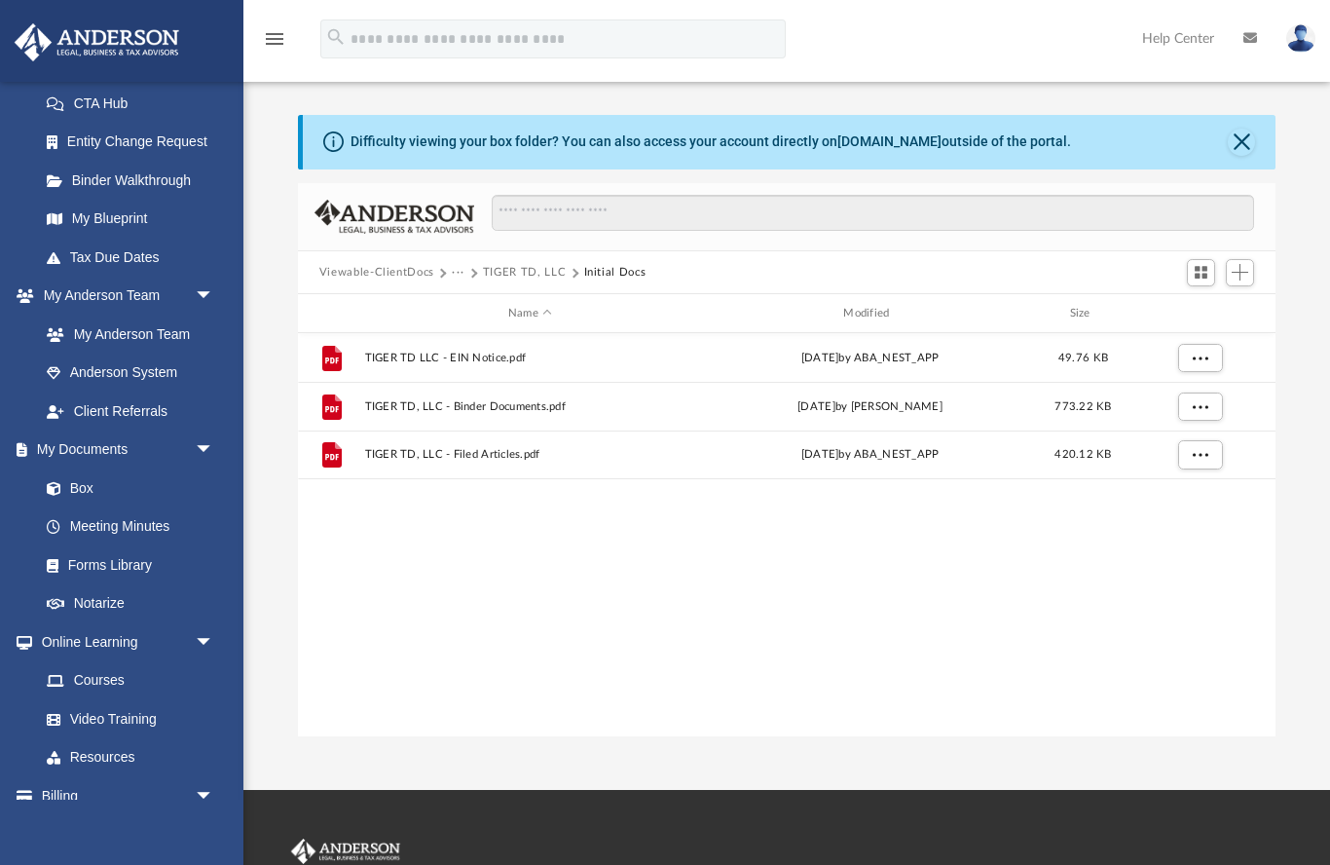
click at [512, 273] on button "TIGER TD, LLC" at bounding box center [524, 273] width 83 height 18
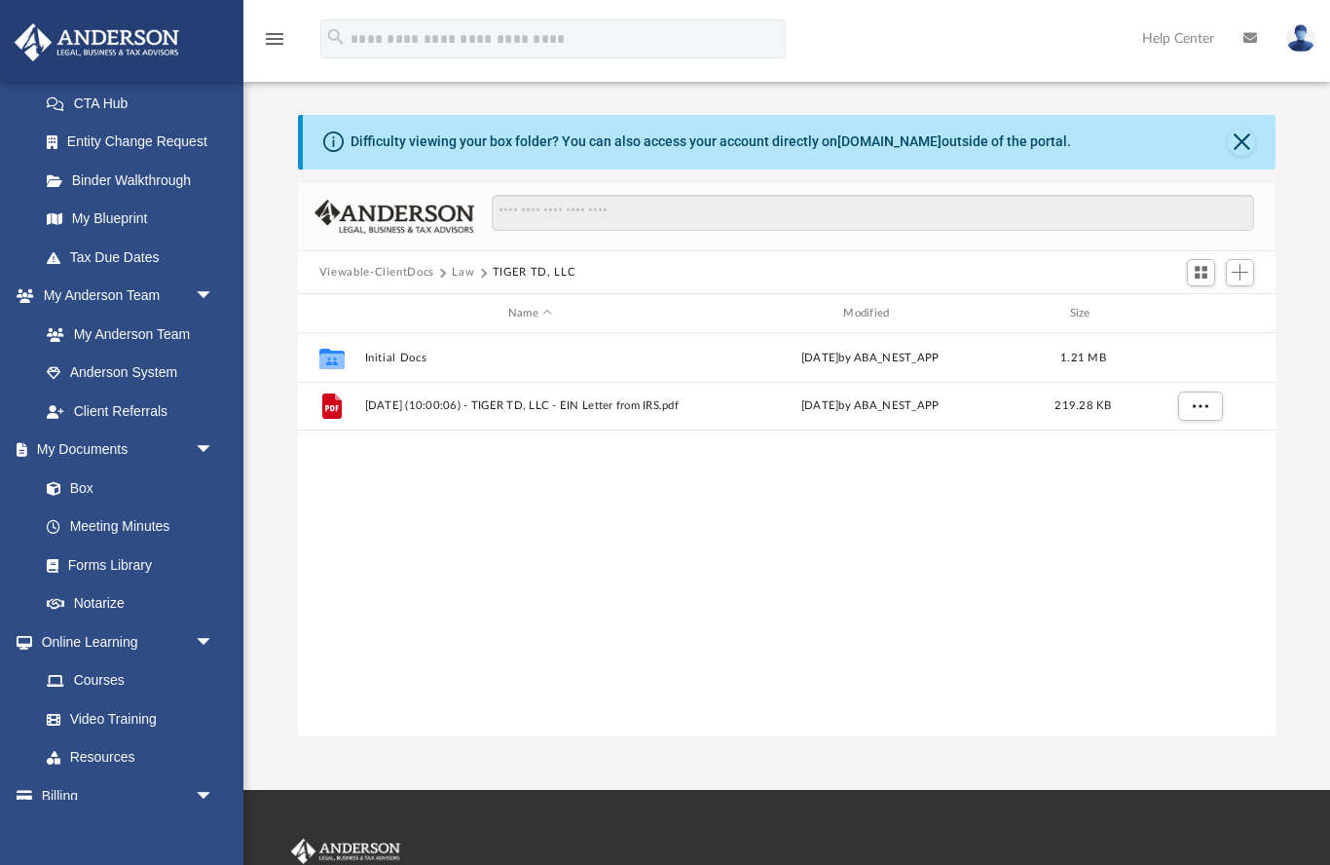
click at [472, 278] on button "Law" at bounding box center [463, 273] width 22 height 18
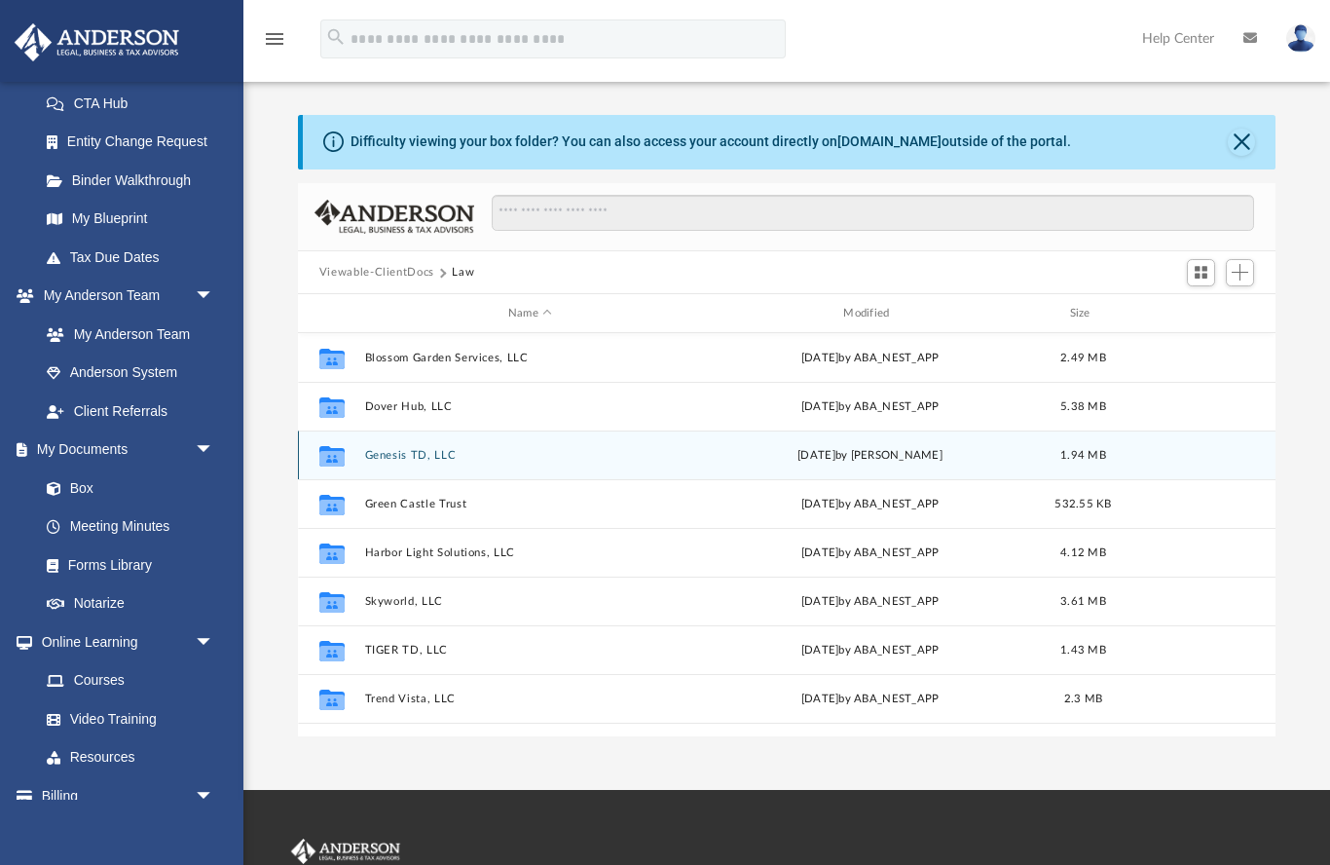
click at [441, 458] on button "Genesis TD, LLC" at bounding box center [529, 455] width 331 height 13
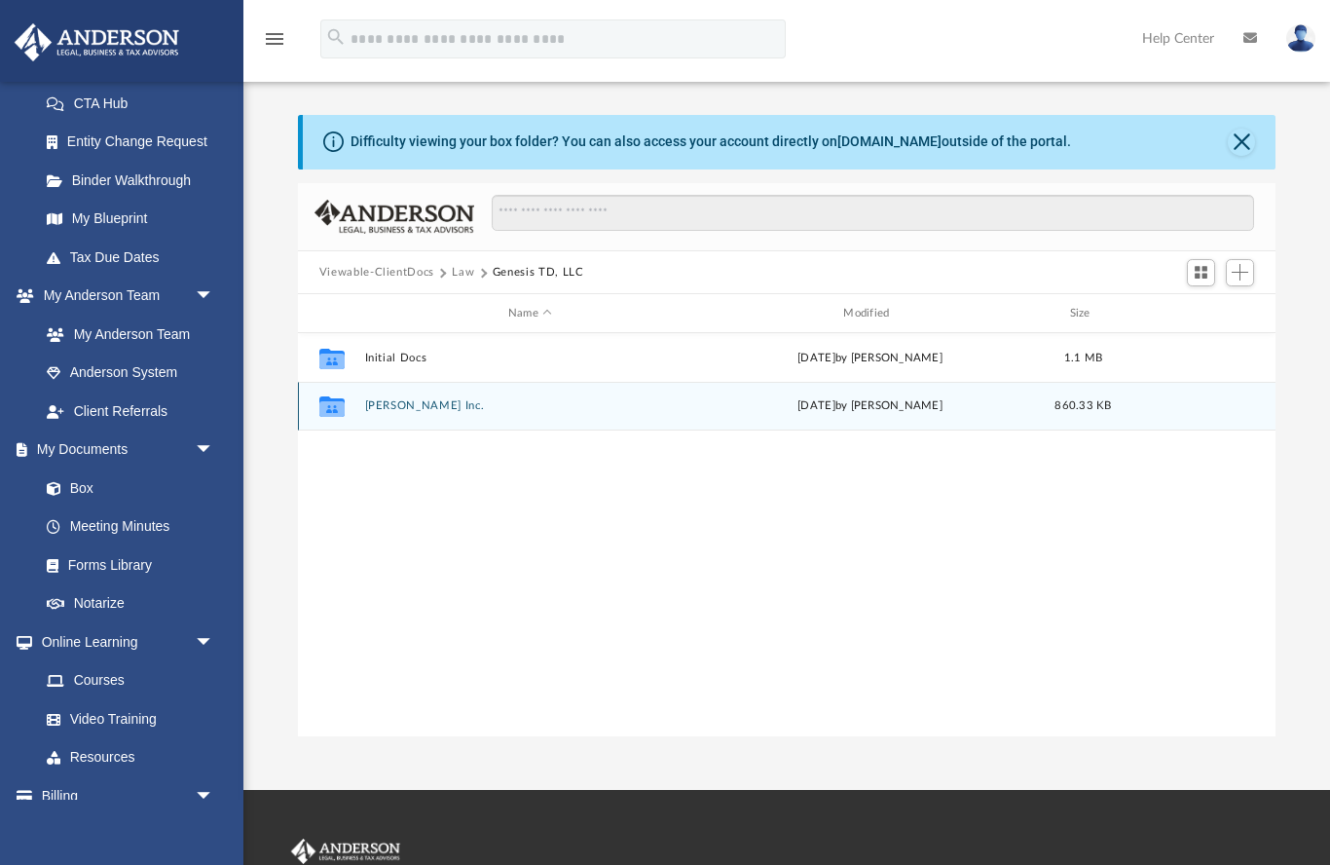
click at [418, 411] on button "[PERSON_NAME] Inc." at bounding box center [529, 406] width 331 height 13
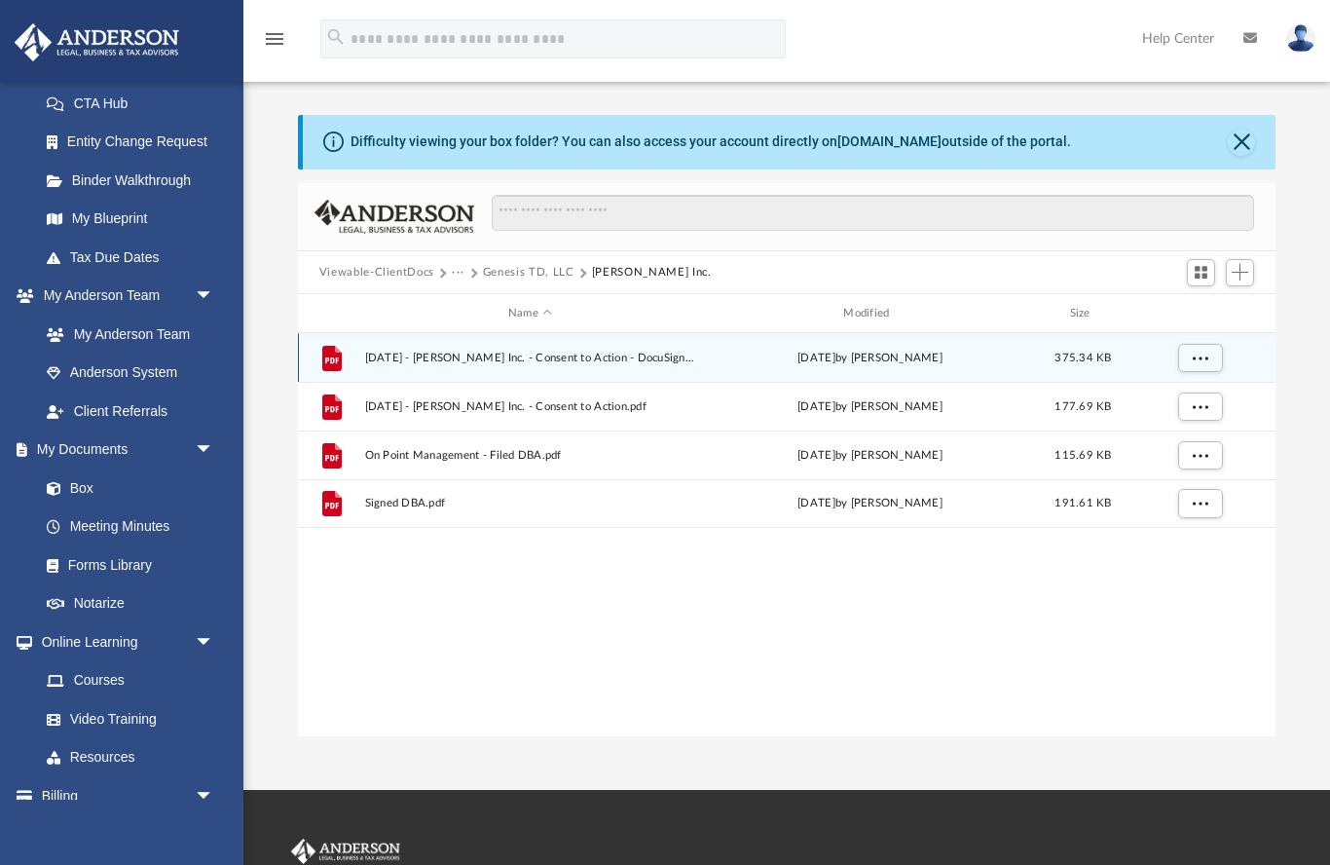
click at [1208, 365] on button "More options" at bounding box center [1199, 358] width 45 height 29
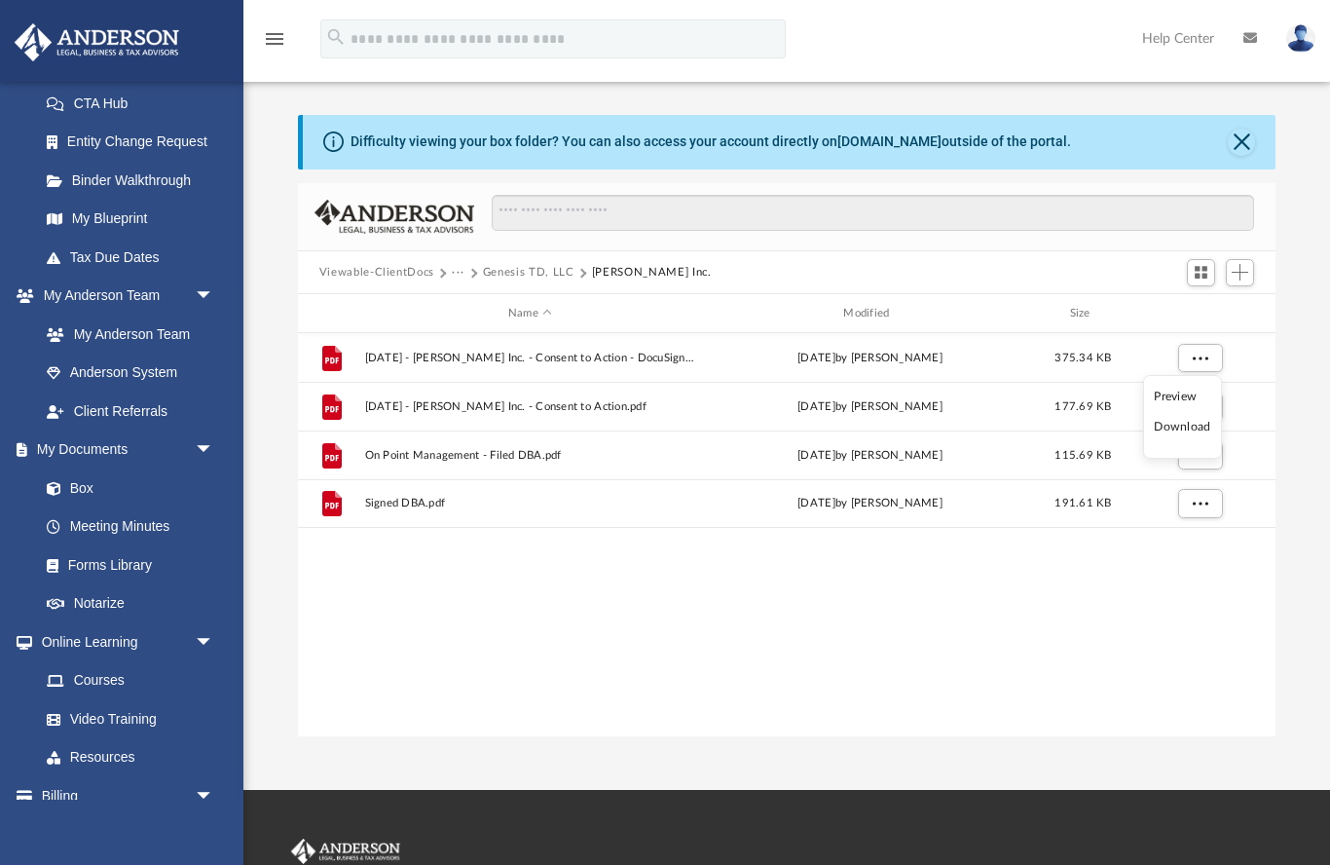
click at [1176, 406] on li "Preview" at bounding box center [1182, 397] width 56 height 20
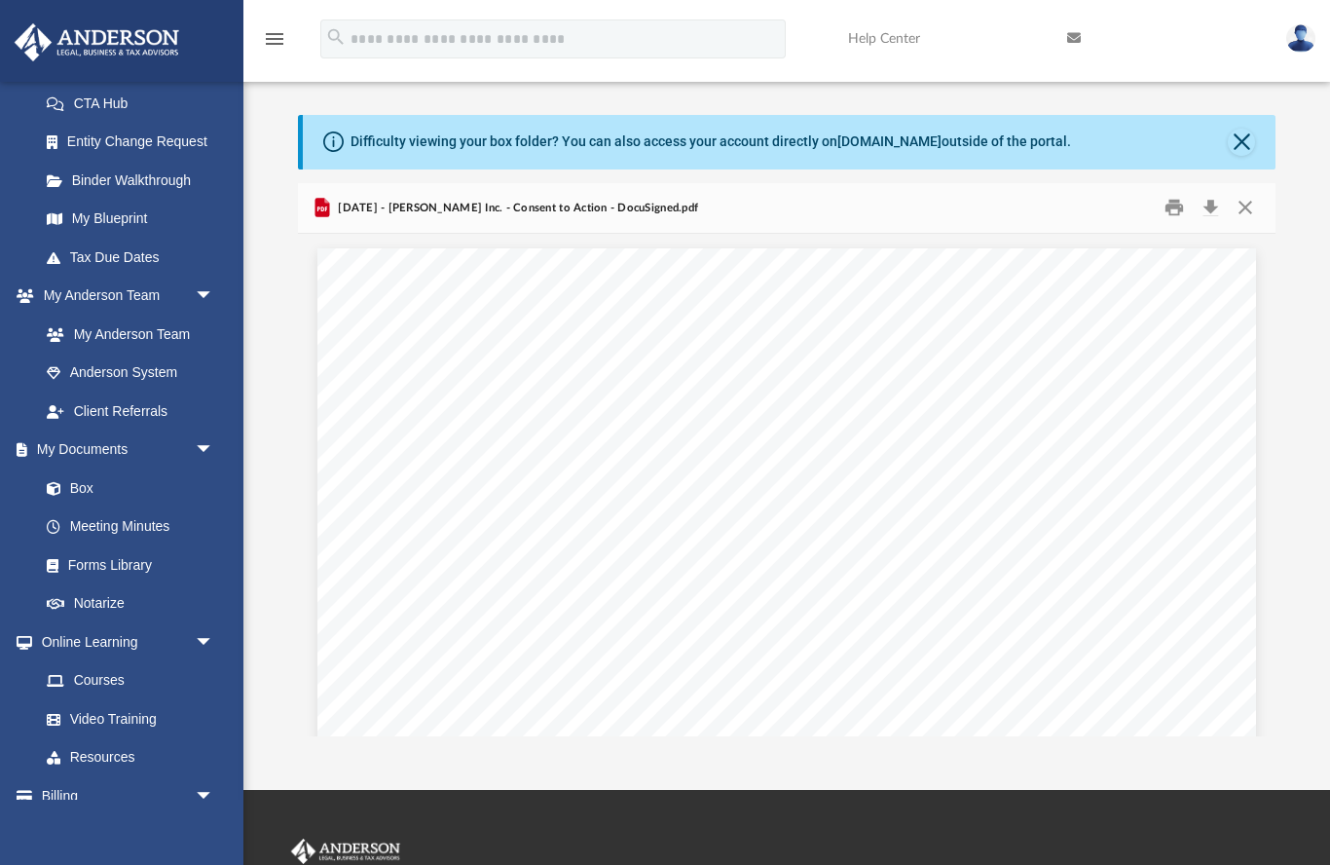
click at [553, 217] on div "[DATE] - [PERSON_NAME] Inc. - Consent to Action - DocuSigned.pdf" at bounding box center [505, 207] width 388 height 23
click at [450, 208] on span "[DATE] - [PERSON_NAME] Inc. - Consent to Action - DocuSigned.pdf" at bounding box center [516, 209] width 364 height 18
click at [1251, 213] on button "Close" at bounding box center [1245, 208] width 35 height 30
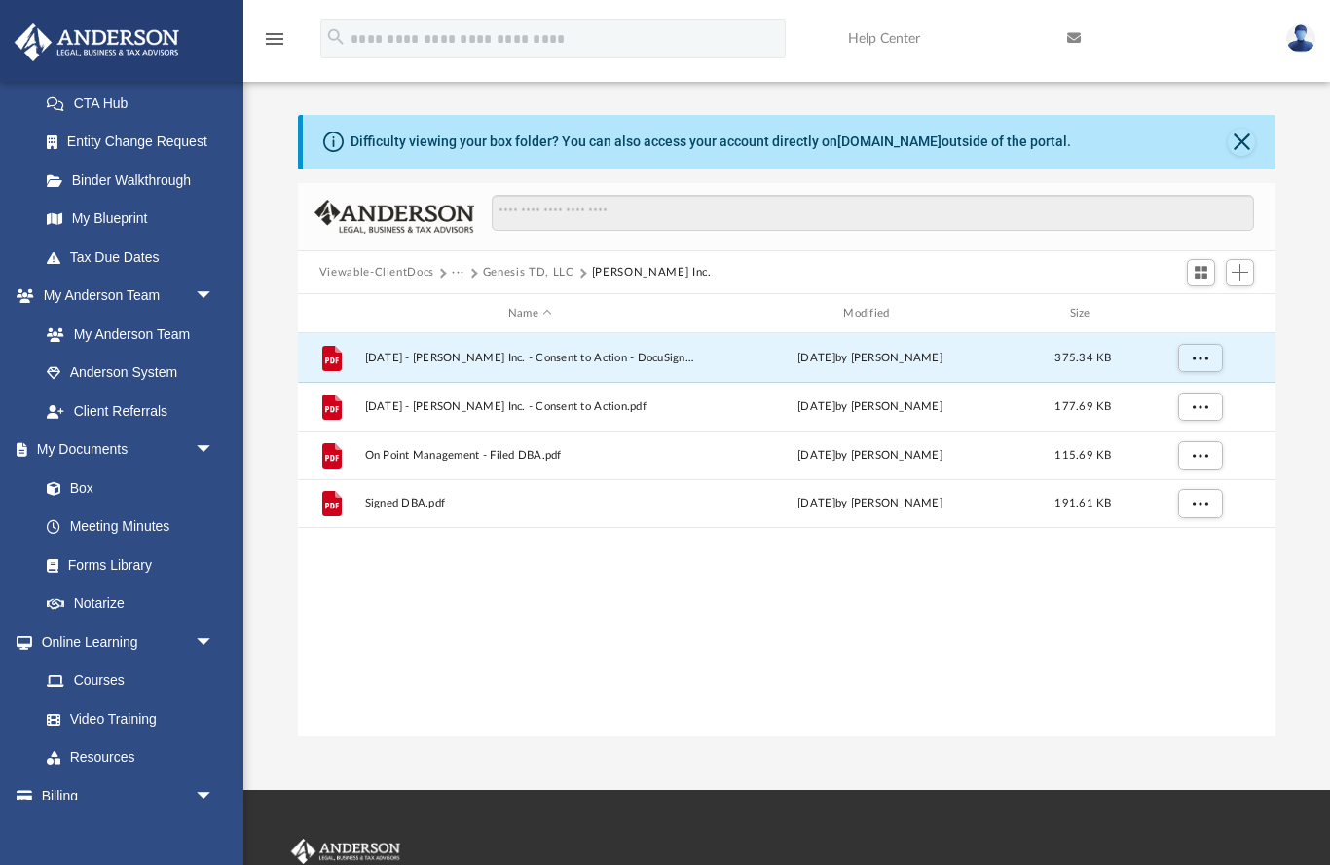
click at [519, 277] on button "Genesis TD, LLC" at bounding box center [529, 273] width 92 height 18
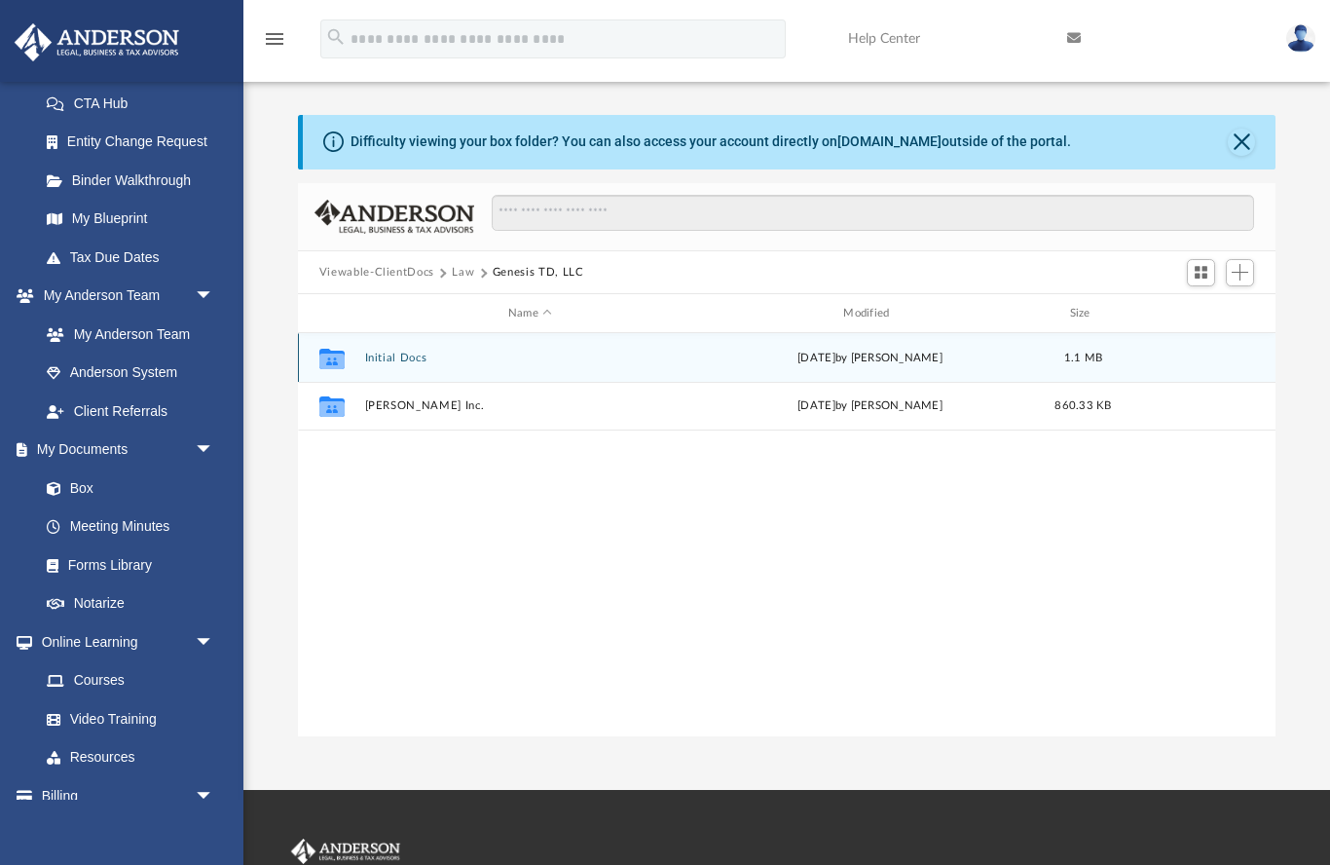
click at [401, 362] on button "Initial Docs" at bounding box center [529, 358] width 331 height 13
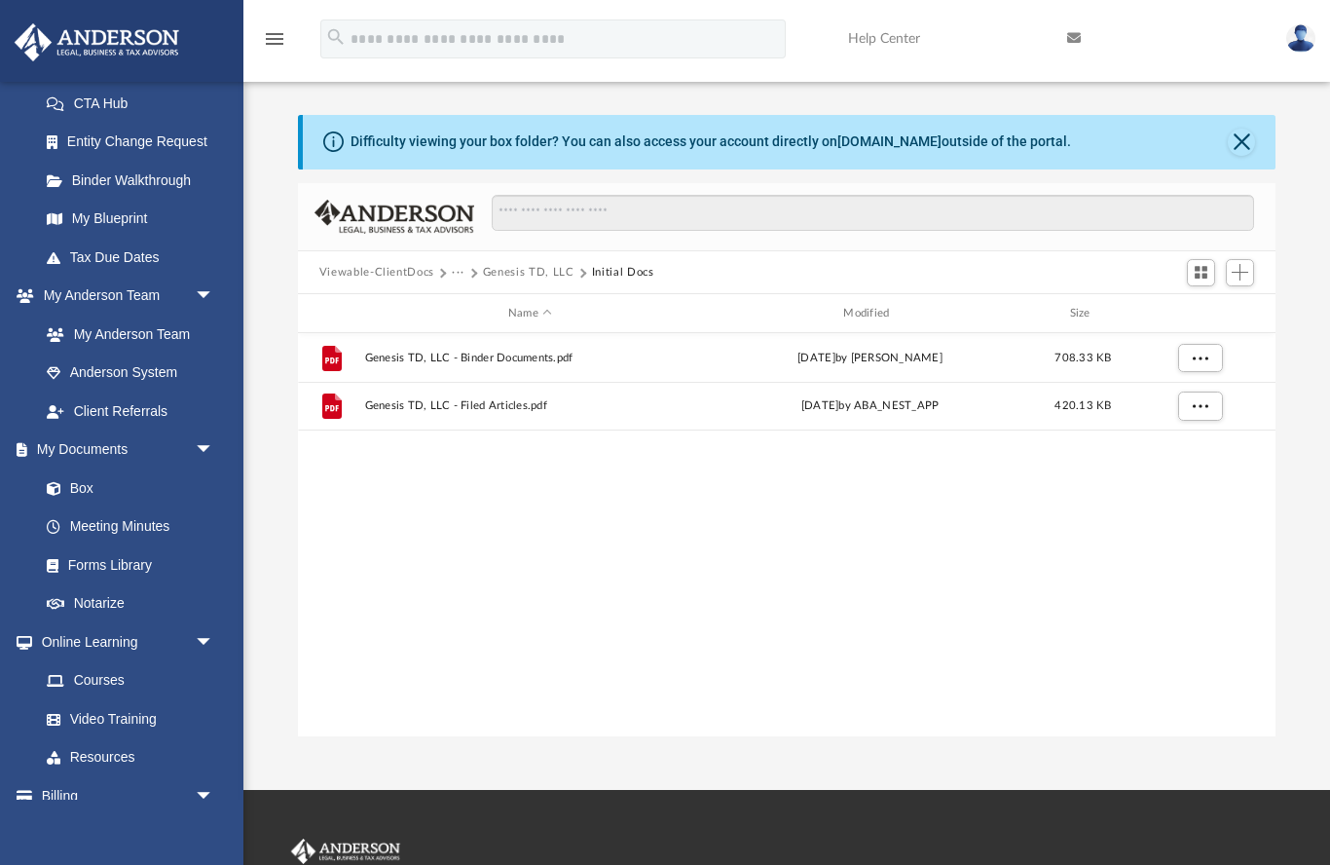
click at [1237, 153] on button "Close" at bounding box center [1241, 142] width 27 height 27
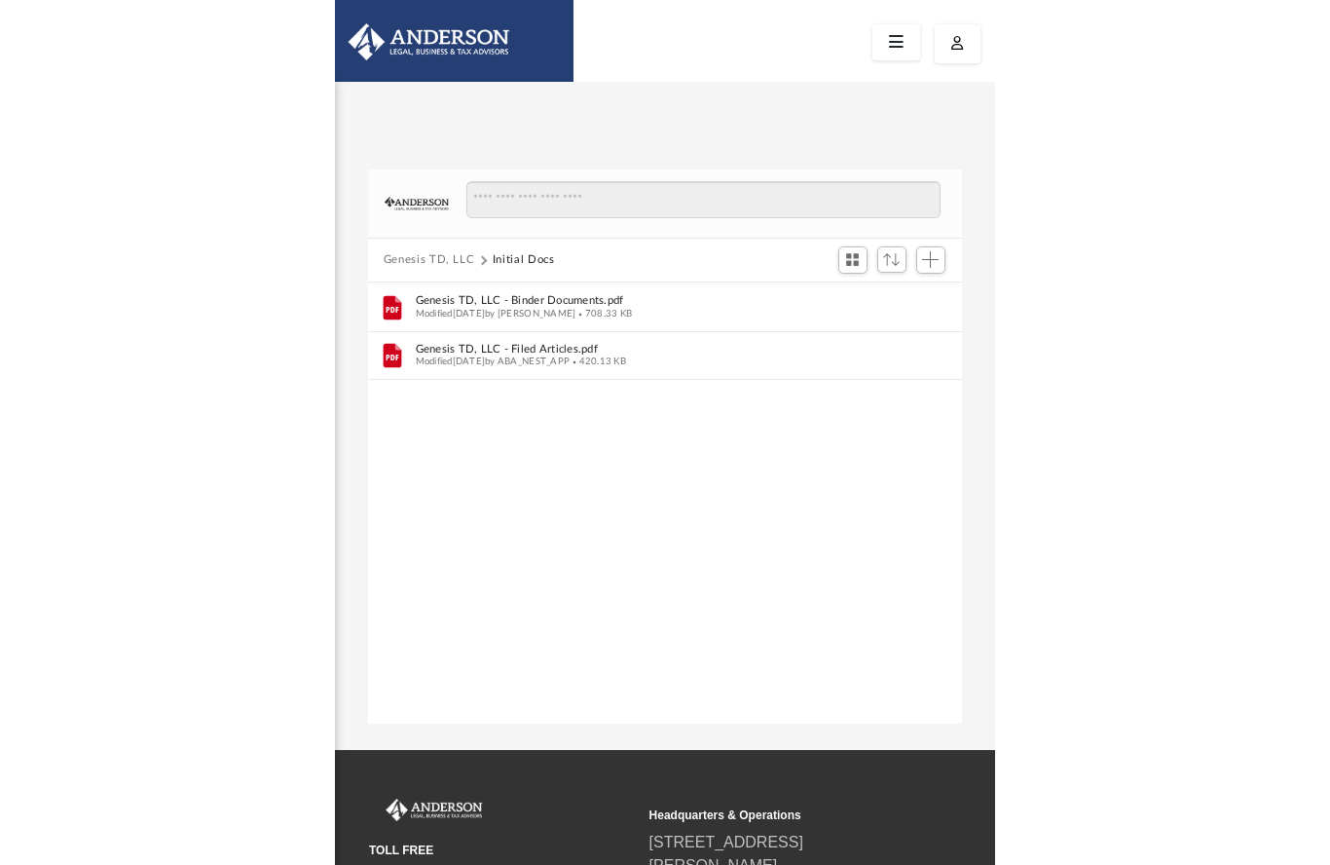
scroll to position [1, 1]
